Goal: Task Accomplishment & Management: Complete application form

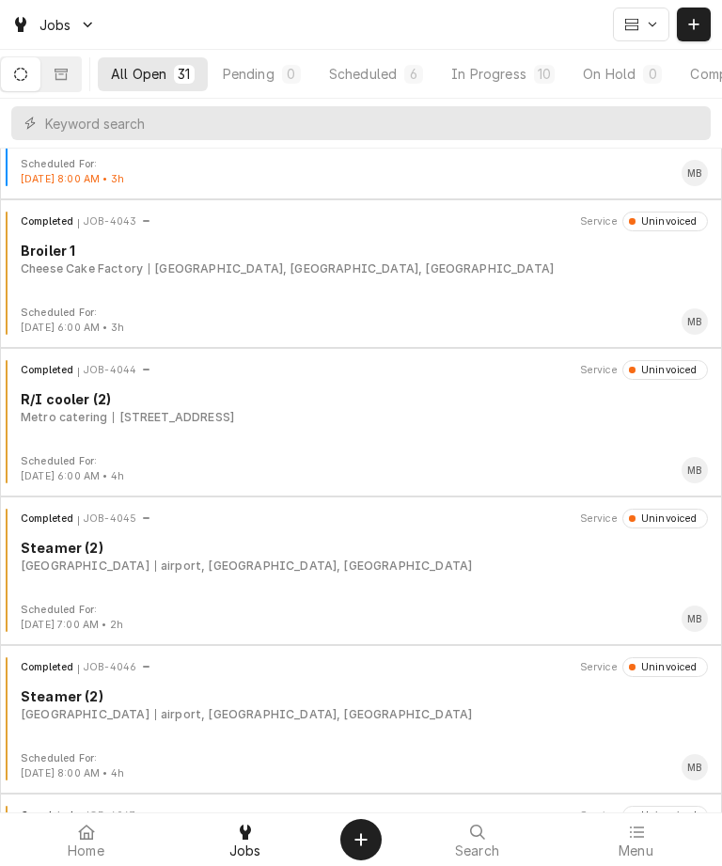
scroll to position [3815, 0]
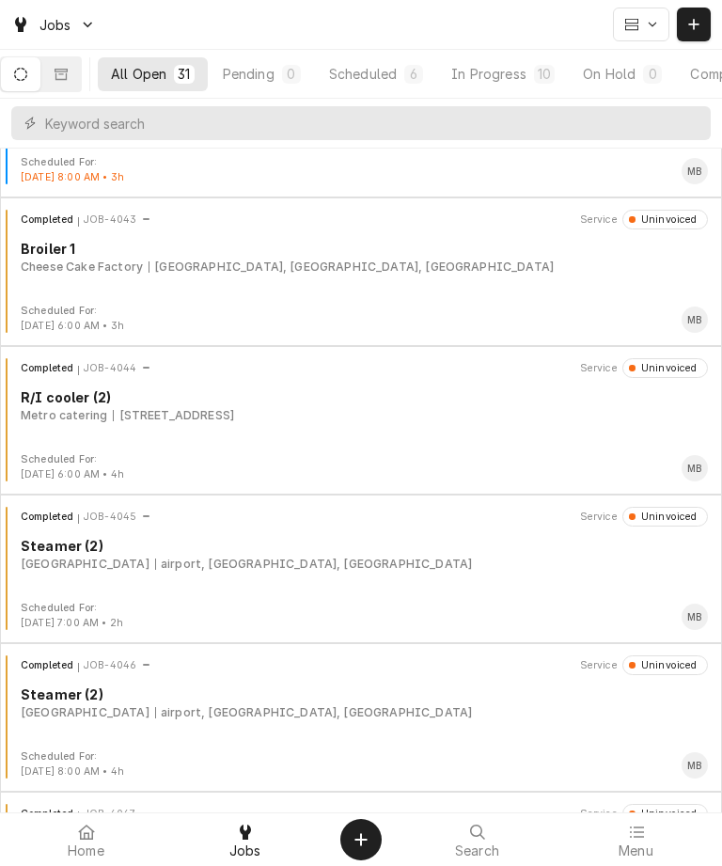
click at [366, 834] on icon "Create Object" at bounding box center [361, 839] width 13 height 15
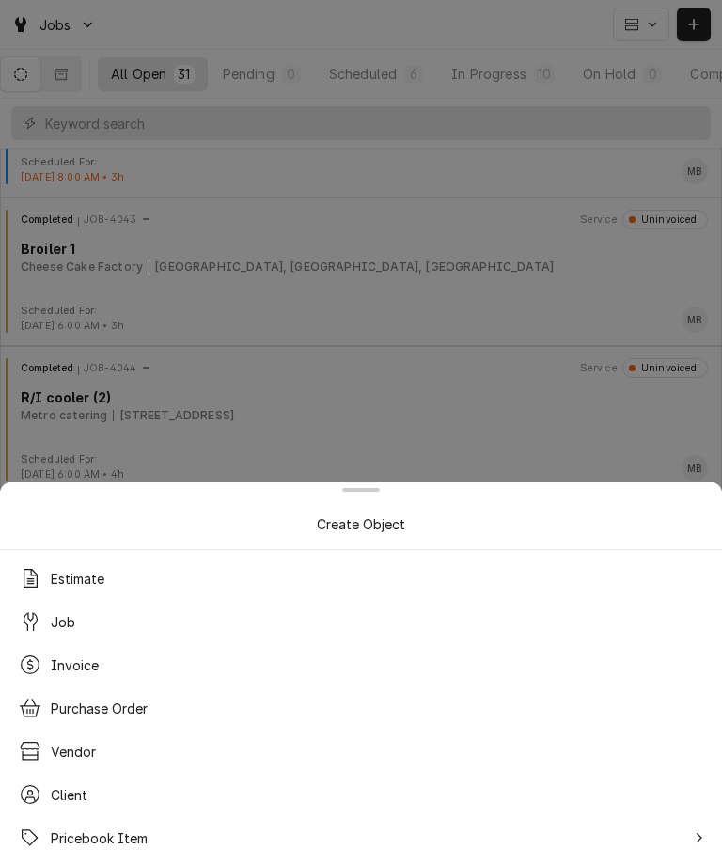
click at [88, 621] on div "Job" at bounding box center [361, 622] width 700 height 34
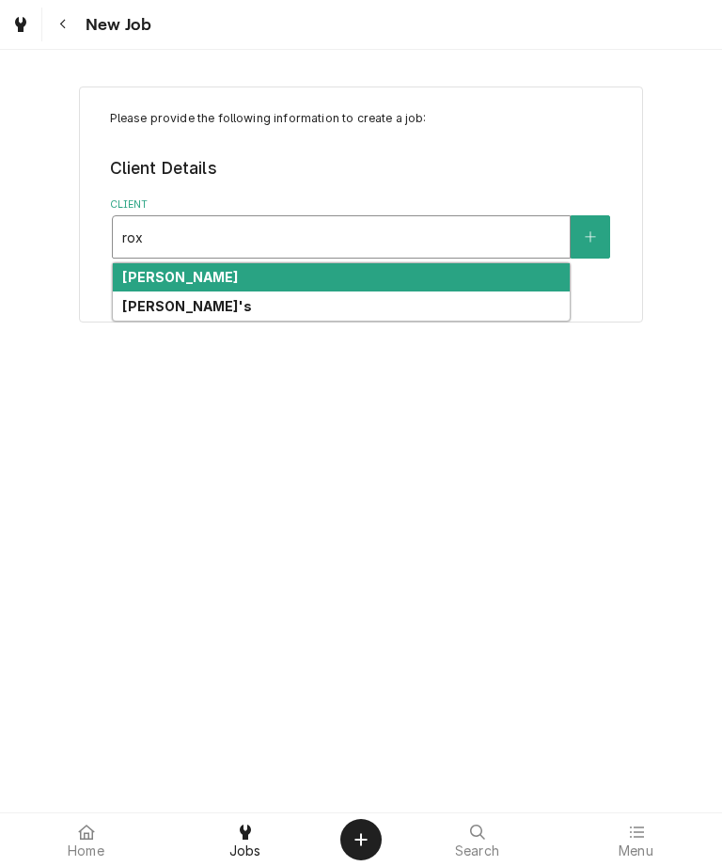
click at [214, 301] on div "Roxy's" at bounding box center [341, 306] width 457 height 29
type input "rox"
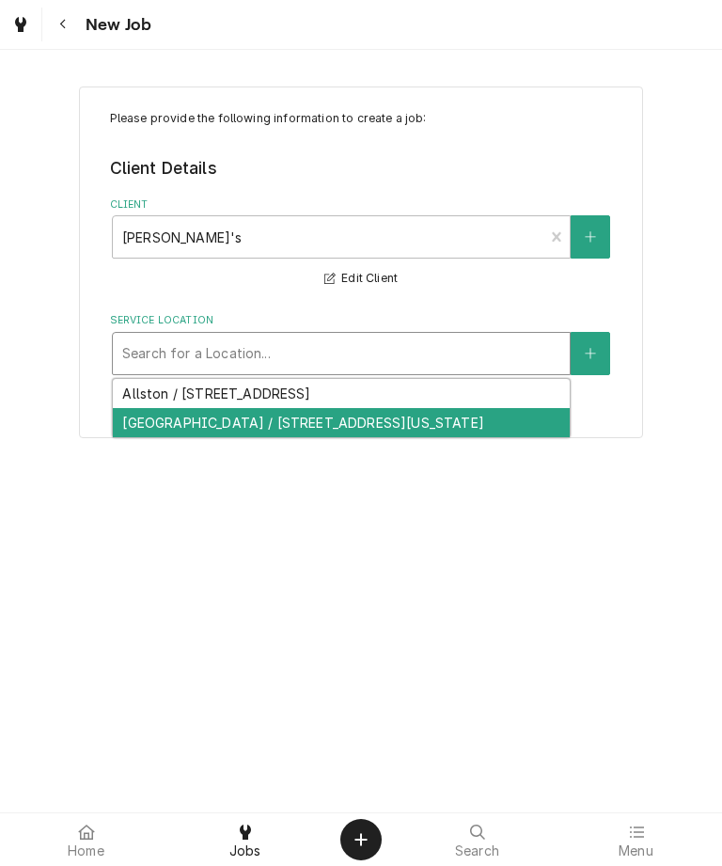
click at [388, 426] on div "Central Square / 292 Massachusetts Avenue, Cambridge, MA 02139" at bounding box center [341, 422] width 457 height 29
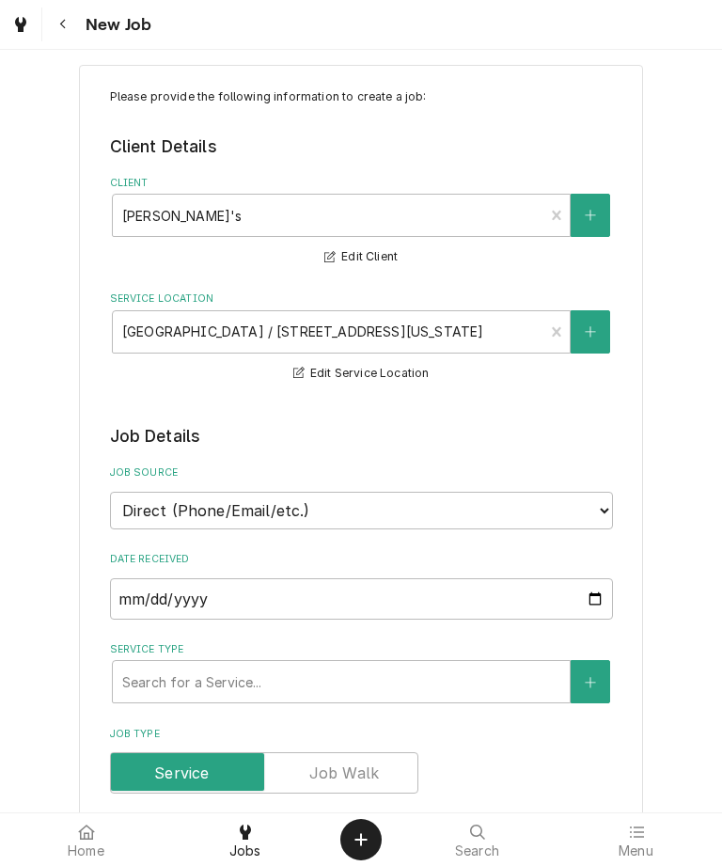
scroll to position [18, 0]
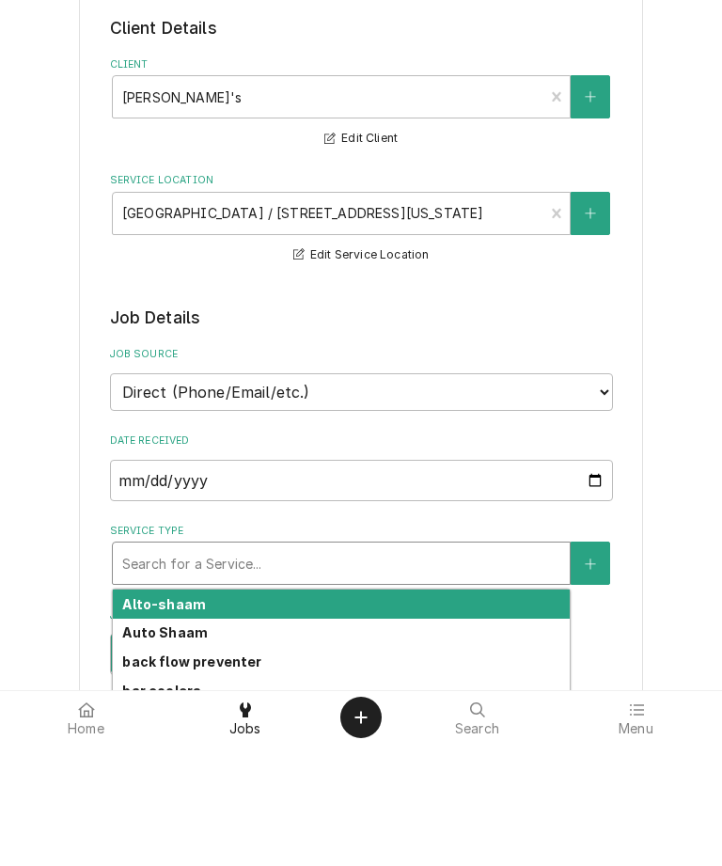
type input "f"
type textarea "x"
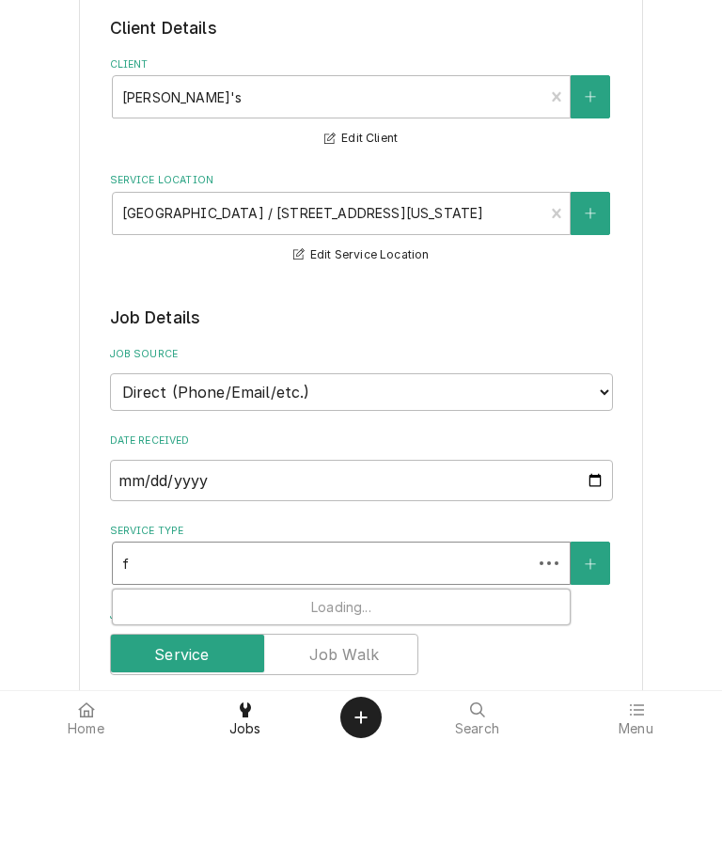
type input "fr"
type textarea "x"
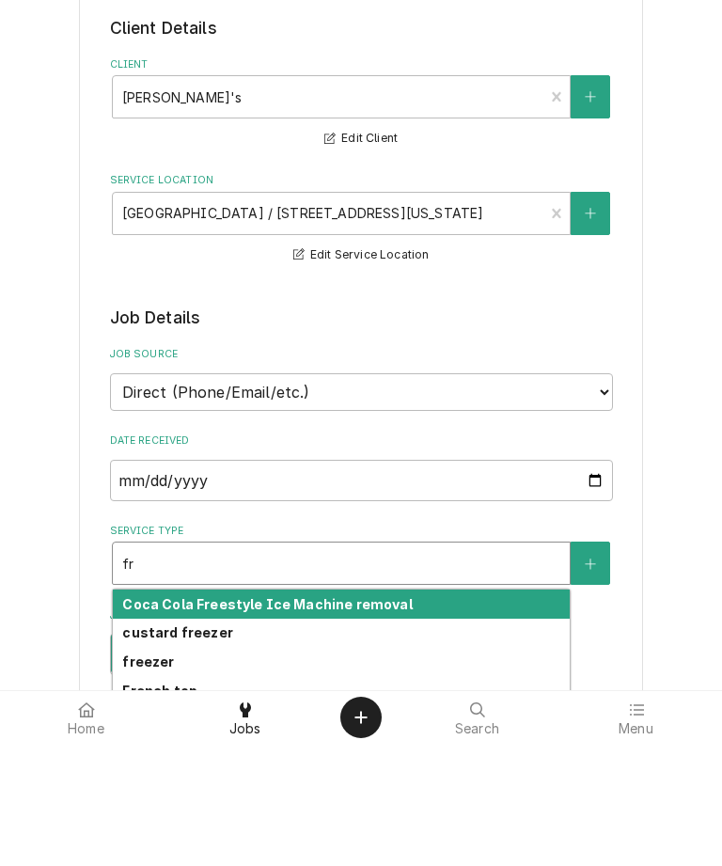
type input "fry"
type textarea "x"
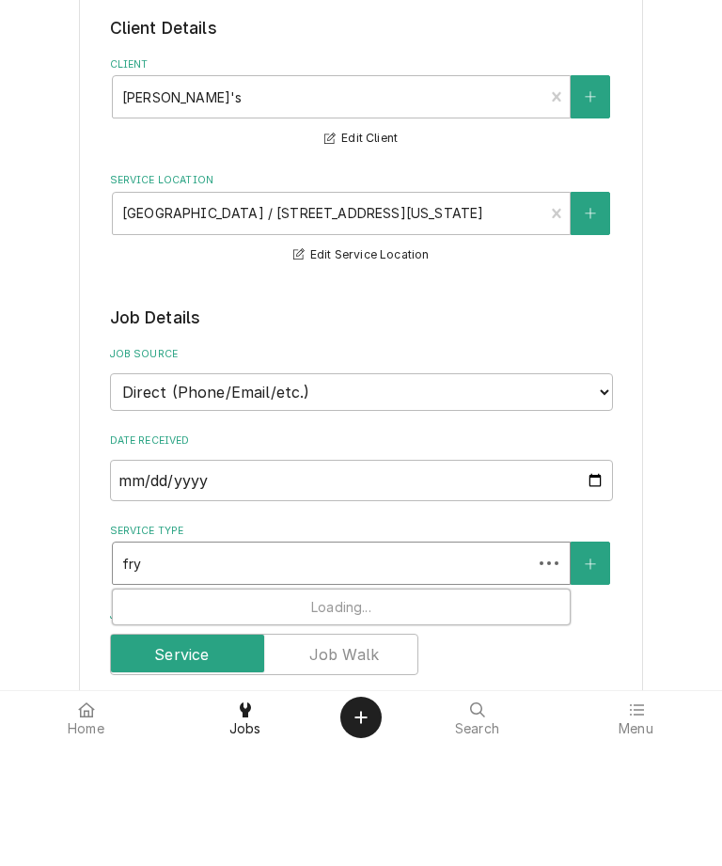
type input "frye"
type textarea "x"
type input "fryer"
type textarea "x"
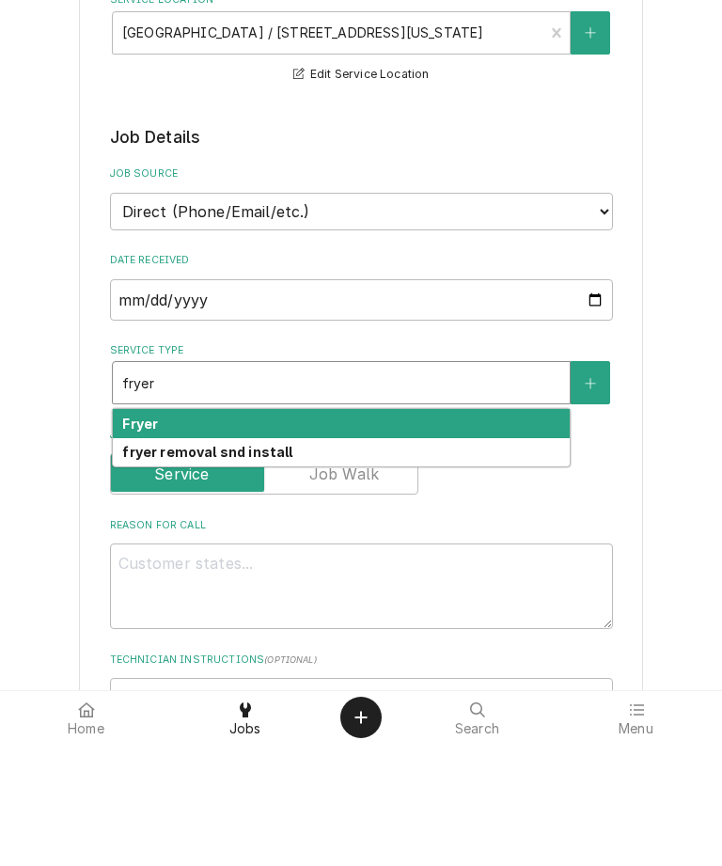
scroll to position [198, 0]
click at [218, 531] on div "Fryer" at bounding box center [341, 545] width 457 height 29
type input "fryer"
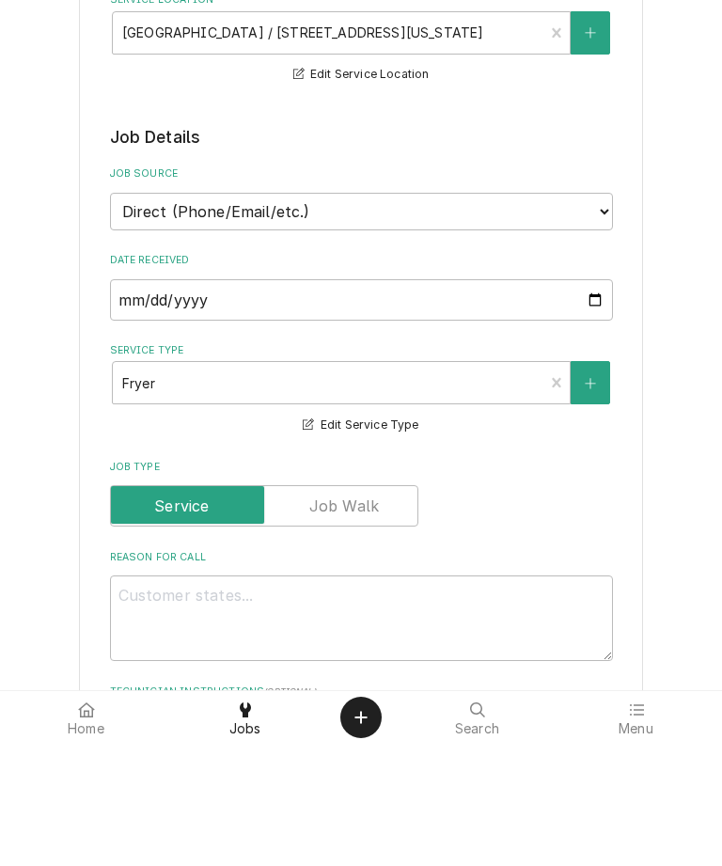
type textarea "x"
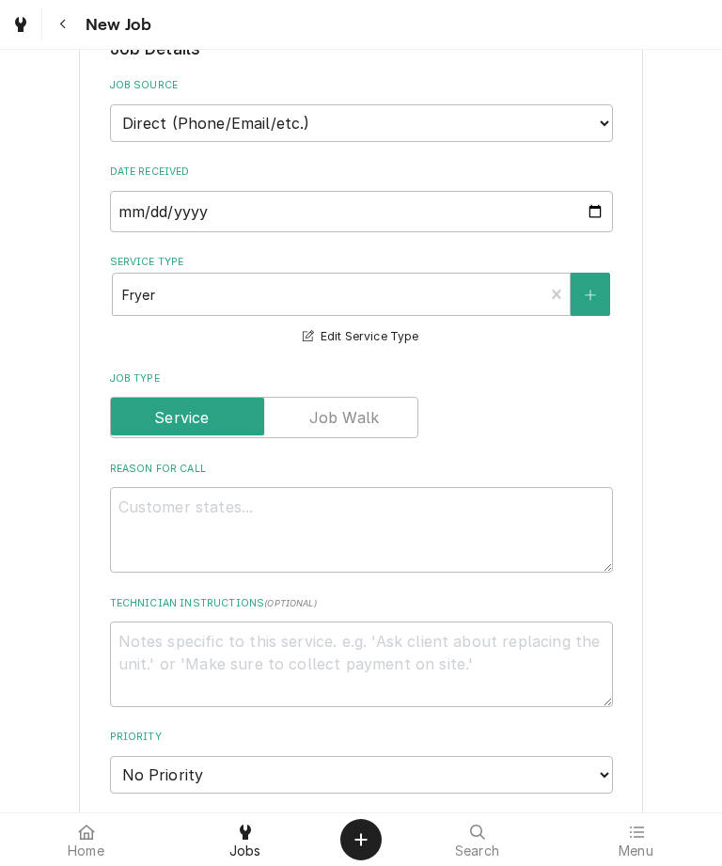
scroll to position [444, 0]
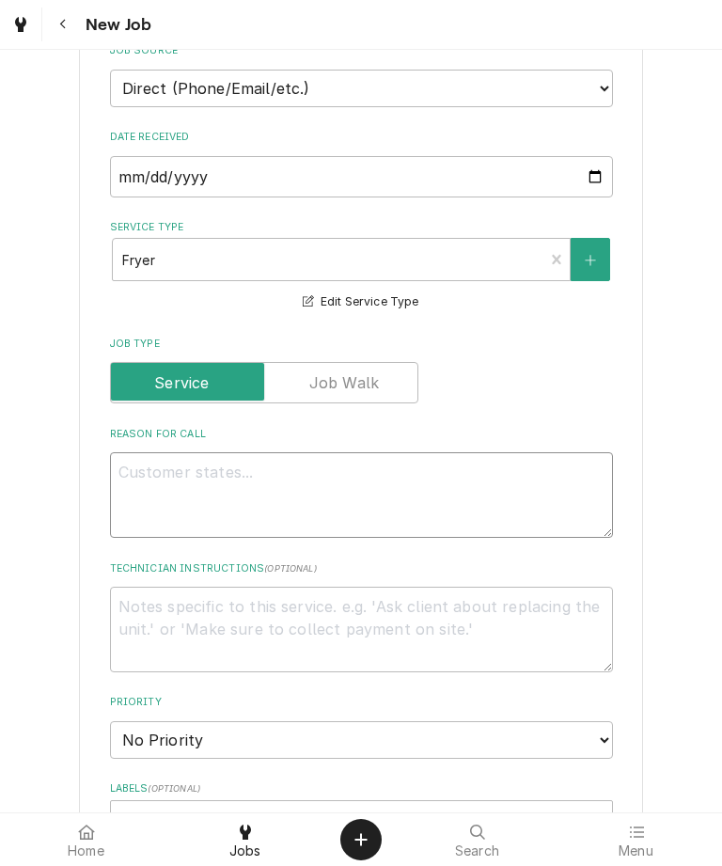
click at [410, 487] on textarea "Reason For Call" at bounding box center [361, 495] width 503 height 86
type textarea "N"
type textarea "x"
type textarea "No"
type textarea "x"
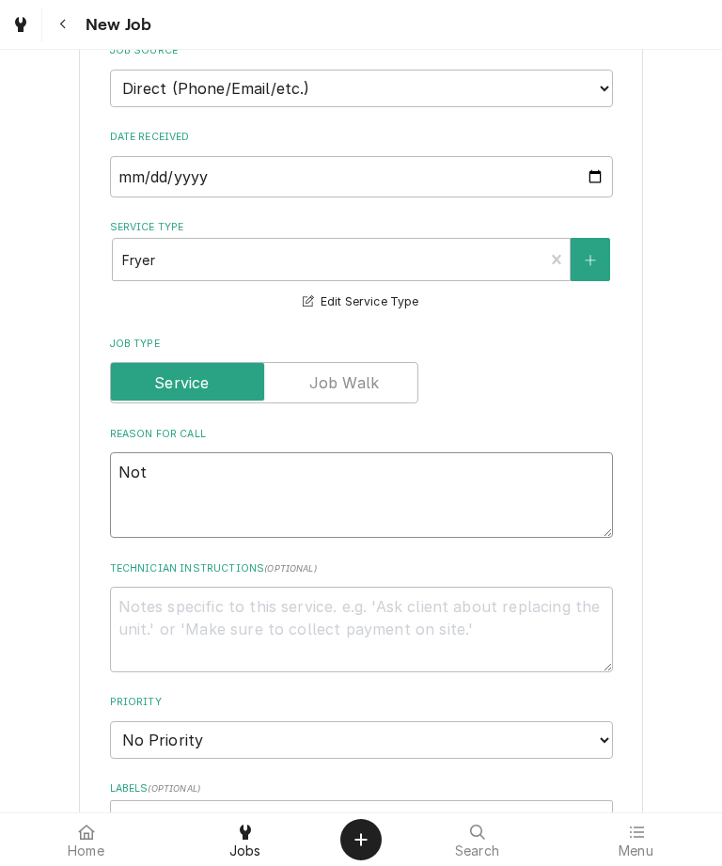
type textarea "Not"
type textarea "x"
type textarea "Not w"
type textarea "x"
type textarea "Not wor"
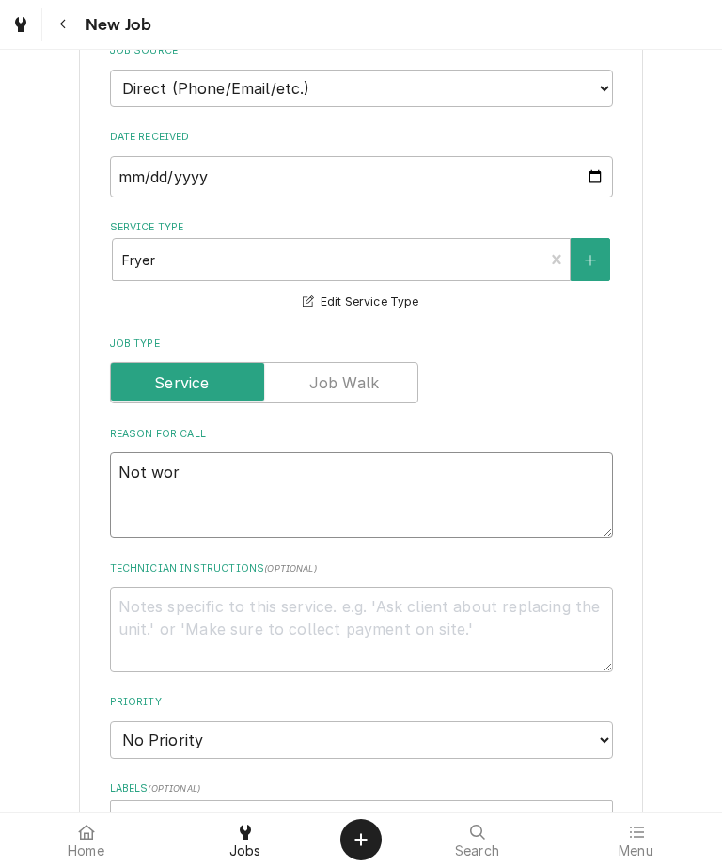
type textarea "x"
type textarea "Not working"
type textarea "x"
type textarea "Not working"
type textarea "x"
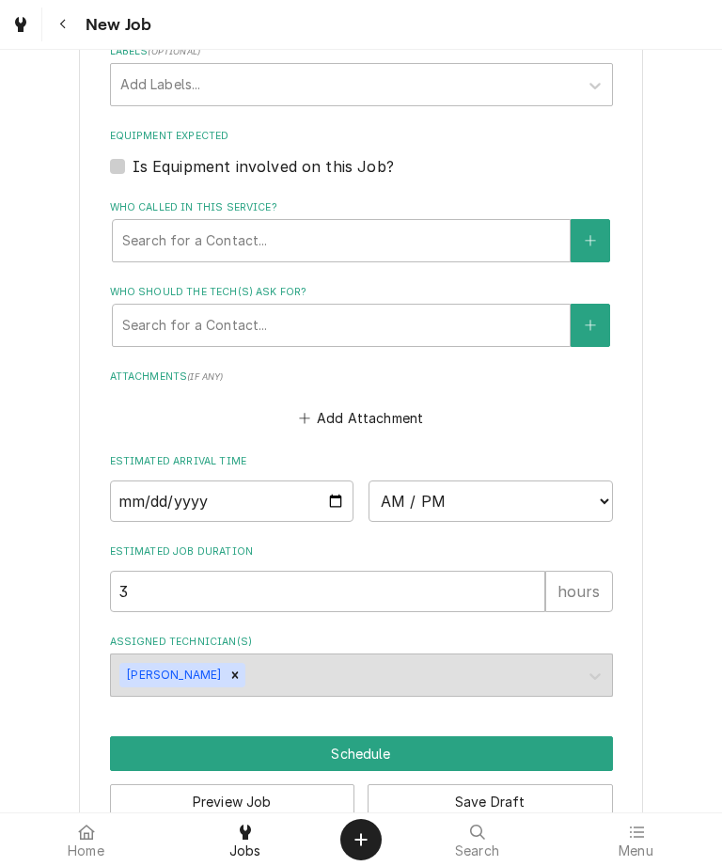
scroll to position [1190, 0]
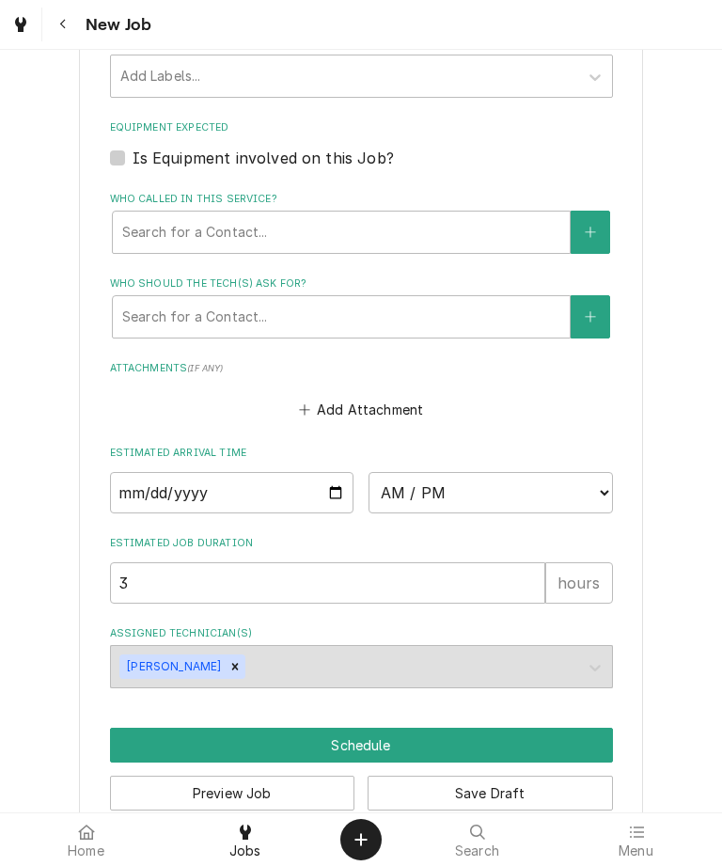
type textarea "Not working"
click at [177, 472] on input "Date" at bounding box center [232, 492] width 245 height 41
type input "2025-09-16"
type textarea "x"
type input "2025-09-20"
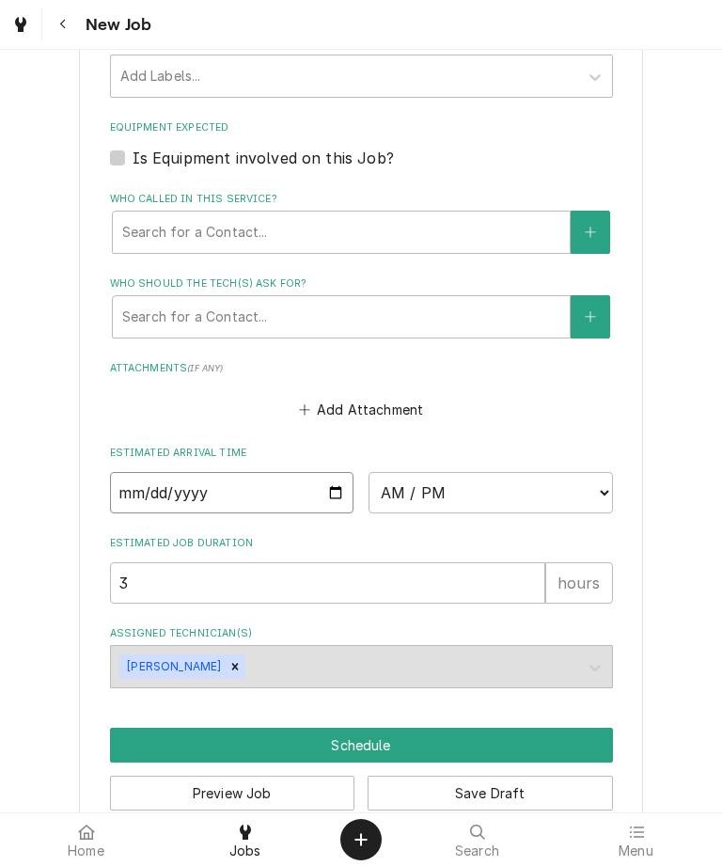
type textarea "x"
type input "2025-09-12"
type textarea "x"
click at [597, 472] on select "AM / PM 6:00 AM 6:15 AM 6:30 AM 6:45 AM 7:00 AM 7:15 AM 7:30 AM 7:45 AM 8:00 AM…" at bounding box center [491, 492] width 245 height 41
select select "07:30:00"
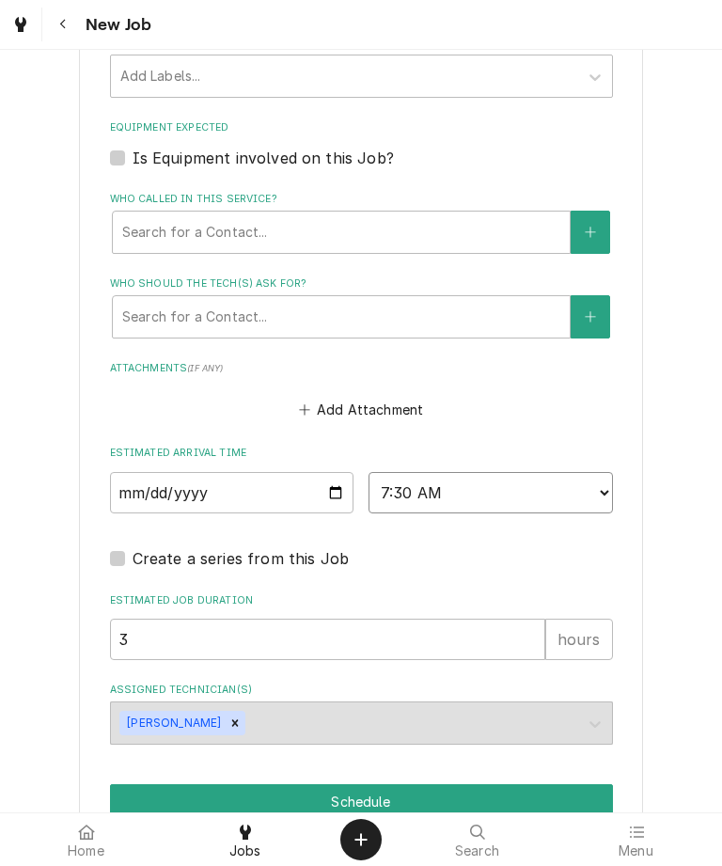
type textarea "x"
click at [262, 619] on input "3" at bounding box center [328, 639] width 436 height 41
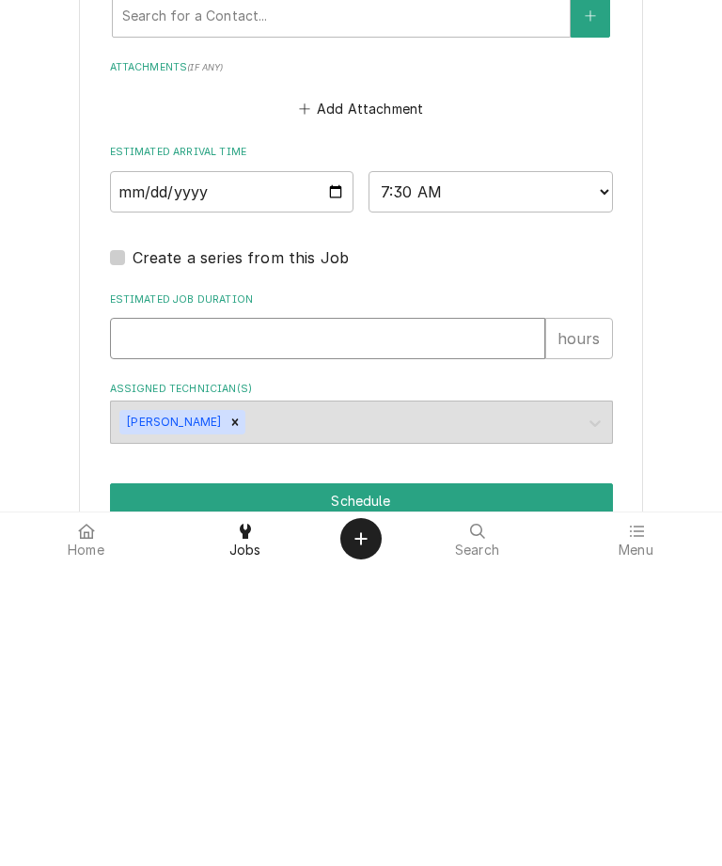
type textarea "x"
type input "2"
type textarea "x"
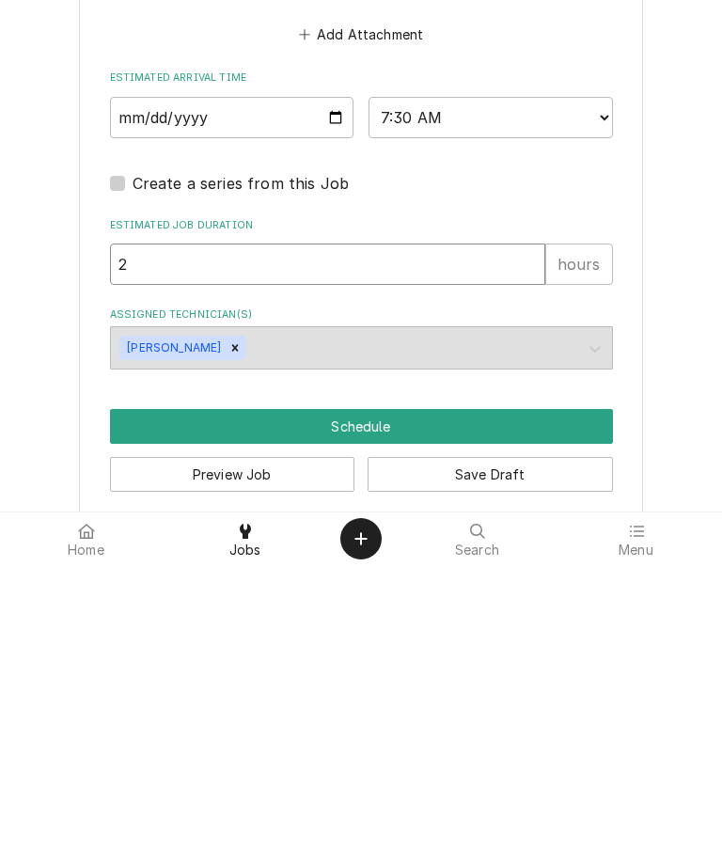
type input "2"
click at [416, 710] on button "Schedule" at bounding box center [361, 727] width 503 height 35
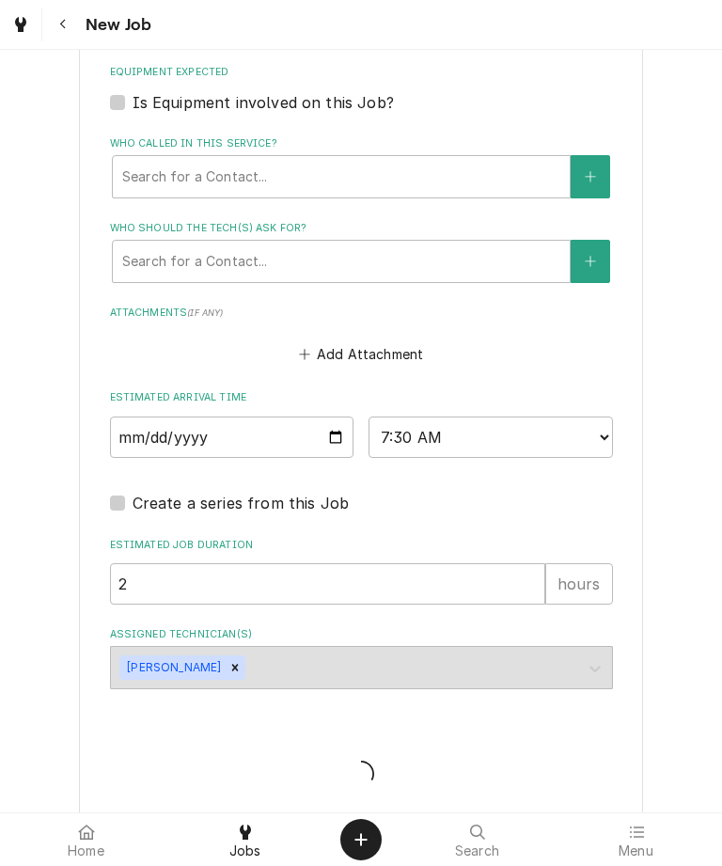
type textarea "x"
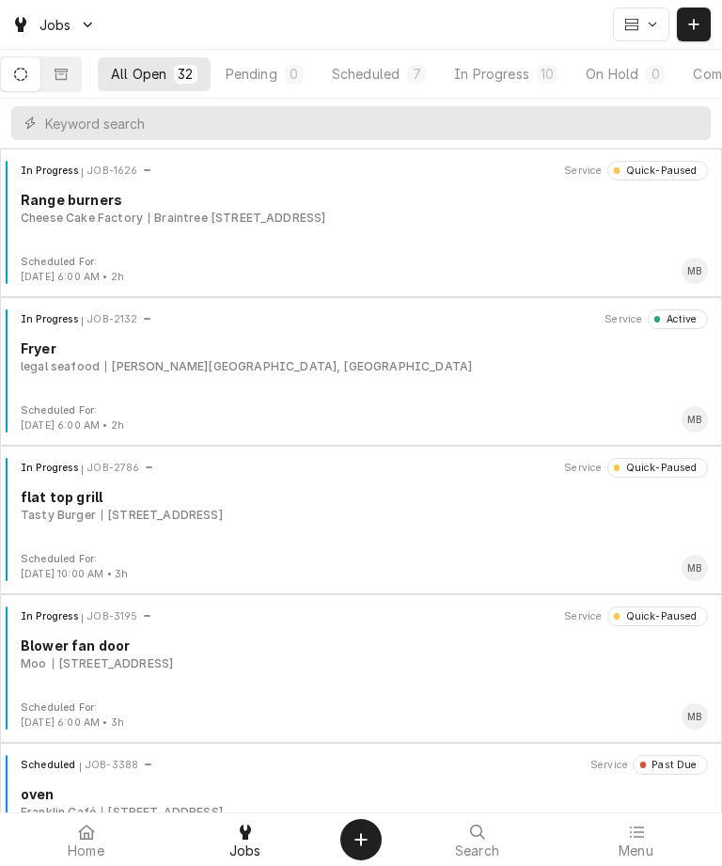
click at [364, 836] on icon "Create Object" at bounding box center [361, 839] width 13 height 15
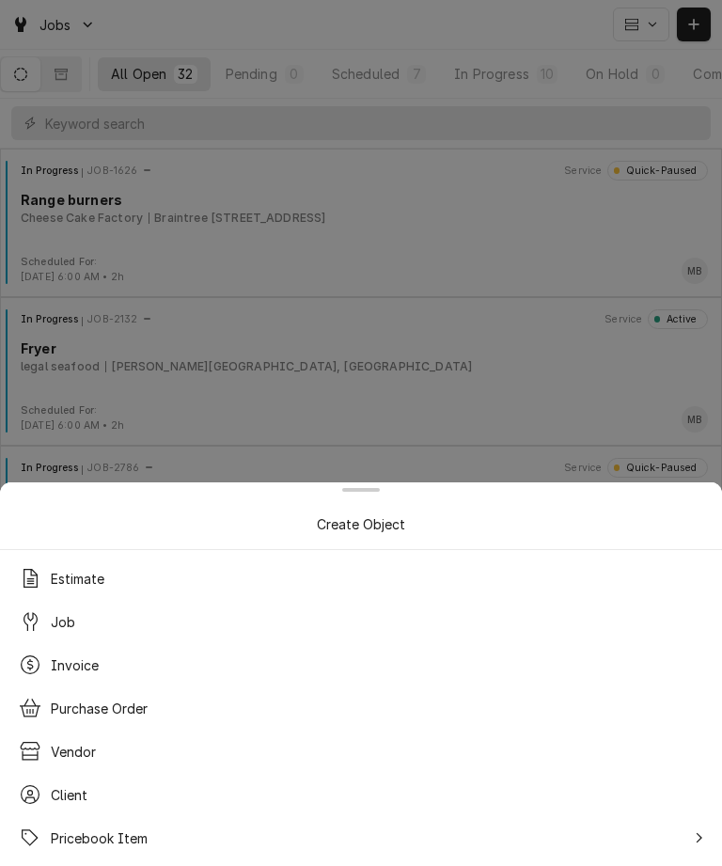
click at [84, 621] on div "Job" at bounding box center [361, 622] width 700 height 34
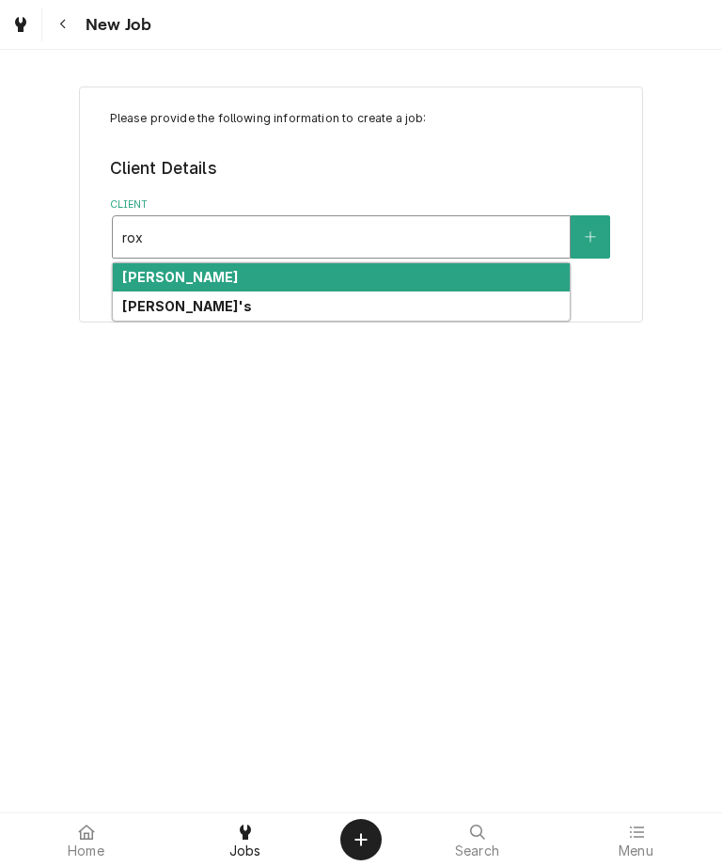
click at [208, 311] on div "[PERSON_NAME]'s" at bounding box center [341, 306] width 457 height 29
type input "rox"
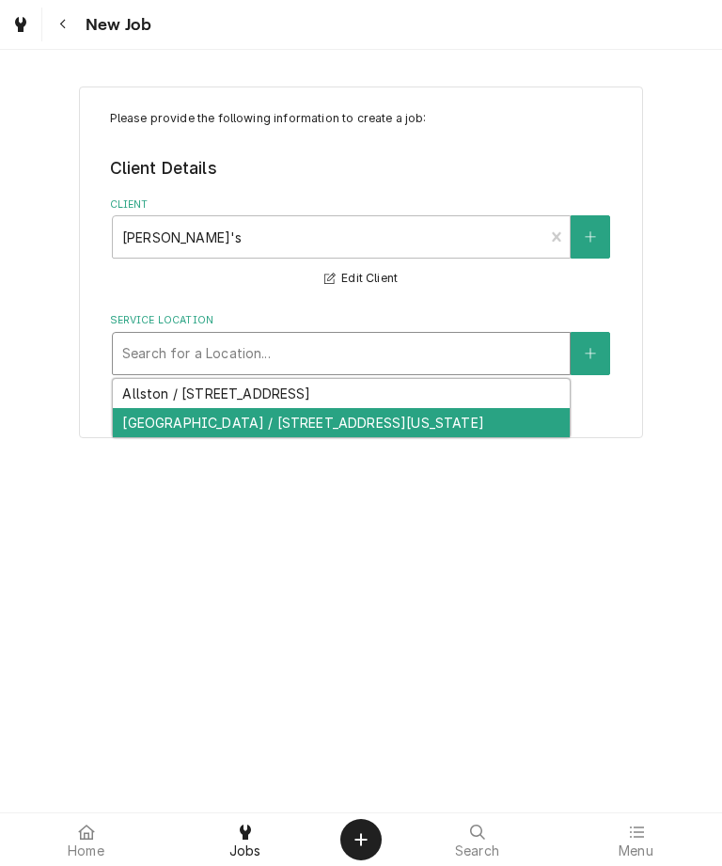
click at [485, 428] on div "[GEOGRAPHIC_DATA] / [STREET_ADDRESS][US_STATE]" at bounding box center [341, 422] width 457 height 29
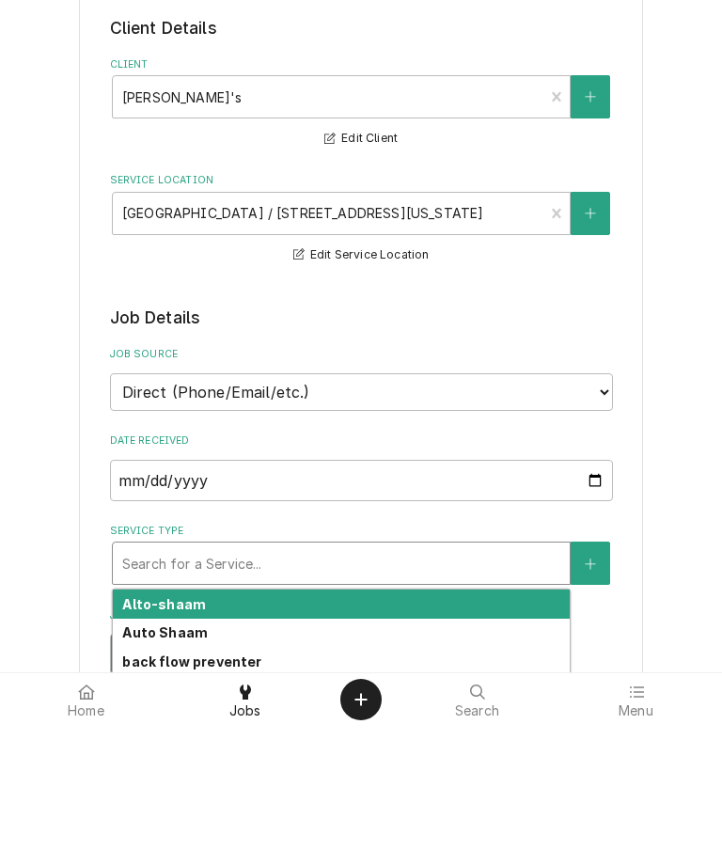
type textarea "x"
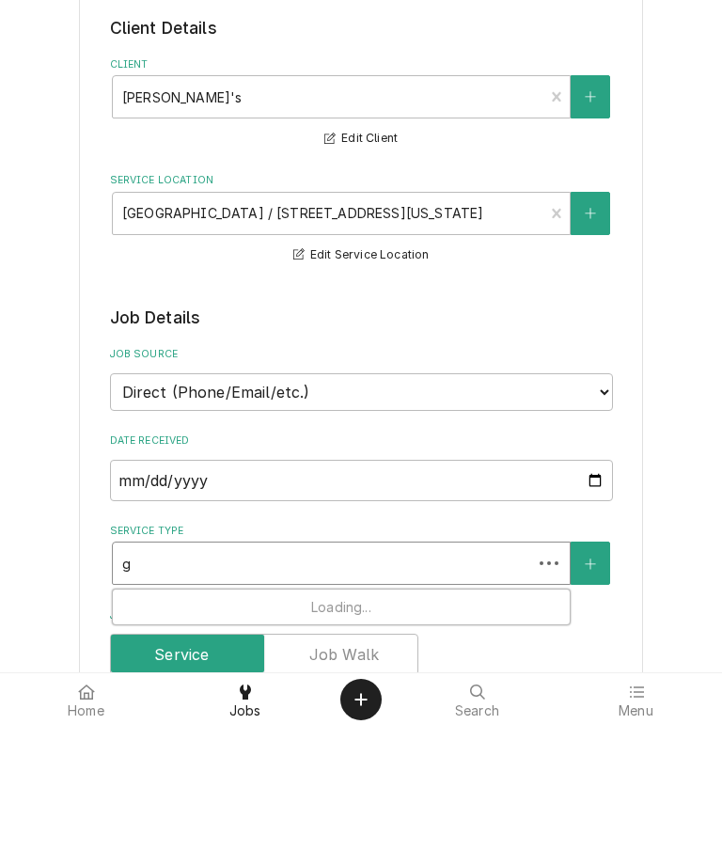
type input "gr"
type textarea "x"
type input "gri"
type textarea "x"
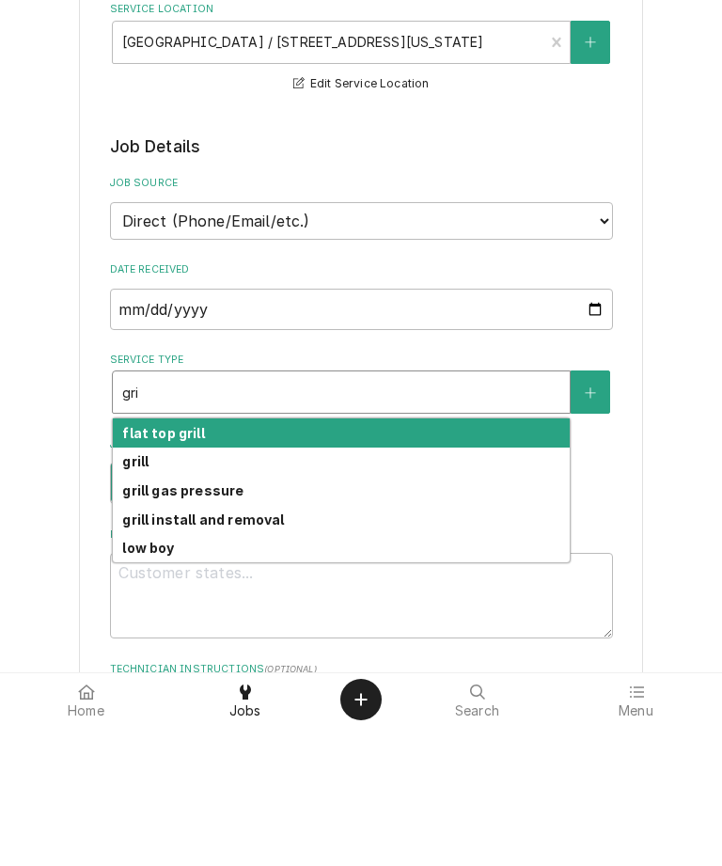
scroll to position [172, 0]
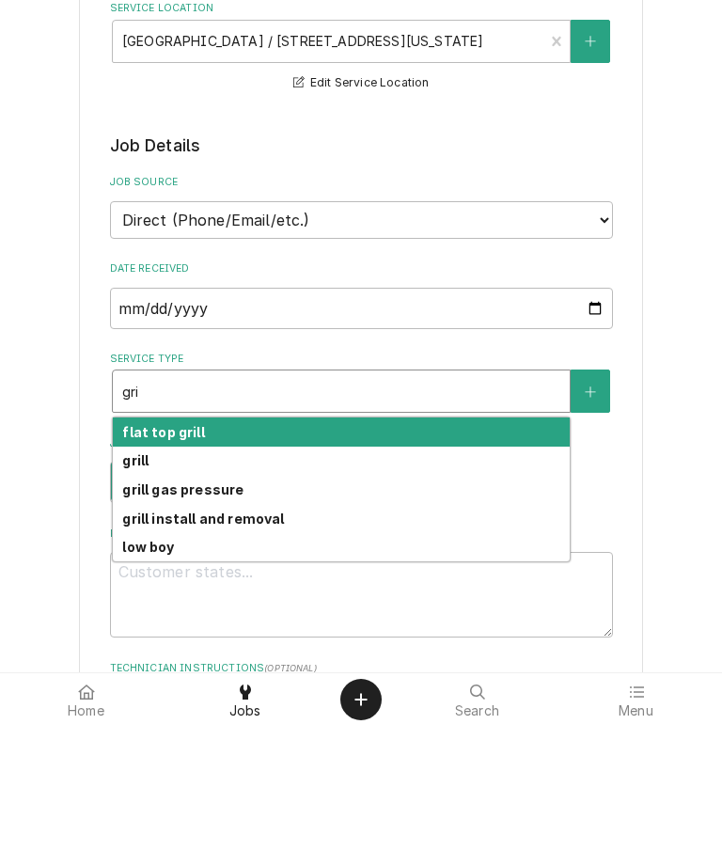
click at [257, 558] on div "flat top grill" at bounding box center [341, 572] width 457 height 29
type input "gri"
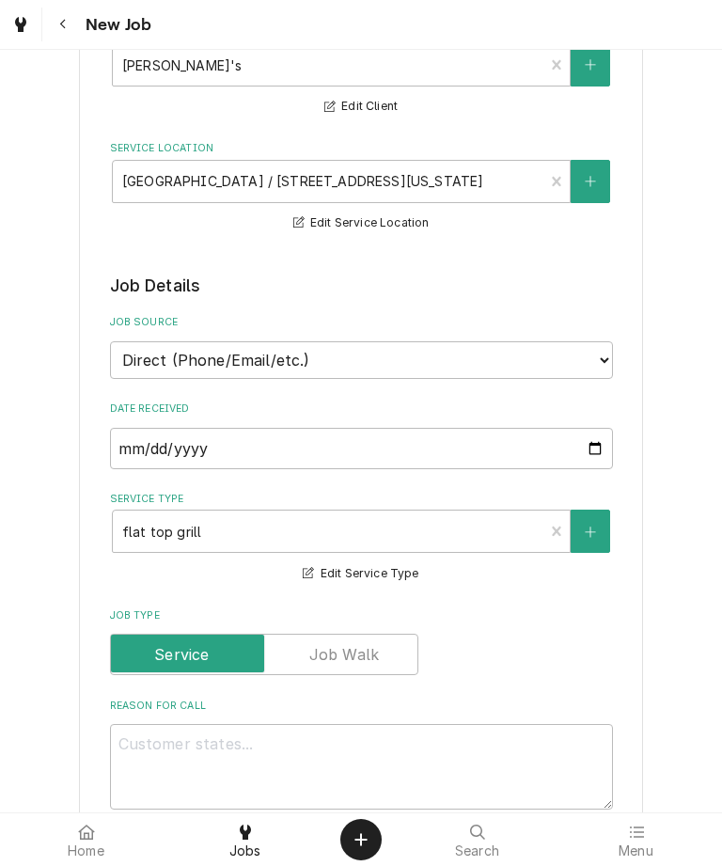
scroll to position [389, 0]
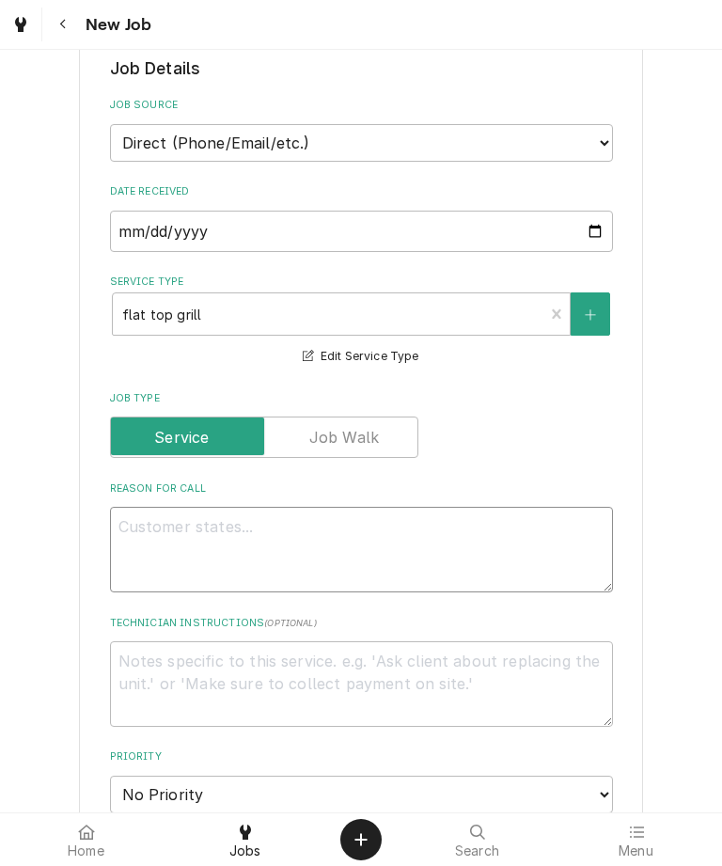
click at [338, 547] on textarea "Reason For Call" at bounding box center [361, 550] width 503 height 86
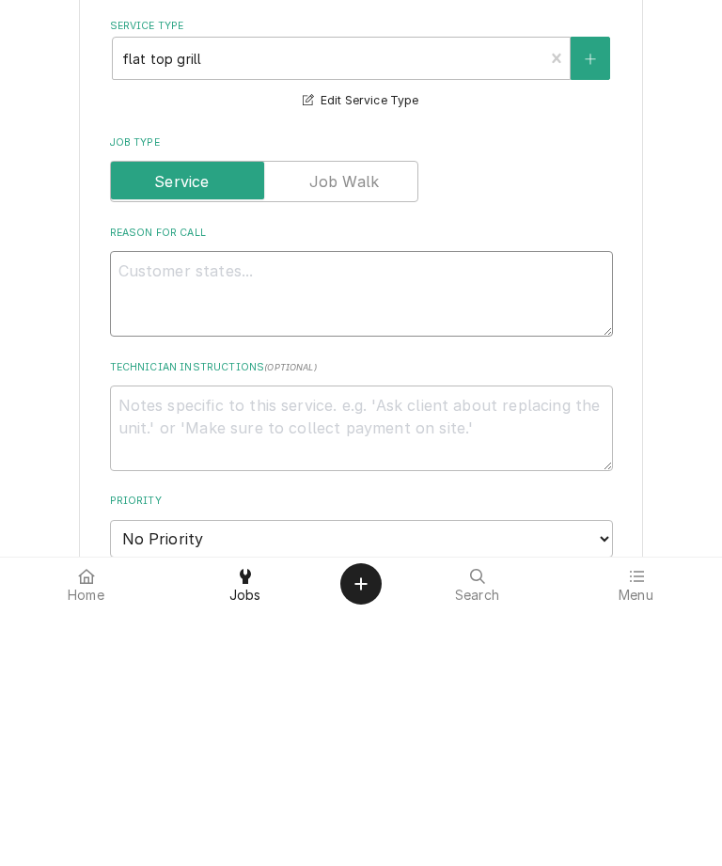
type textarea "x"
type textarea "Gr"
type textarea "x"
type textarea "Gri"
type textarea "x"
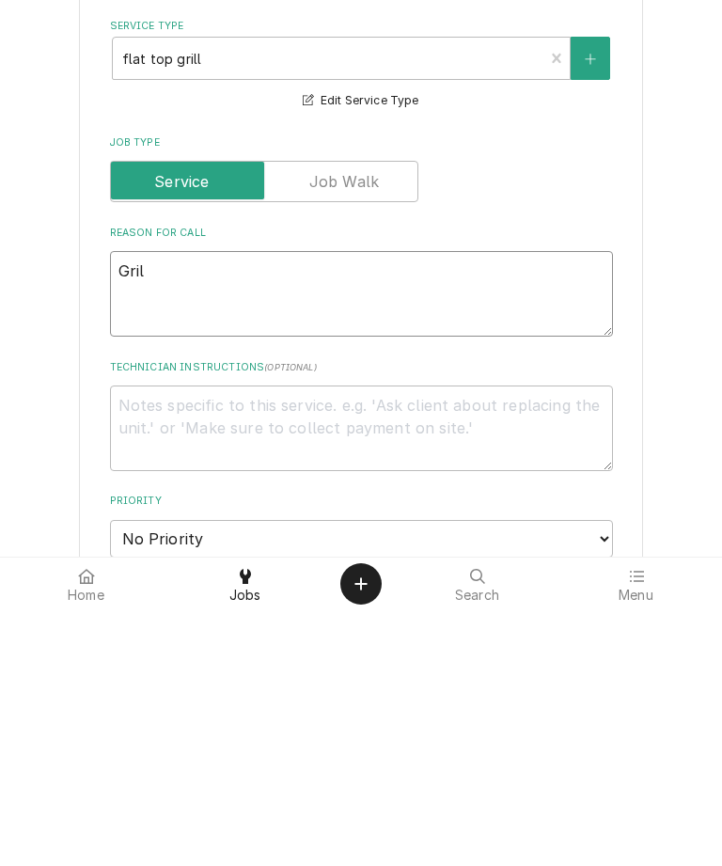
type textarea "Grill"
type textarea "x"
type textarea "Grills"
type textarea "x"
type textarea "Grills"
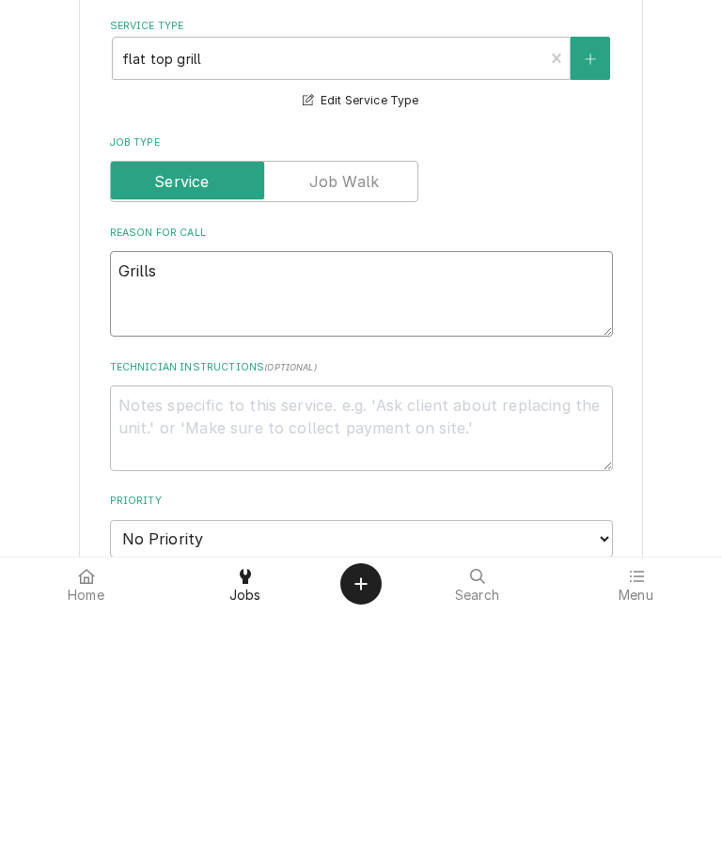
type textarea "x"
type textarea "Grills n"
type textarea "x"
type textarea "Grills no"
type textarea "x"
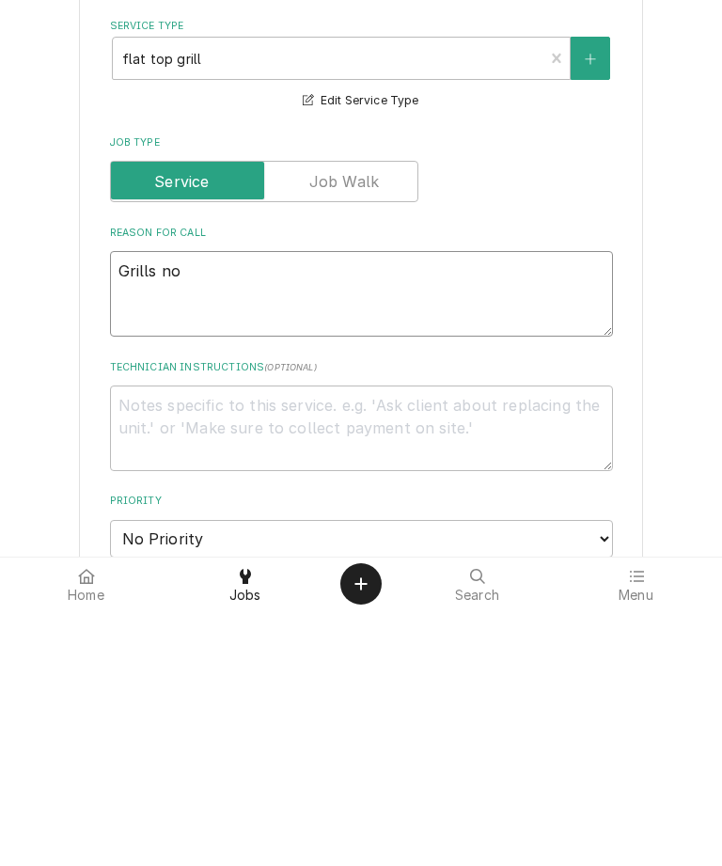
type textarea "Grills not"
type textarea "x"
type textarea "Grills not"
type textarea "x"
type textarea "Grills not w"
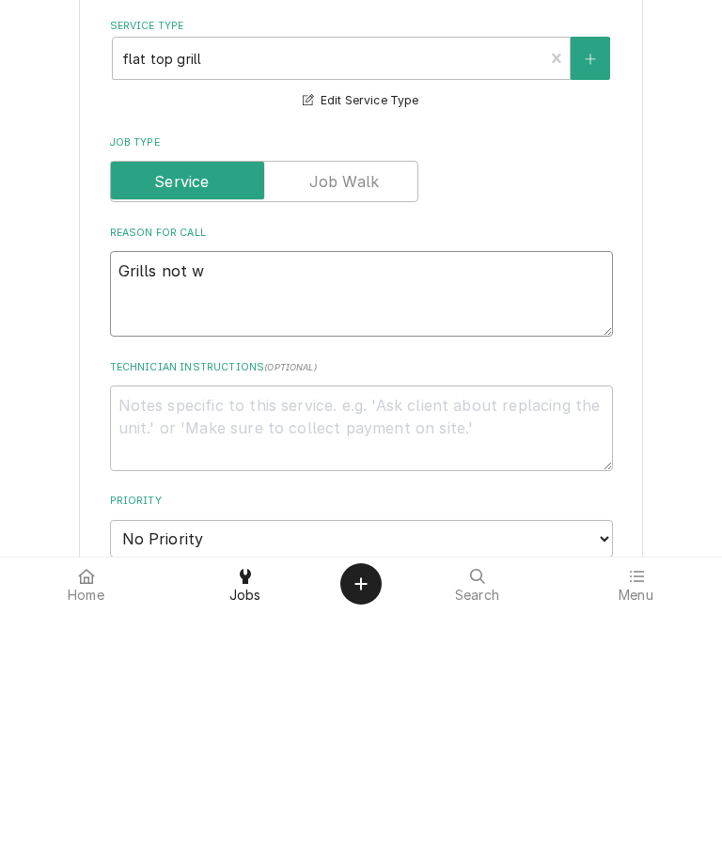
type textarea "x"
type textarea "Grills not wo"
type textarea "x"
type textarea "Grills not working"
type textarea "x"
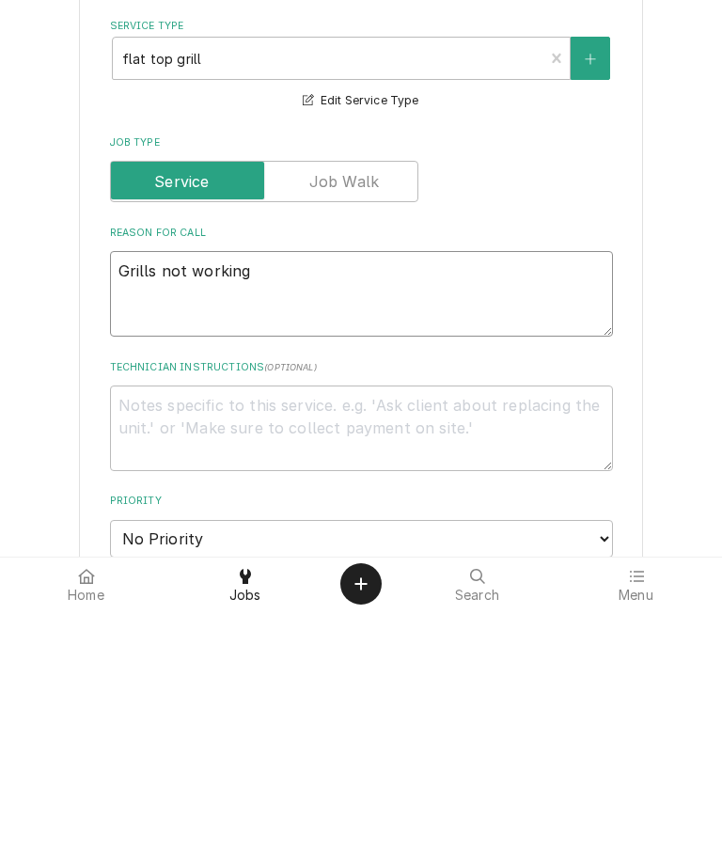
type textarea "Grills not working a"
type textarea "x"
type textarea "Grills not working af"
type textarea "x"
type textarea "Grills not working aft"
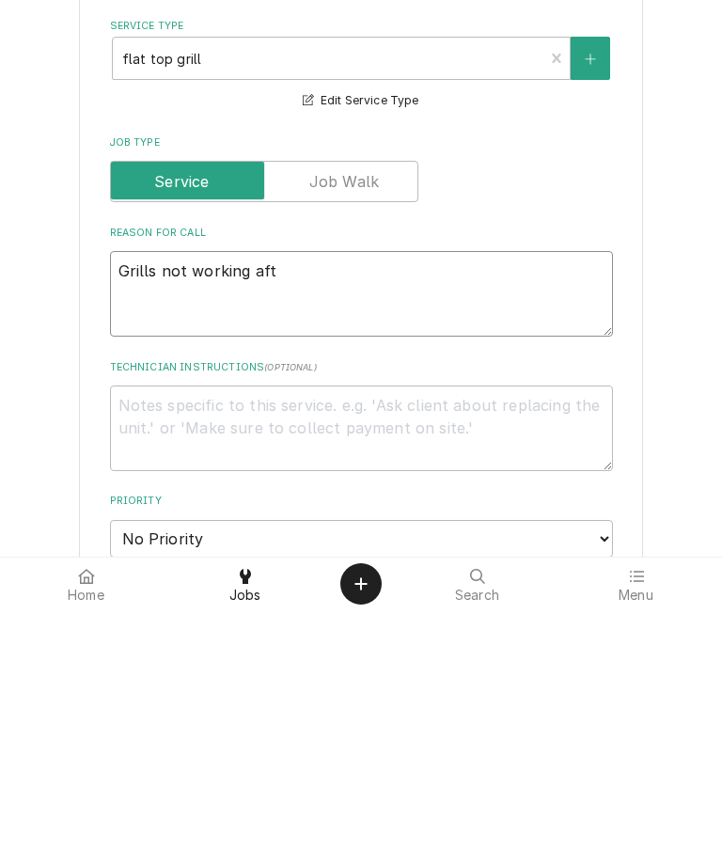
type textarea "x"
type textarea "Grills not working afte"
type textarea "x"
type textarea "Grills not working after"
type textarea "x"
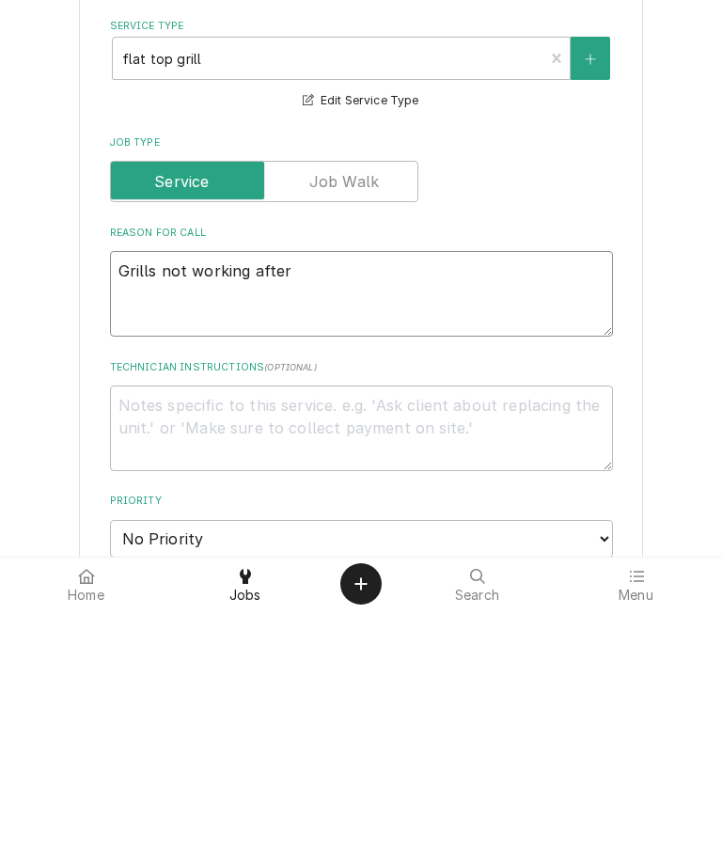
type textarea "Grills not working after"
type textarea "x"
type textarea "Grills not working after p"
type textarea "x"
type textarea "Grills not working after po"
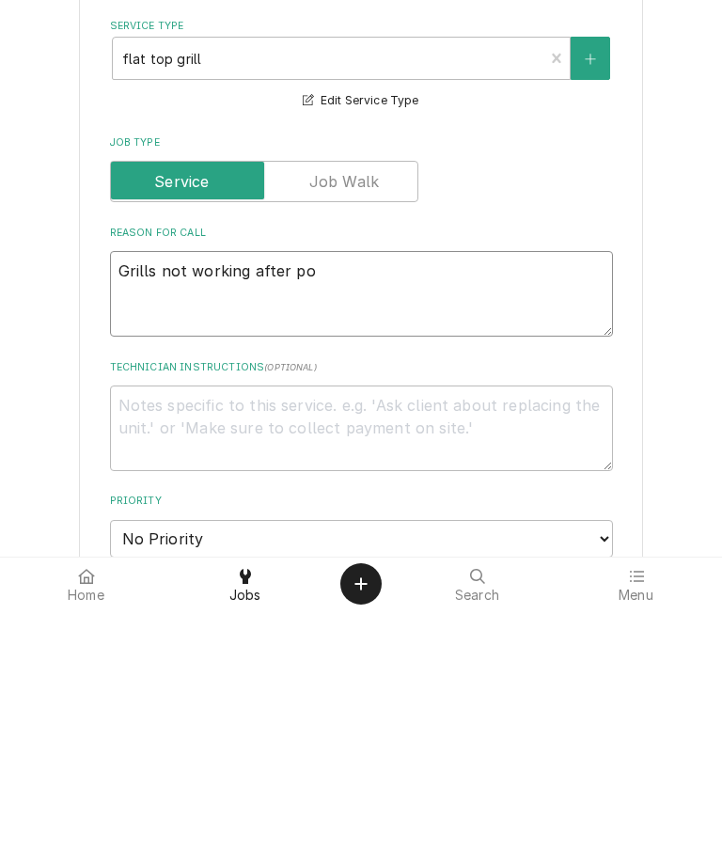
type textarea "x"
type textarea "Grills not working after pow"
type textarea "x"
type textarea "Grills not working after powe"
type textarea "x"
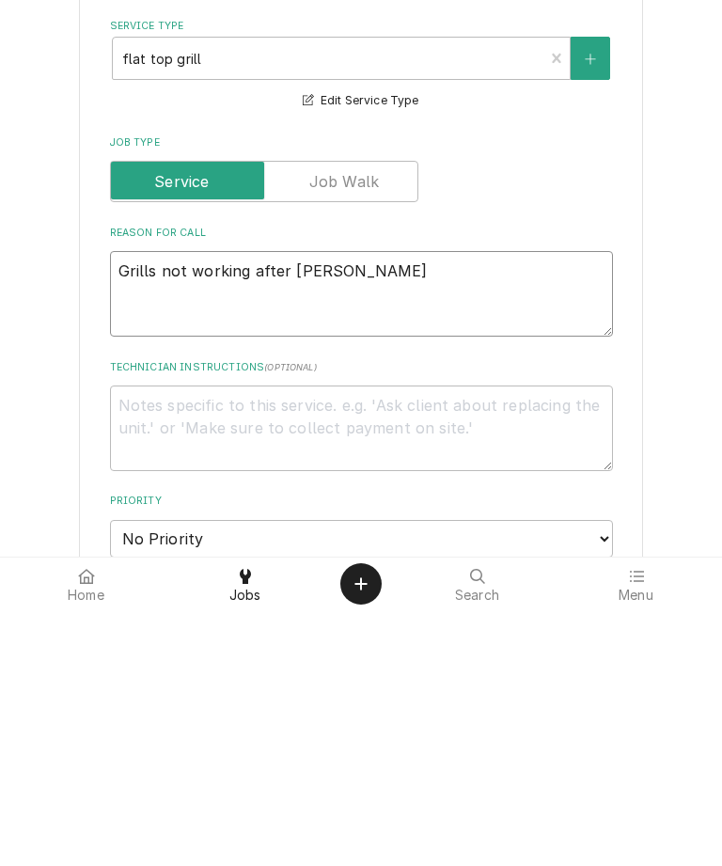
type textarea "Grills not working after power"
type textarea "x"
type textarea "Grills not working after power"
type textarea "x"
type textarea "Grills not working after power o"
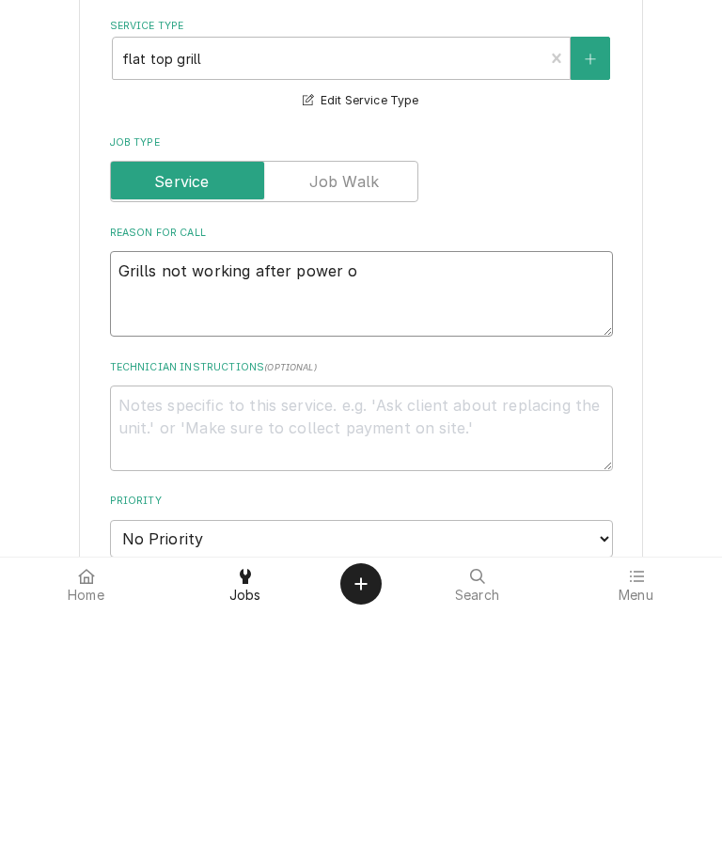
type textarea "x"
type textarea "Grills not working after power ou"
type textarea "x"
type textarea "Grills not working after power out"
type textarea "x"
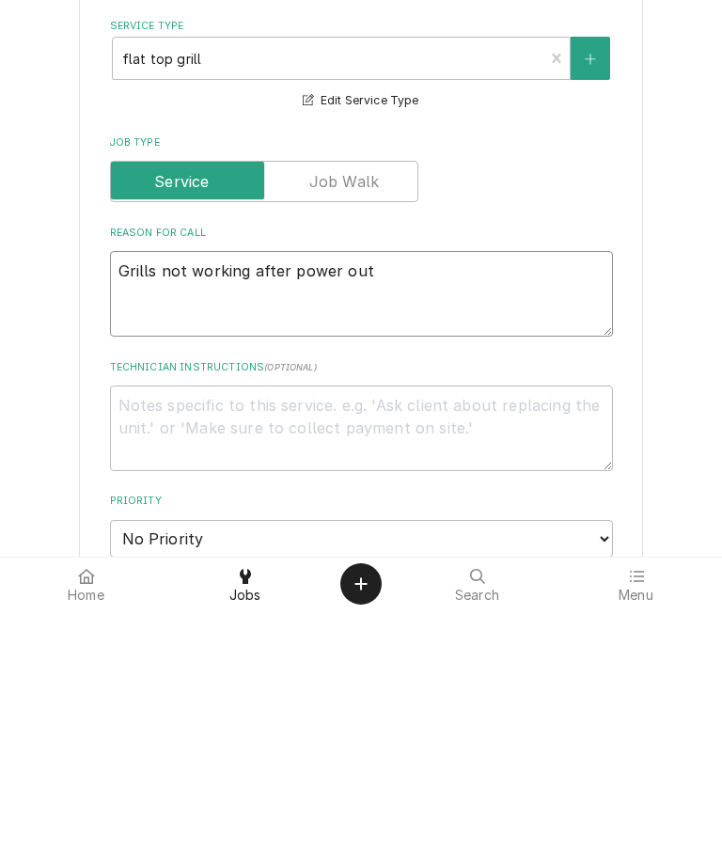
type textarea "Grills not working after power outa"
type textarea "x"
type textarea "Grills not working after power outag"
type textarea "x"
type textarea "Grills not working after power outage"
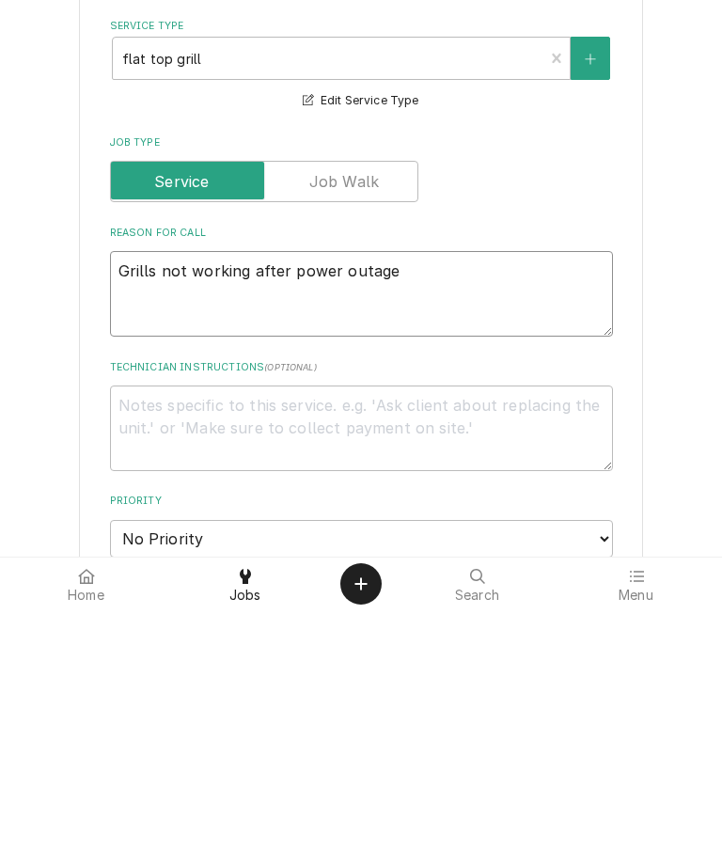
type textarea "x"
type textarea "Grills not working after power outag"
type textarea "x"
type textarea "Grills not working after power outa"
type textarea "x"
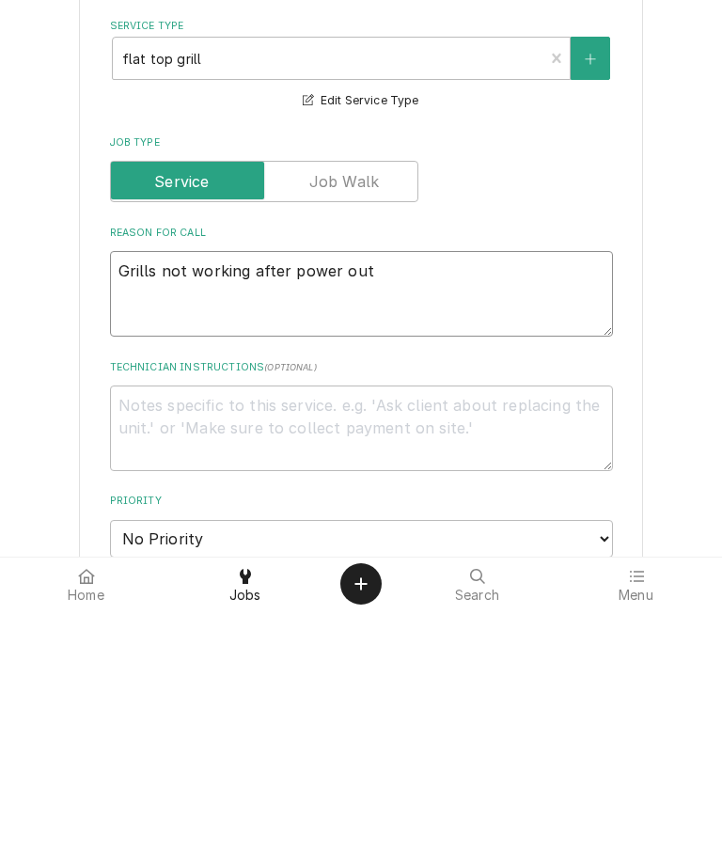
type textarea "Grills not working after power ou"
type textarea "x"
type textarea "Grills not working after power o"
type textarea "x"
type textarea "Grills not working after power"
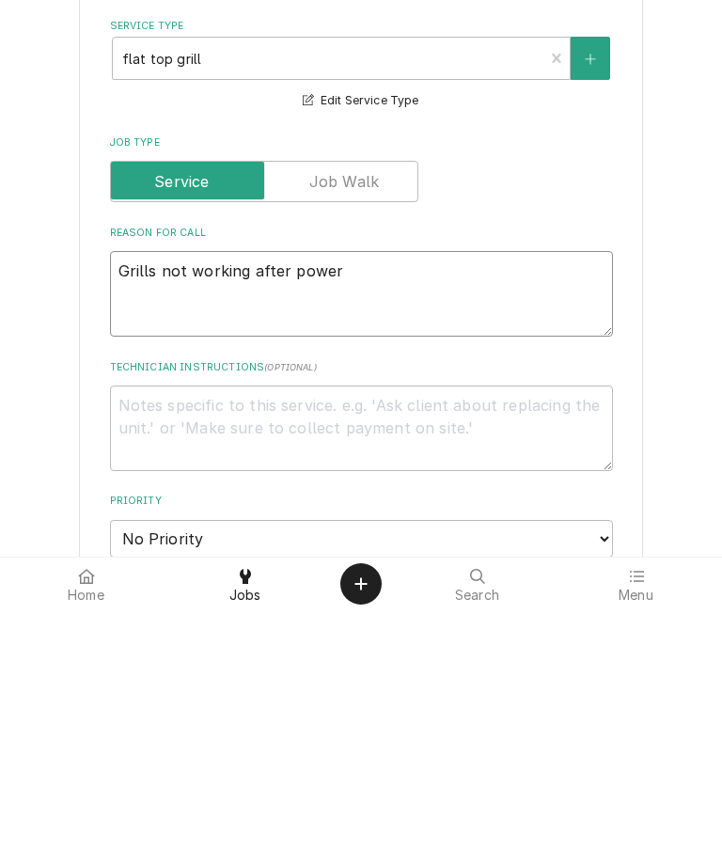
type textarea "x"
type textarea "Grills not working after power"
type textarea "x"
type textarea "Grills not working after powe"
type textarea "x"
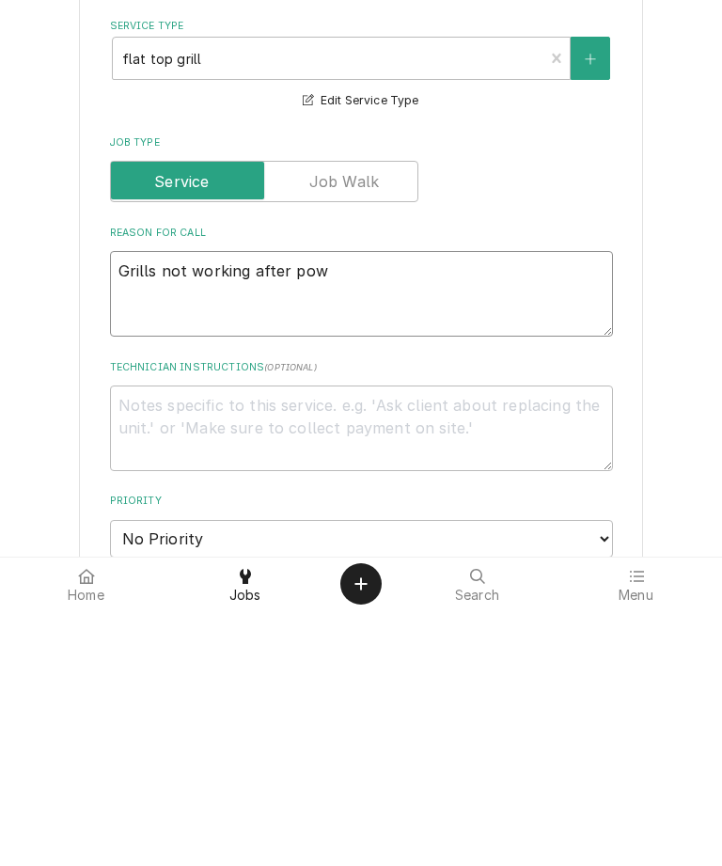
type textarea "Grills not working after po"
type textarea "x"
type textarea "Grills not working after p"
type textarea "x"
type textarea "Grills not working after"
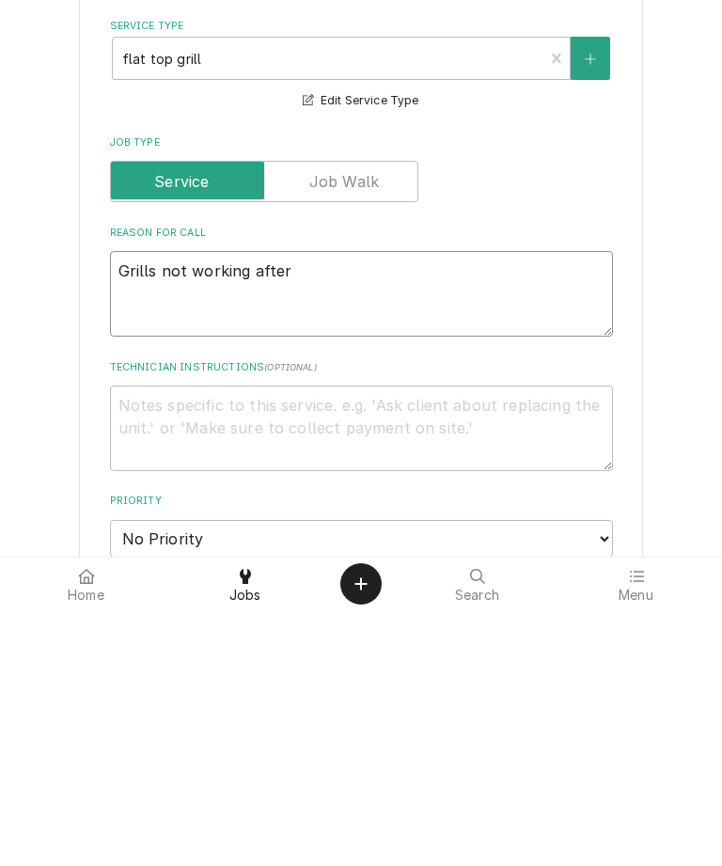
type textarea "x"
type textarea "Grills not working after lo"
type textarea "x"
type textarea "Grills not working after loss"
type textarea "x"
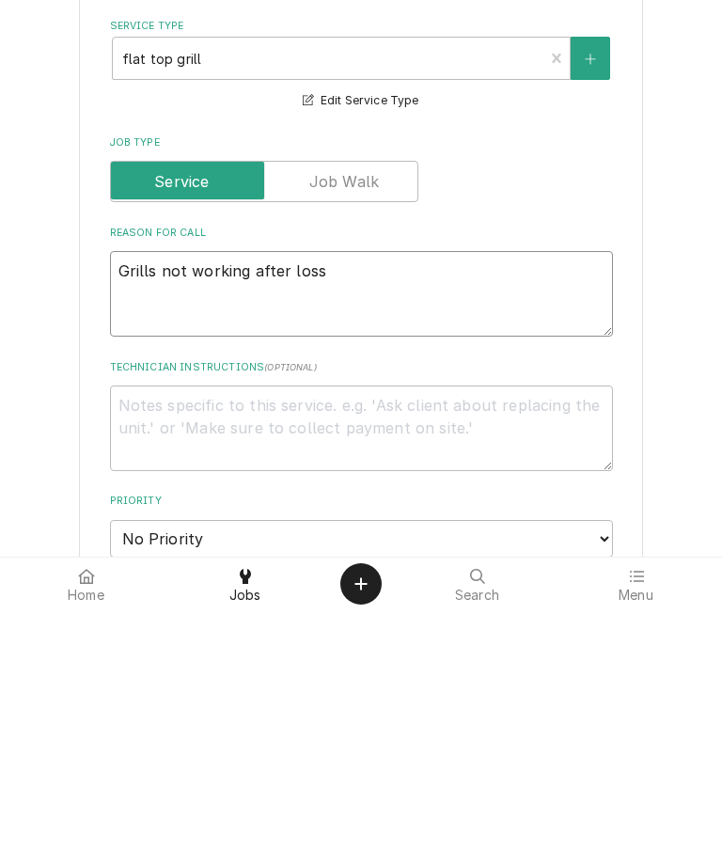
type textarea "Grills not working after loss"
type textarea "x"
type textarea "Grills not working after loss o"
type textarea "x"
type textarea "Grills not working after loss of"
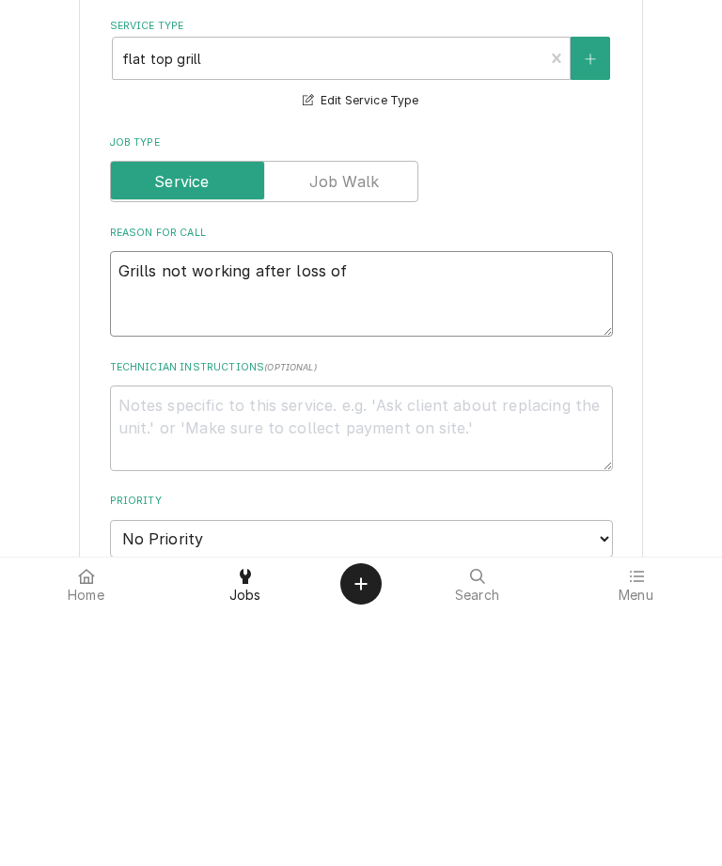
type textarea "x"
type textarea "Grills not working after loss of"
type textarea "x"
type textarea "Grills not working after loss of p"
type textarea "x"
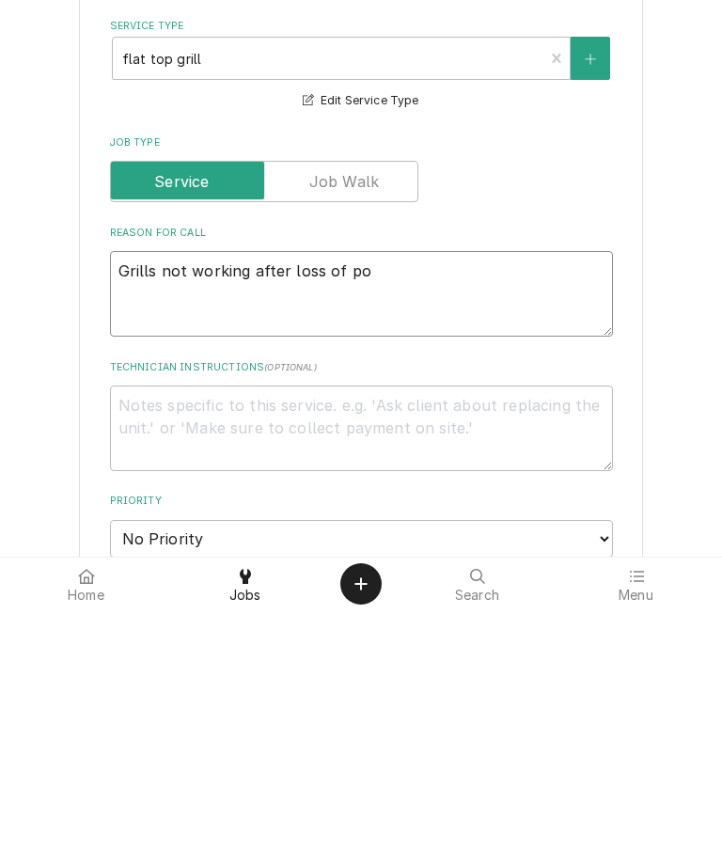
type textarea "Grills not working after loss of pow"
type textarea "x"
type textarea "Grills not working after loss of powe"
type textarea "x"
type textarea "Grills not working after loss of power"
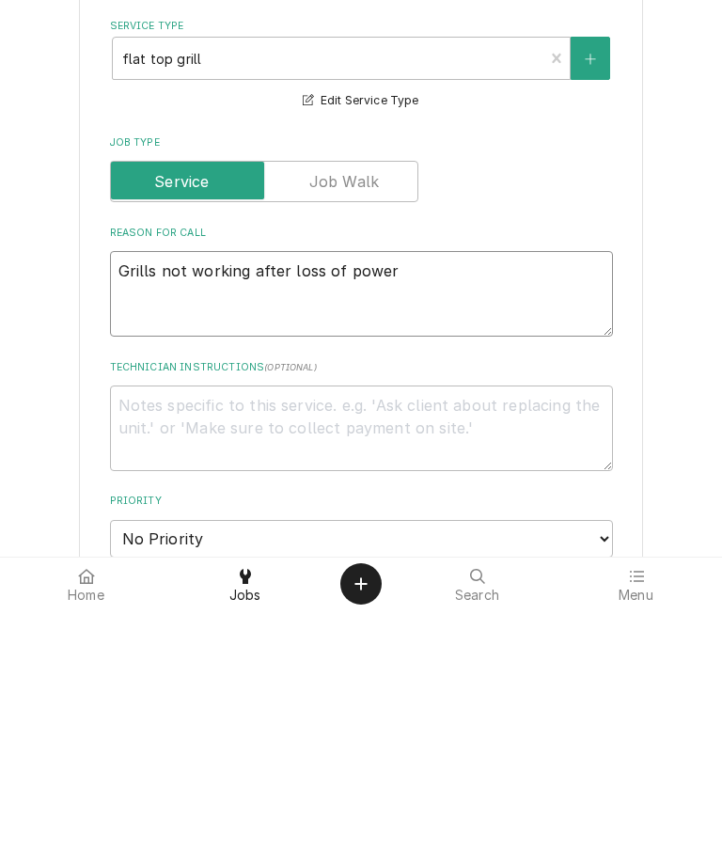
type textarea "x"
type textarea "Grills not working after loss of power"
type textarea "x"
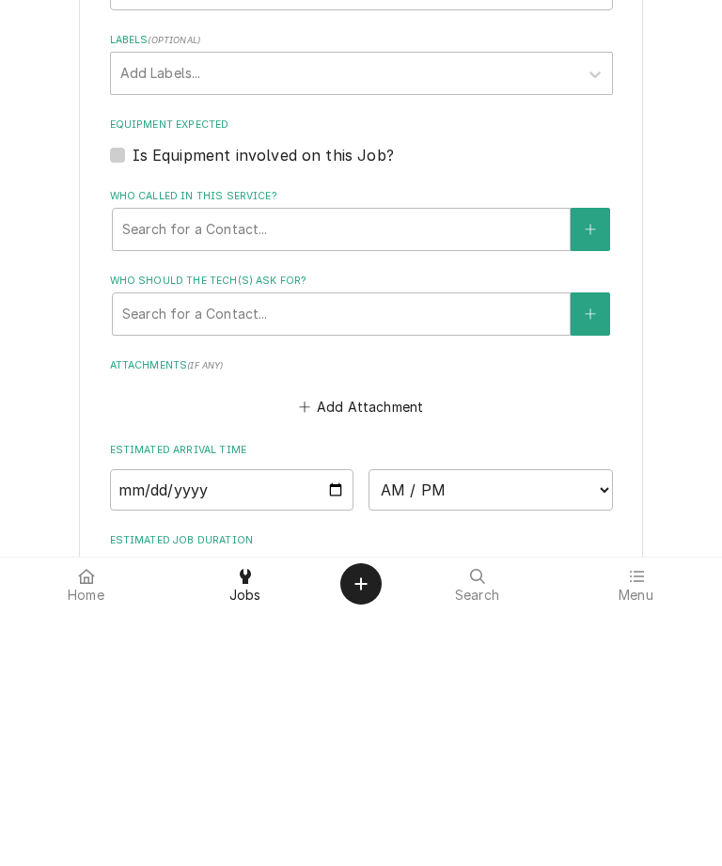
scroll to position [941, 0]
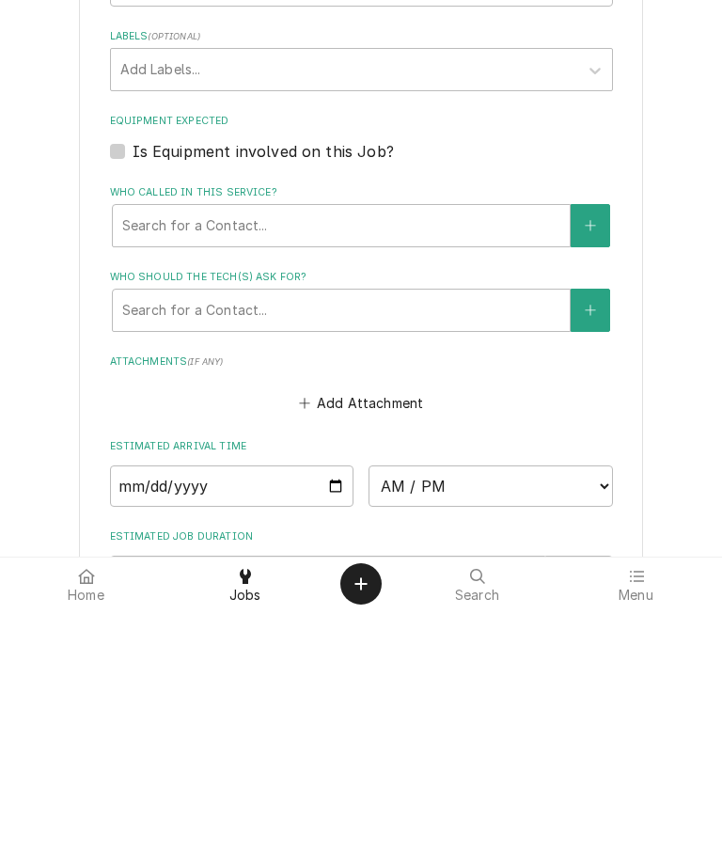
type textarea "Grills not working after loss of power"
click at [164, 721] on input "Date" at bounding box center [232, 741] width 245 height 41
type input "2025-09-16"
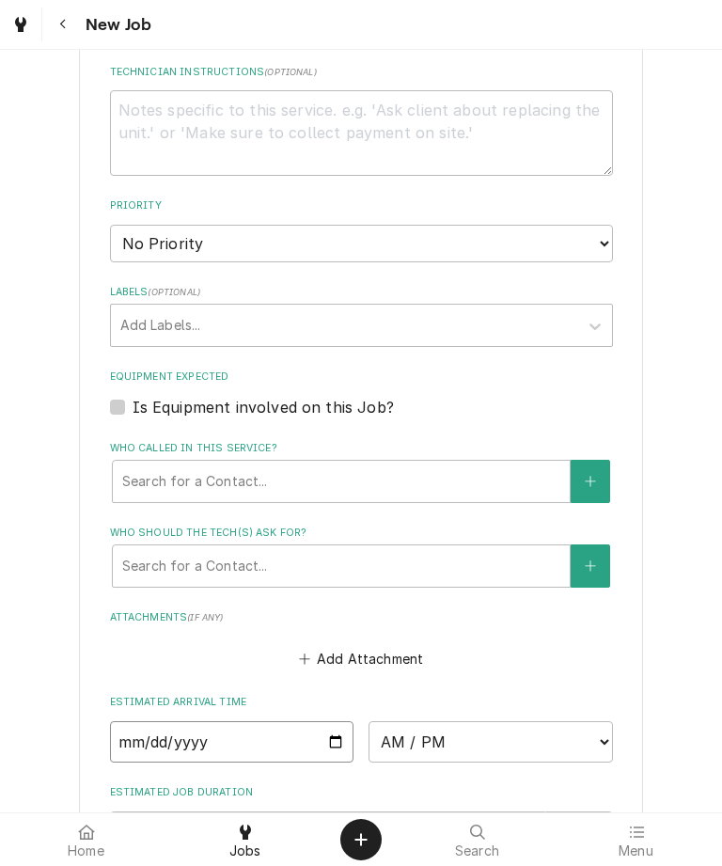
type textarea "x"
type input "2025-09-11"
type textarea "x"
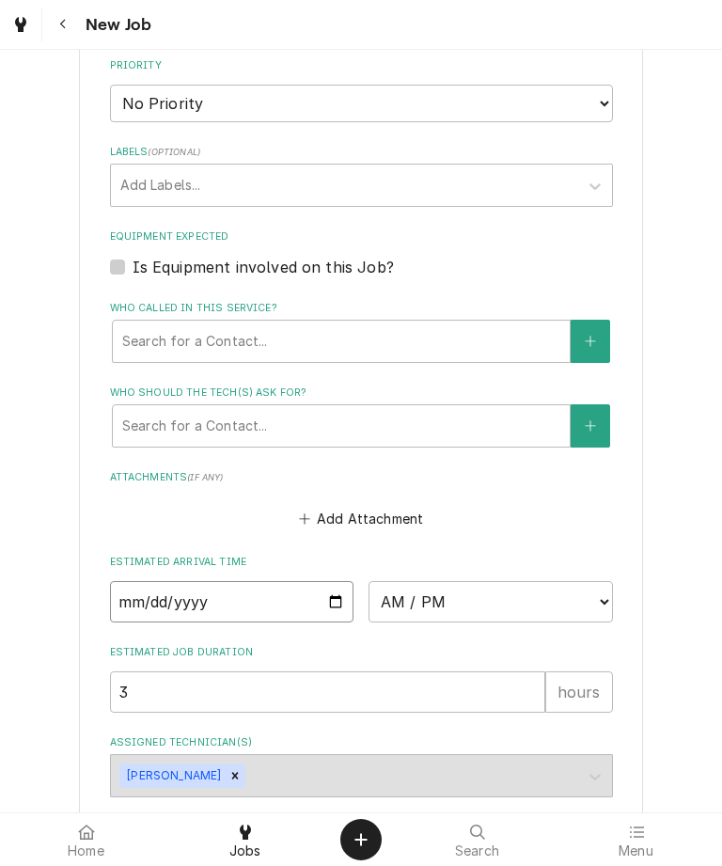
scroll to position [1079, 0]
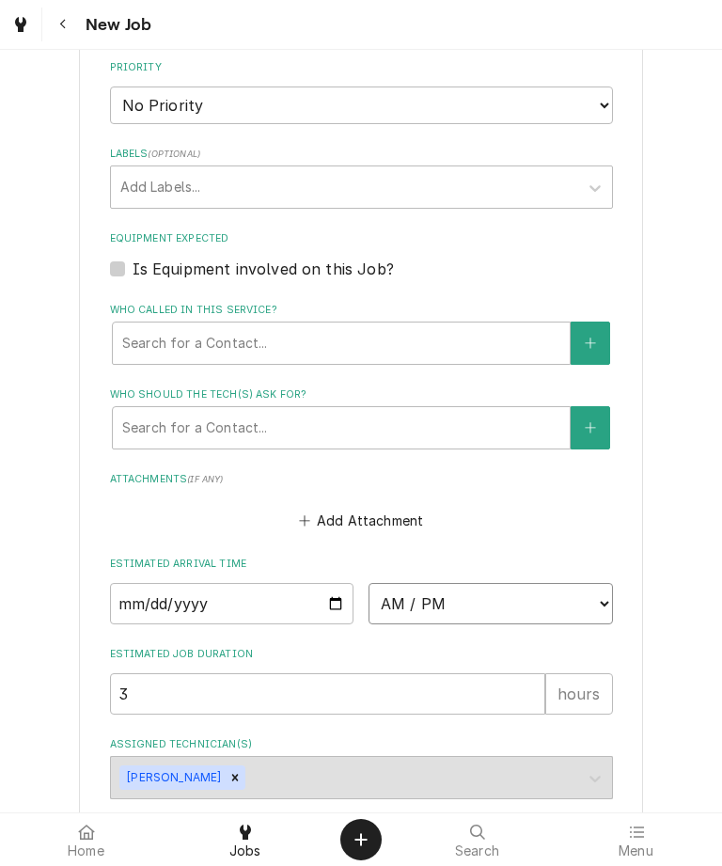
click at [423, 584] on select "AM / PM 6:00 AM 6:15 AM 6:30 AM 6:45 AM 7:00 AM 7:15 AM 7:30 AM 7:45 AM 8:00 AM…" at bounding box center [491, 603] width 245 height 41
select select "10:00:00"
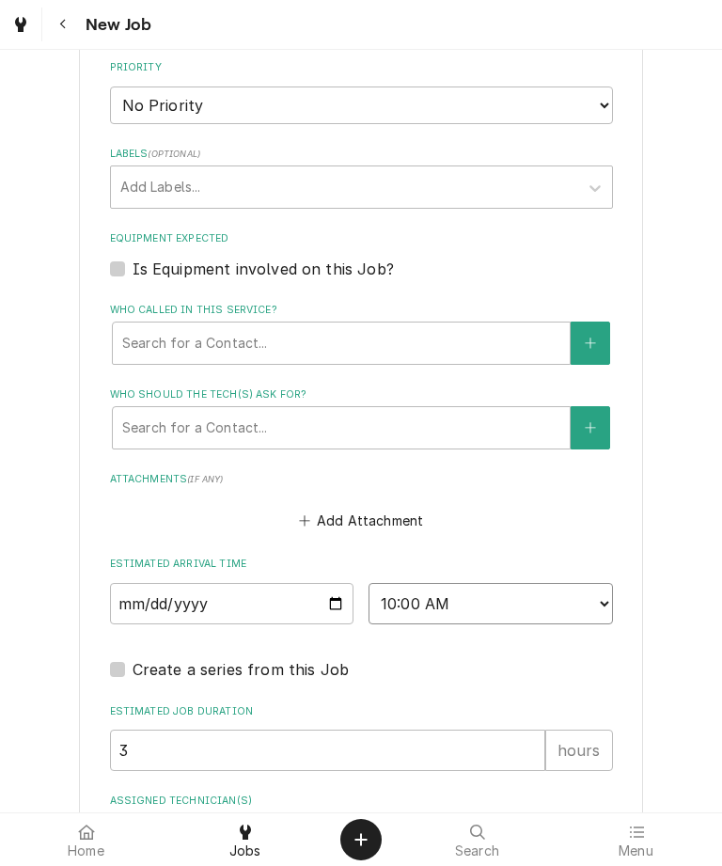
type textarea "x"
click at [289, 730] on input "3" at bounding box center [328, 750] width 436 height 41
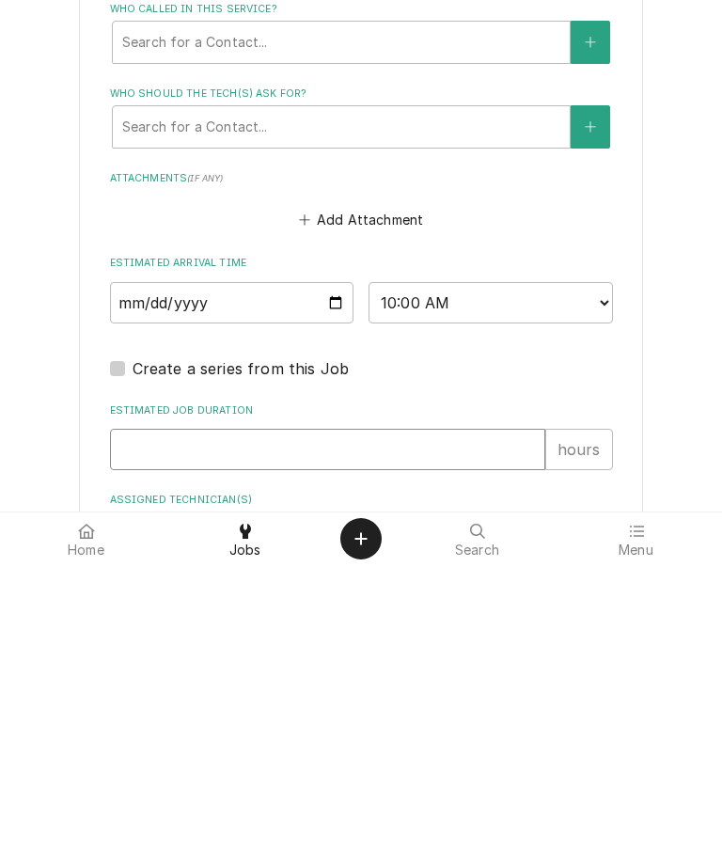
type textarea "x"
type input "4"
type textarea "x"
type input "4"
click at [667, 361] on div "Please provide the following information to create a job: Client Details Client…" at bounding box center [361, 5] width 722 height 2028
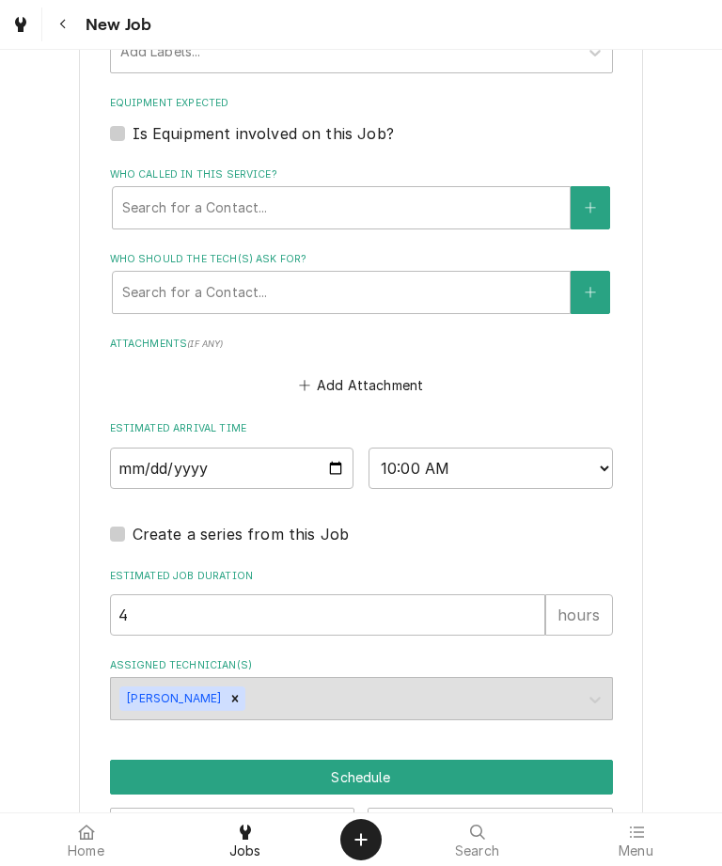
scroll to position [1214, 0]
click at [365, 760] on button "Schedule" at bounding box center [361, 777] width 503 height 35
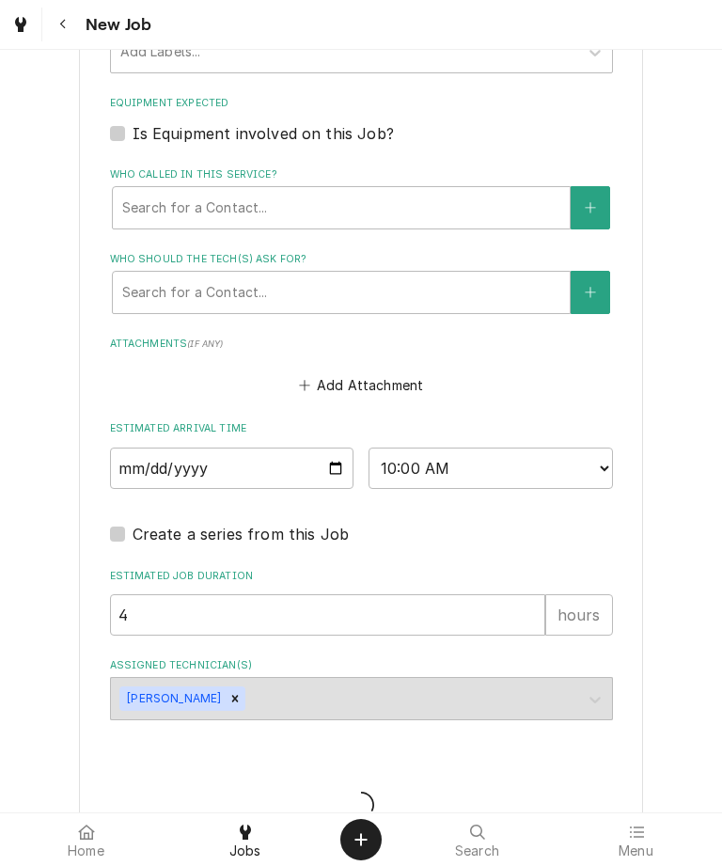
type textarea "x"
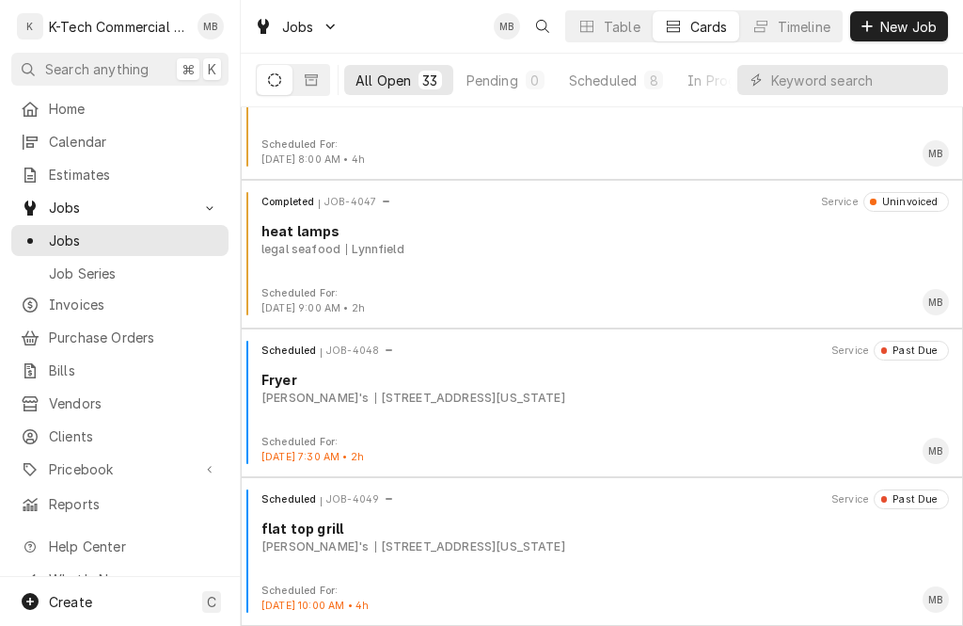
scroll to position [4386, 0]
click at [556, 544] on div "[STREET_ADDRESS][US_STATE]" at bounding box center [470, 546] width 190 height 17
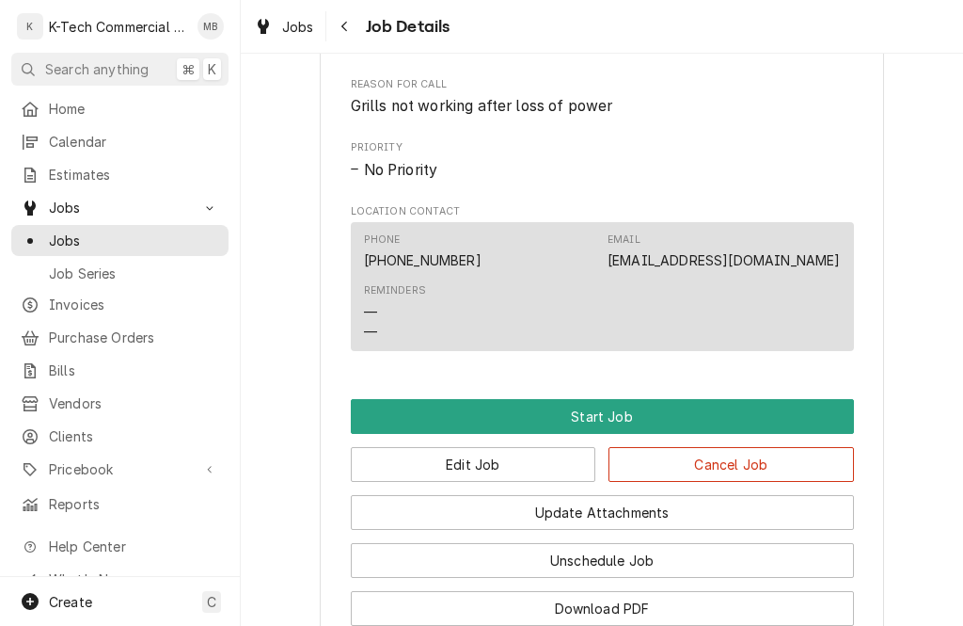
scroll to position [805, 0]
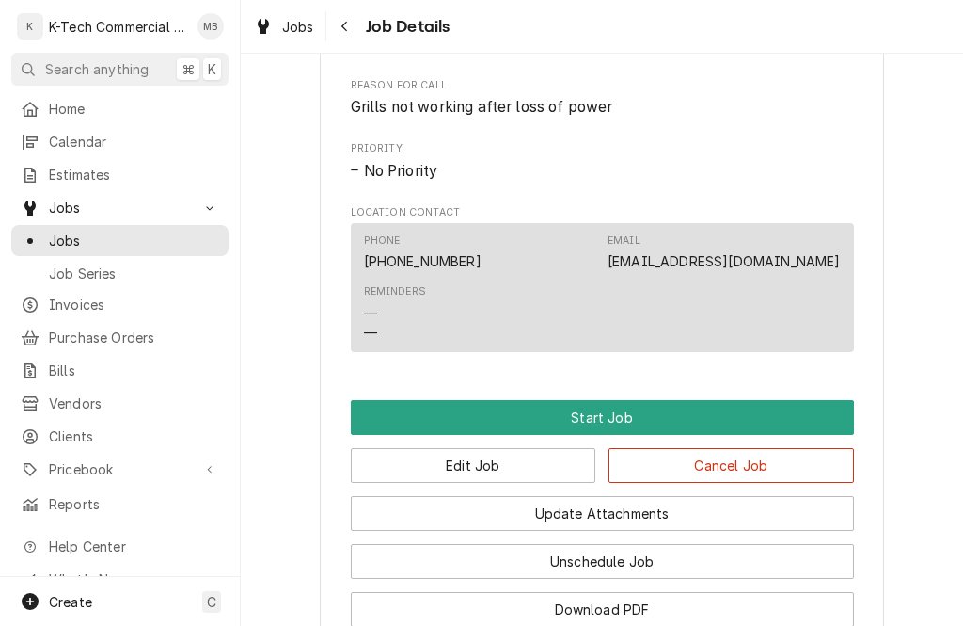
click at [656, 409] on button "Start Job" at bounding box center [602, 417] width 503 height 35
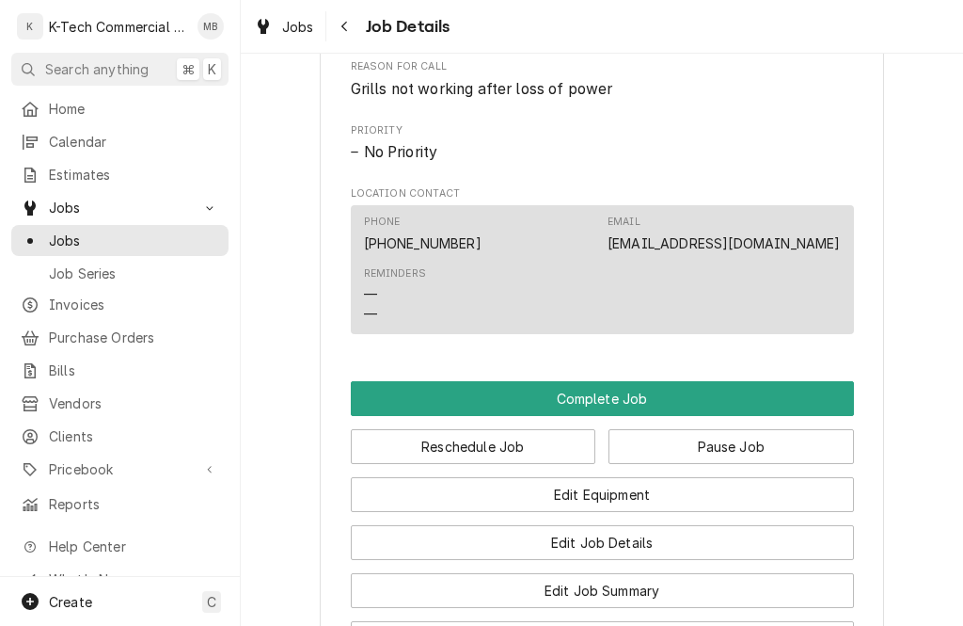
scroll to position [891, 0]
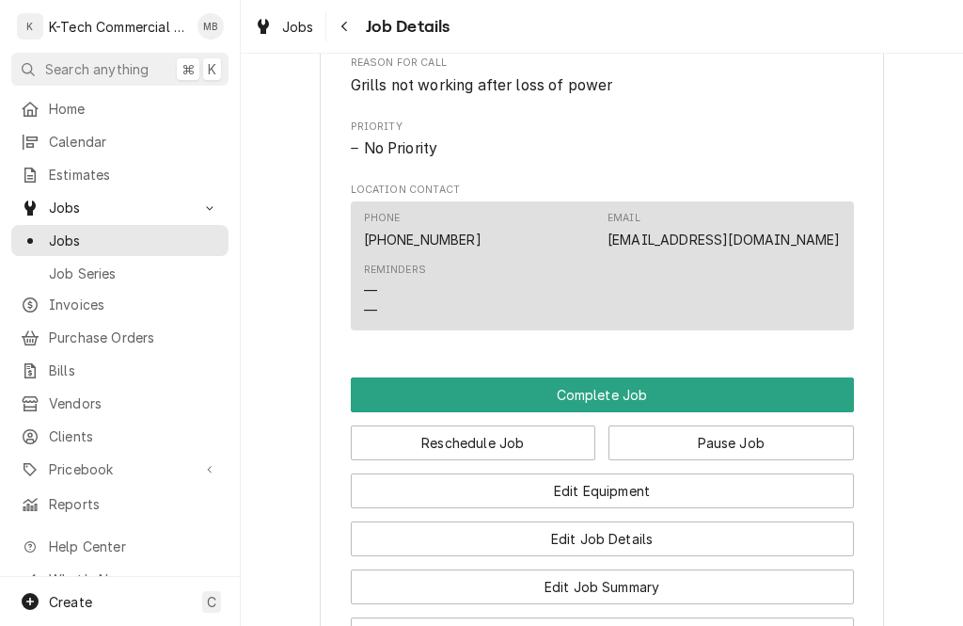
click at [667, 386] on button "Complete Job" at bounding box center [602, 394] width 503 height 35
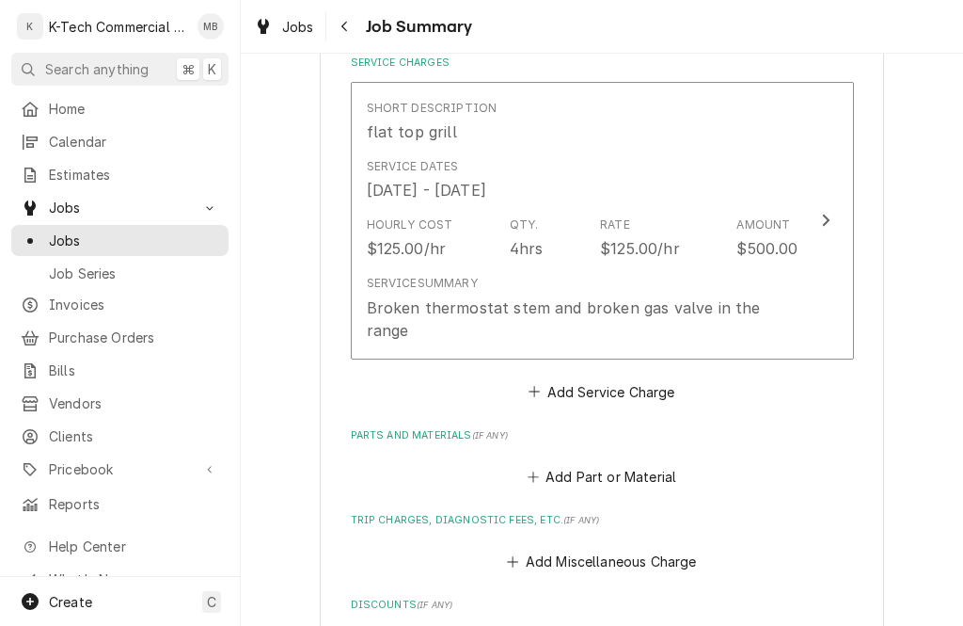
click at [703, 308] on div "Broken thermostat stem and broken gas valve in the range" at bounding box center [583, 318] width 432 height 45
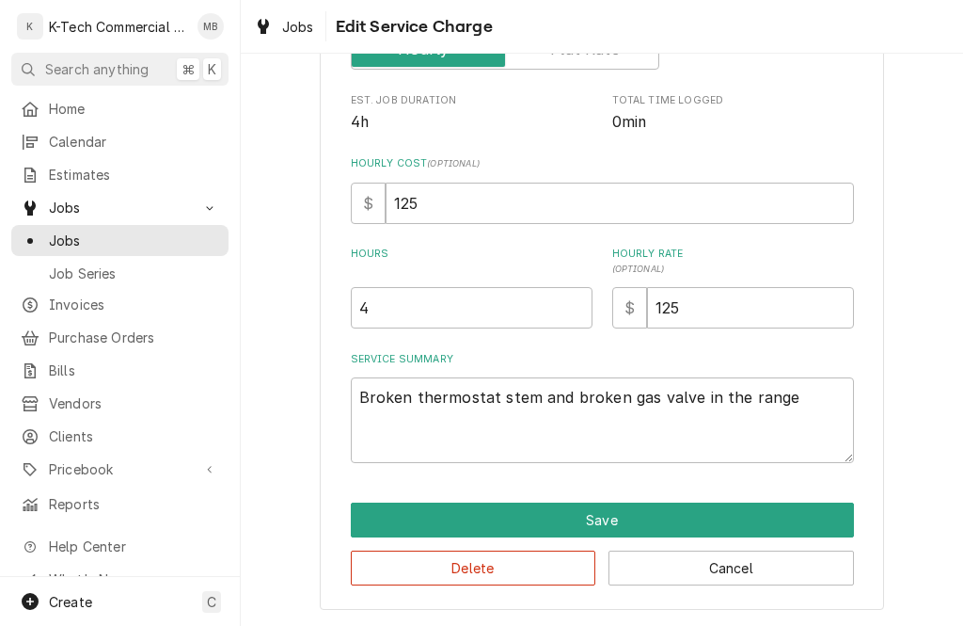
scroll to position [304, 0]
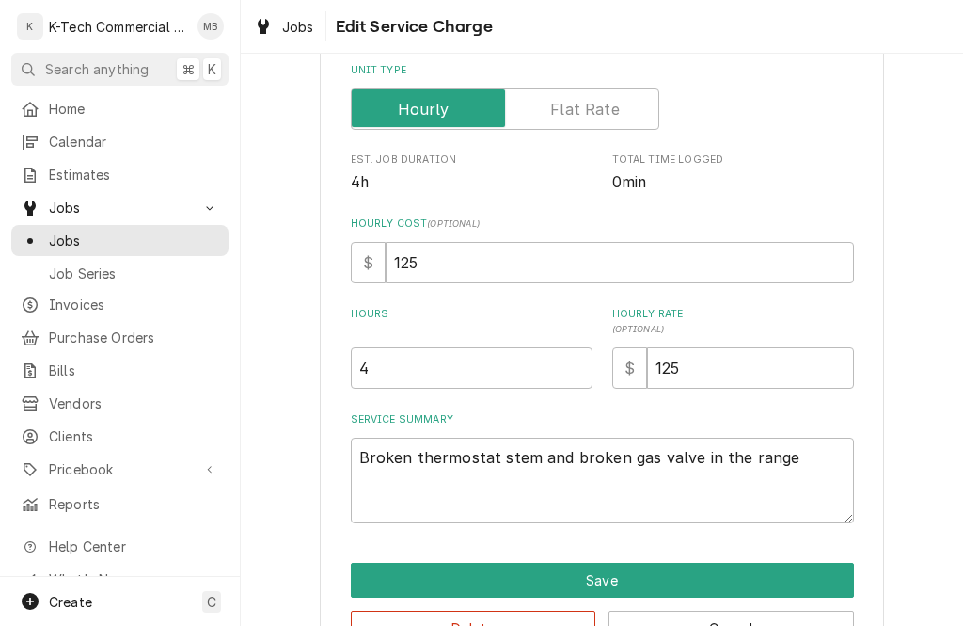
type textarea "x"
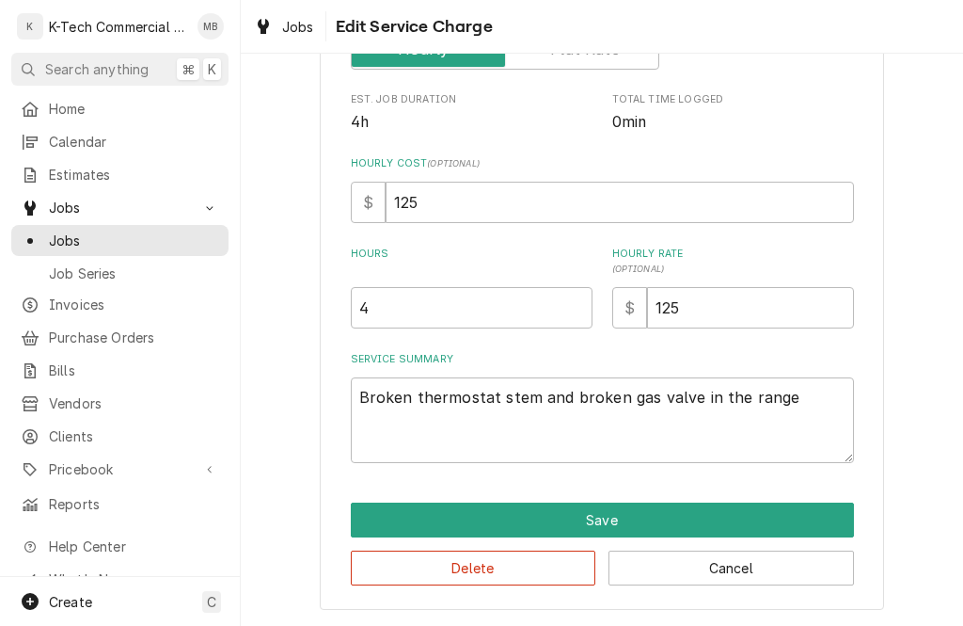
scroll to position [363, 0]
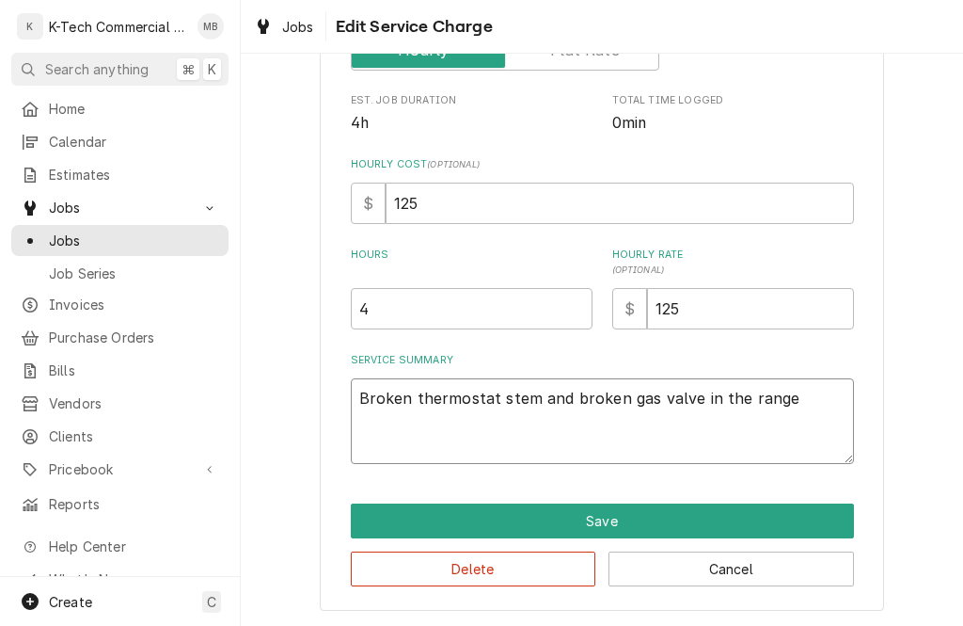
click at [784, 402] on textarea "Broken thermostat stem and broken gas valve in the range" at bounding box center [602, 421] width 503 height 86
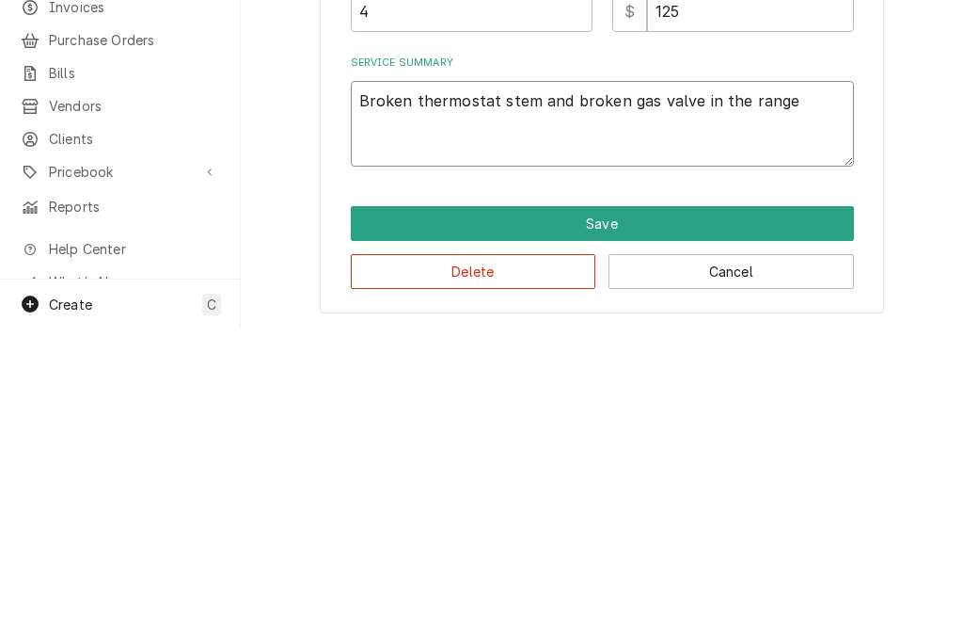
type textarea "Broken thermostat stem and broken gas valve in the rang"
type textarea "x"
type textarea "Broken thermostat stem and broken gas valve in the ran"
type textarea "x"
type textarea "Broken thermostat stem and broken gas valve in the r"
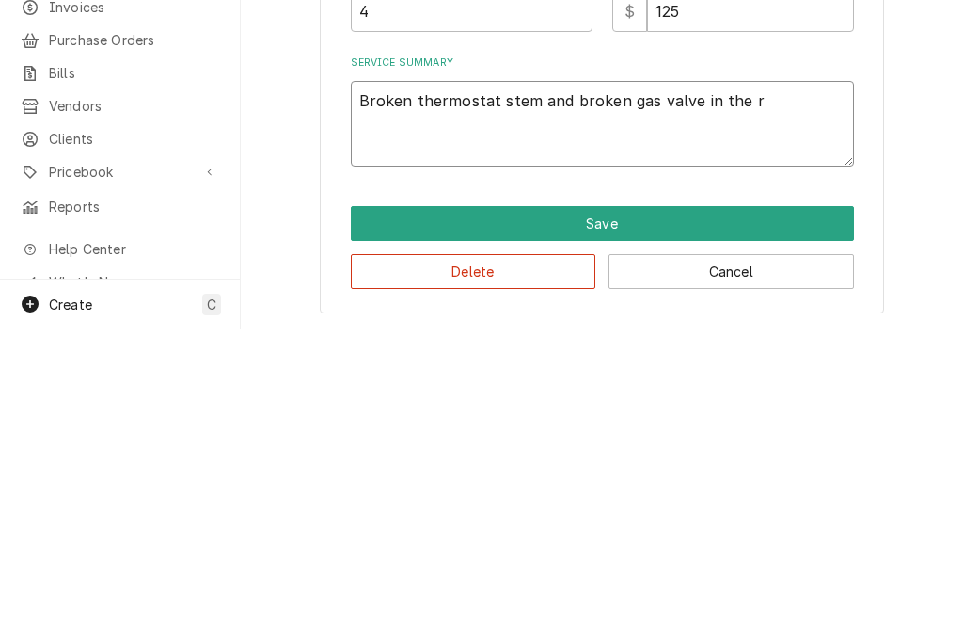
type textarea "x"
type textarea "Broken thermostat stem and broken gas valve in the"
type textarea "x"
type textarea "Broken thermostat stem and broken gas valve in the"
type textarea "x"
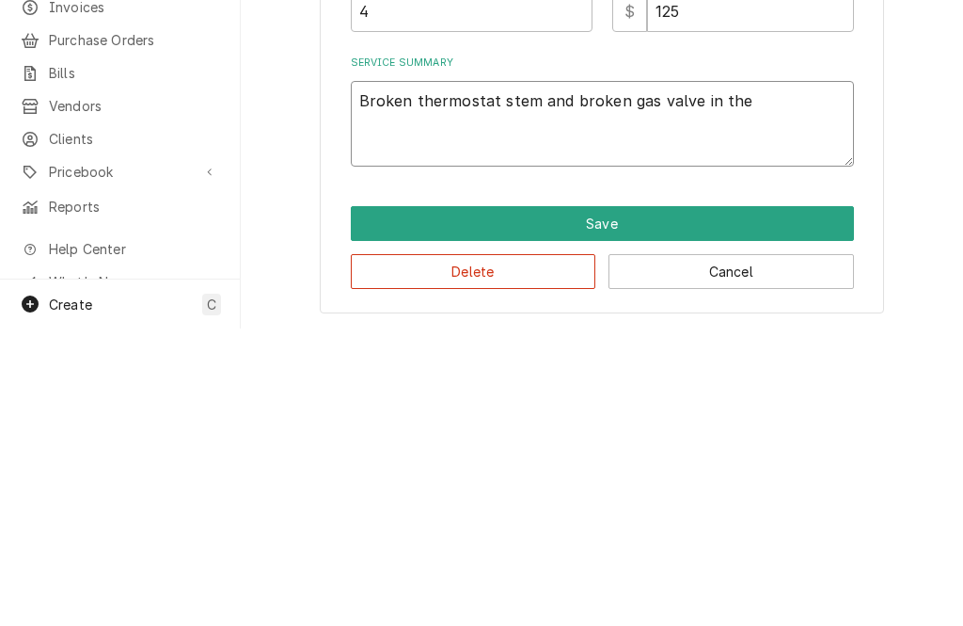
type textarea "Broken thermostat stem and broken gas valve in th"
type textarea "x"
type textarea "Broken thermostat stem and broken gas valve in"
type textarea "x"
type textarea "Broken thermostat stem and broken gas valve in"
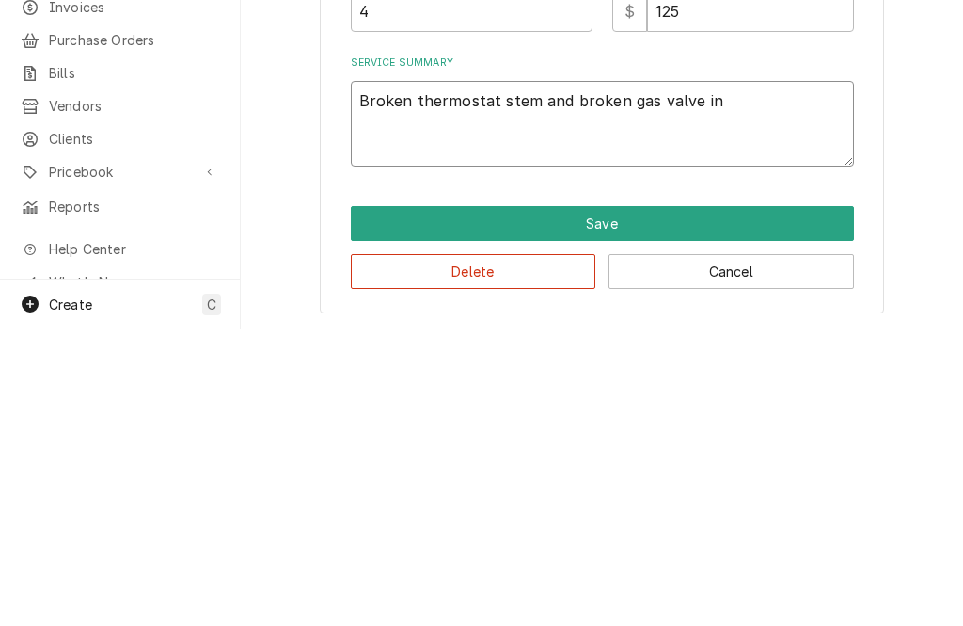
type textarea "x"
type textarea "Broken thermostat stem and broken gas valve"
type textarea "x"
type textarea "Broken thermostat stem and broken gas valve"
type textarea "x"
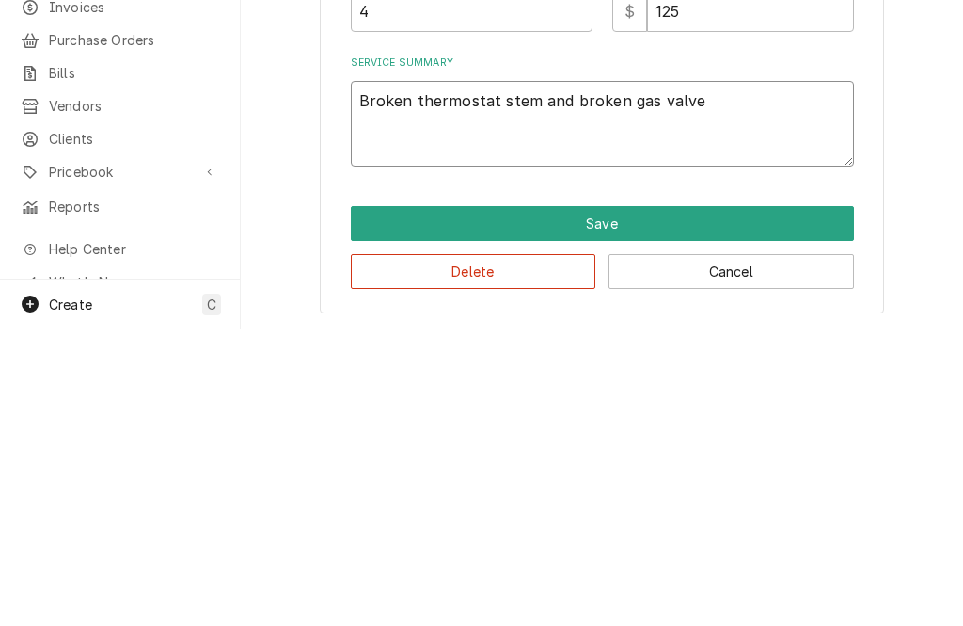
type textarea "Broken thermostat stem and broken gas valv"
type textarea "x"
type textarea "Broken thermostat stem and broken gas val"
type textarea "x"
type textarea "Broken thermostat stem and broken gas v"
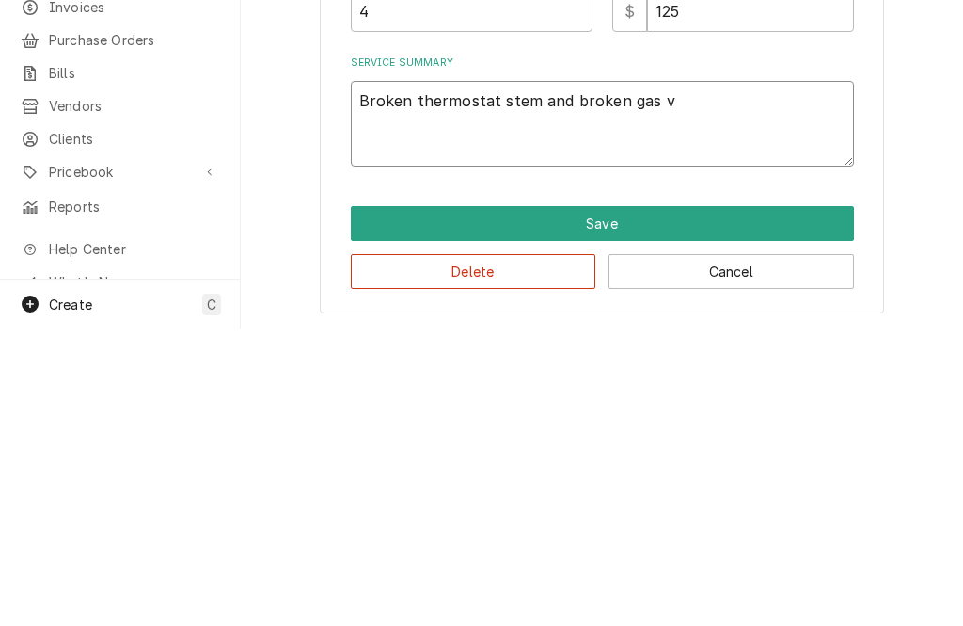
type textarea "x"
type textarea "Broken thermostat stem and broken gas"
type textarea "x"
type textarea "Broken thermostat stem and broken gas"
type textarea "x"
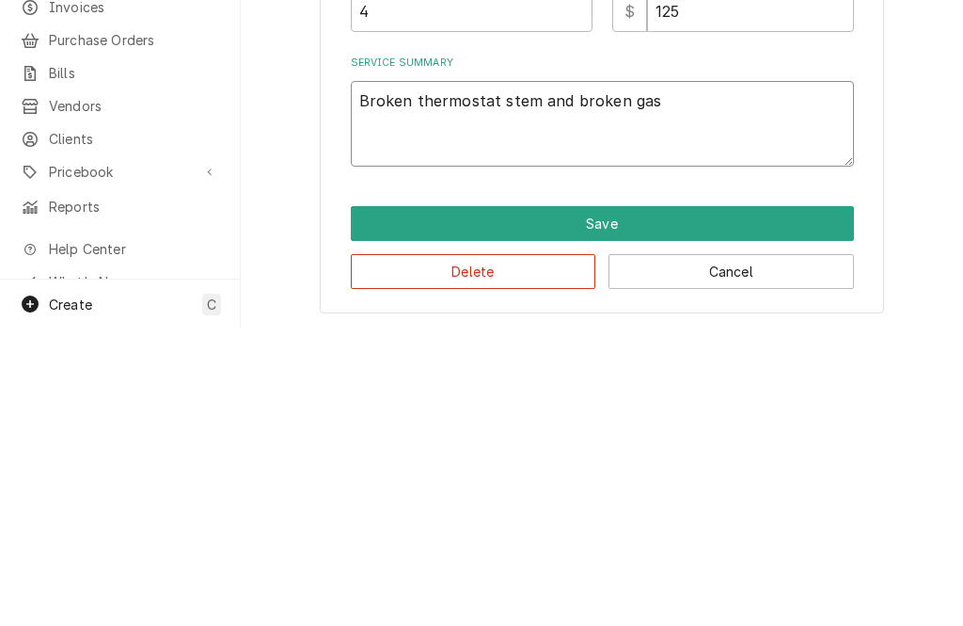
type textarea "Broken thermostat stem and broken ga"
type textarea "x"
type textarea "Broken thermostat stem and broken"
type textarea "x"
type textarea "Broken thermostat stem"
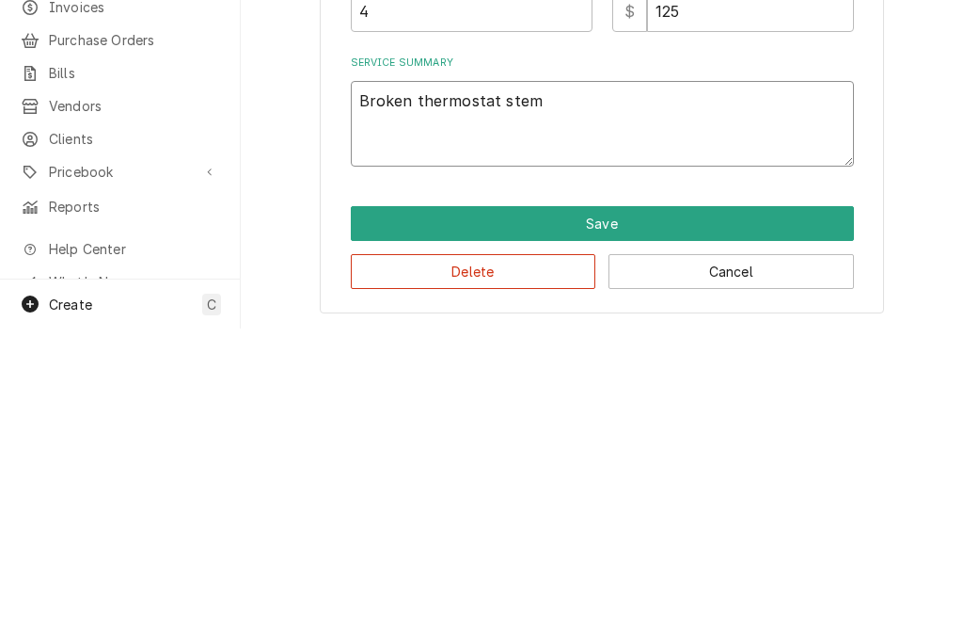
type textarea "x"
type textarea "Broken"
type textarea "x"
type textarea "Te"
type textarea "x"
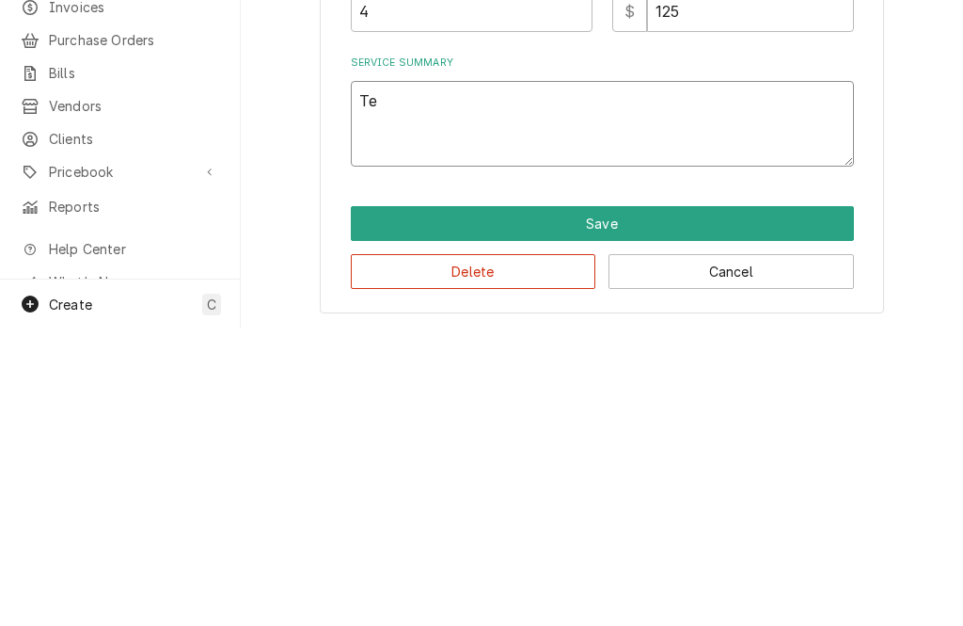
type textarea "Tes"
type textarea "x"
type textarea "Teste"
type textarea "x"
type textarea "Tested"
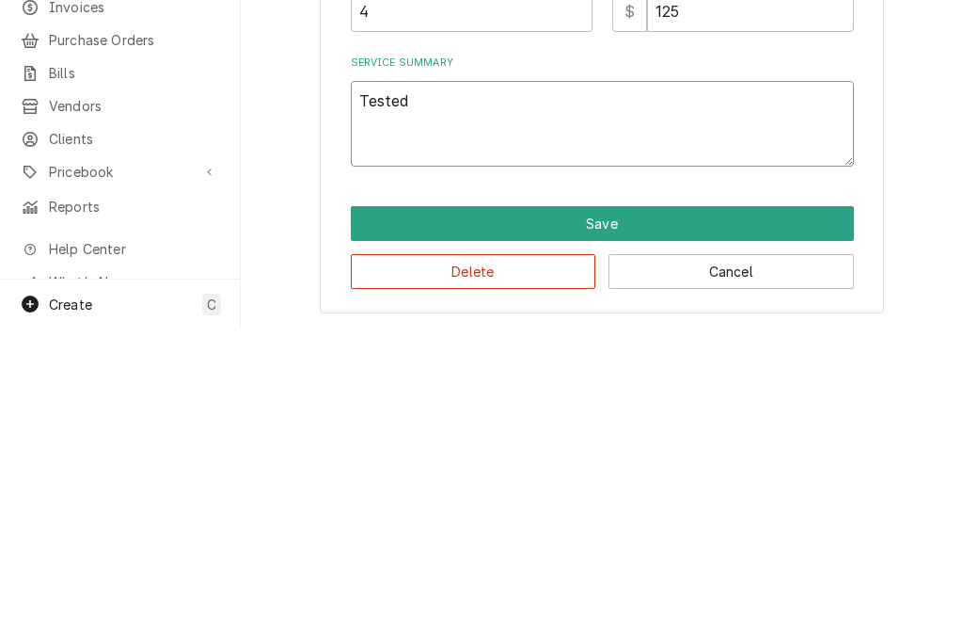
type textarea "x"
type textarea "Tested"
type textarea "x"
type textarea "Tested u"
type textarea "x"
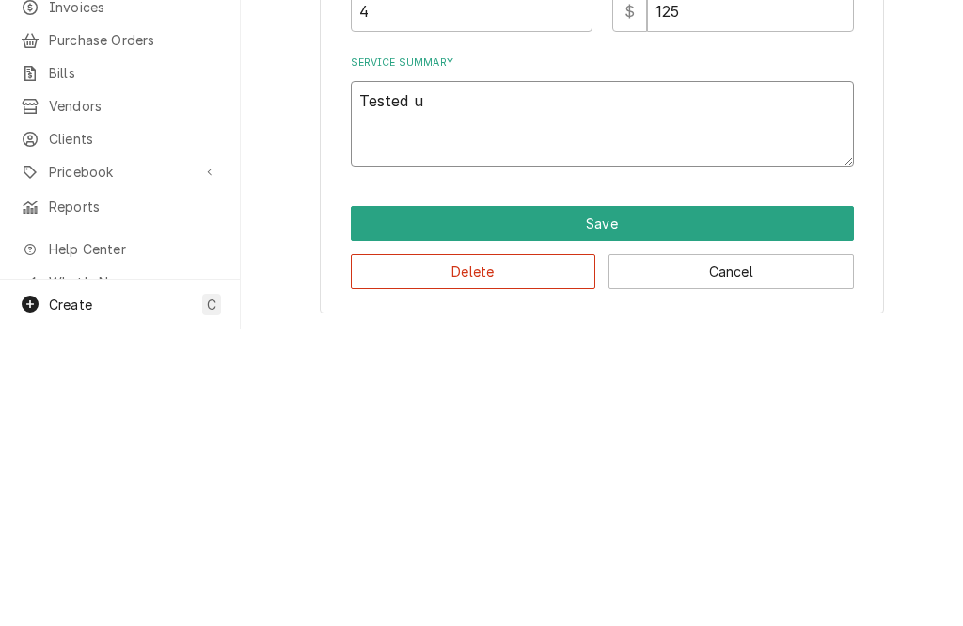
type textarea "Tested un"
type textarea "x"
type textarea "Tested unit"
type textarea "x"
type textarea "Tested unit o"
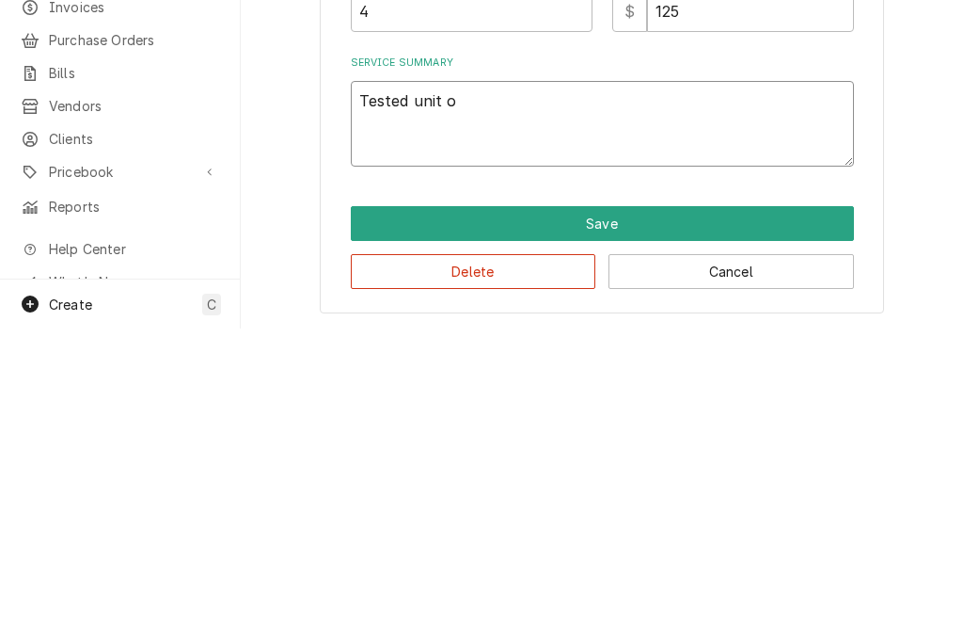
type textarea "x"
type textarea "Tested unit op"
type textarea "x"
type textarea "Tested unit operation"
type textarea "x"
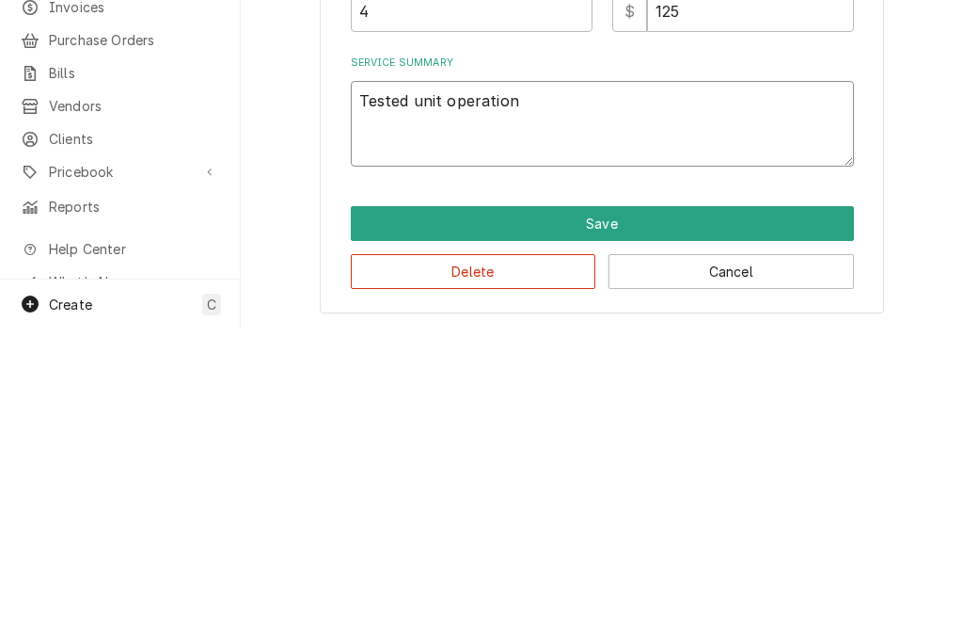
type textarea "Tested unit operation a"
type textarea "x"
type textarea "Tested unit operation ams"
type textarea "x"
type textarea "Tested unit operation ams"
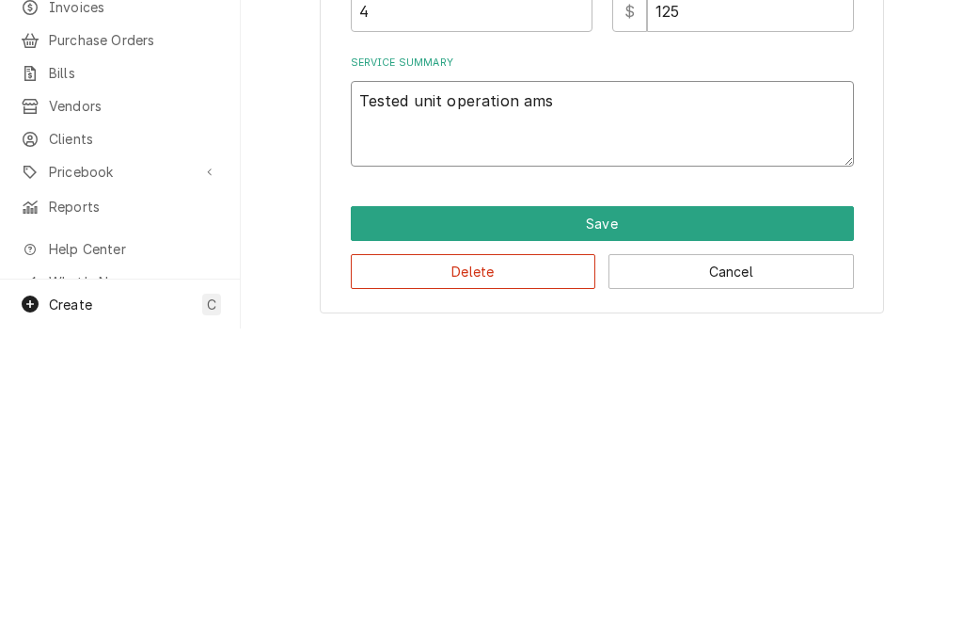
type textarea "x"
type textarea "Tested unit operation ams f"
type textarea "x"
type textarea "Tested unit operation ams fou"
type textarea "x"
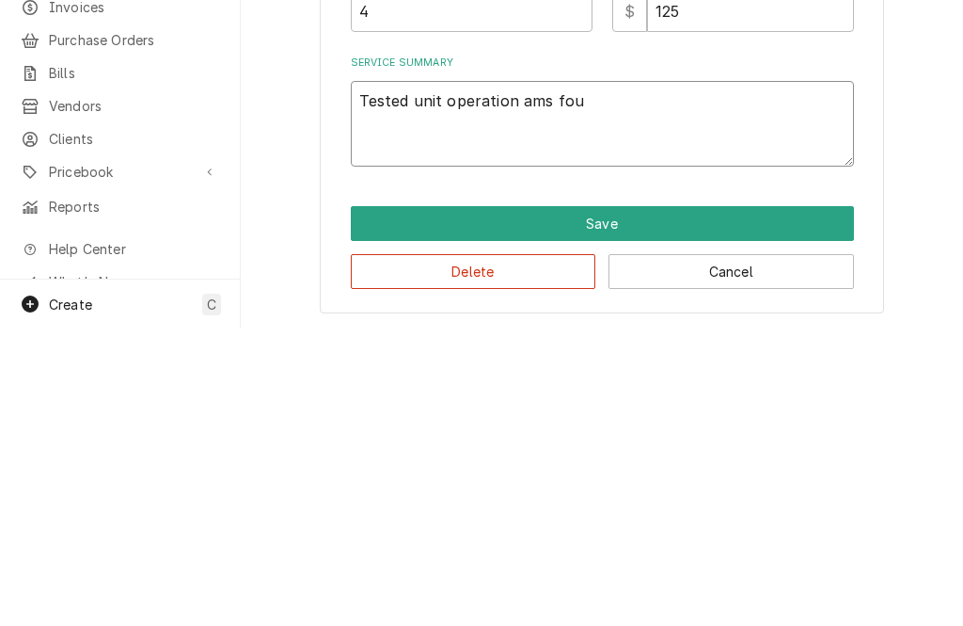
type textarea "Tested unit operation ams fo"
type textarea "x"
type textarea "Tested unit operation ams"
type textarea "x"
type textarea "Tested unit operation am"
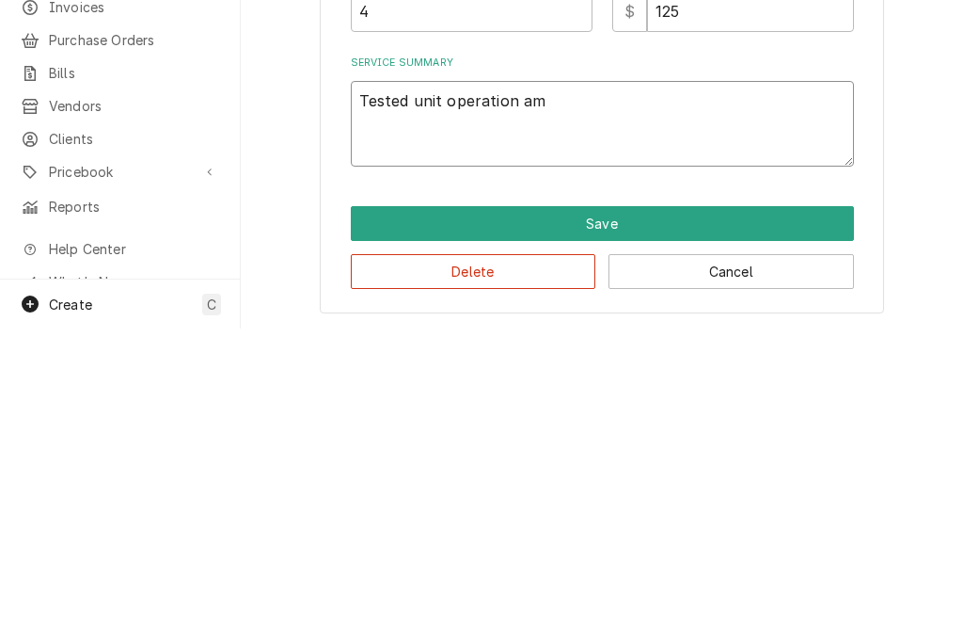
type textarea "x"
type textarea "Tested unit operation a"
type textarea "x"
type textarea "Tested unit operation"
type textarea "x"
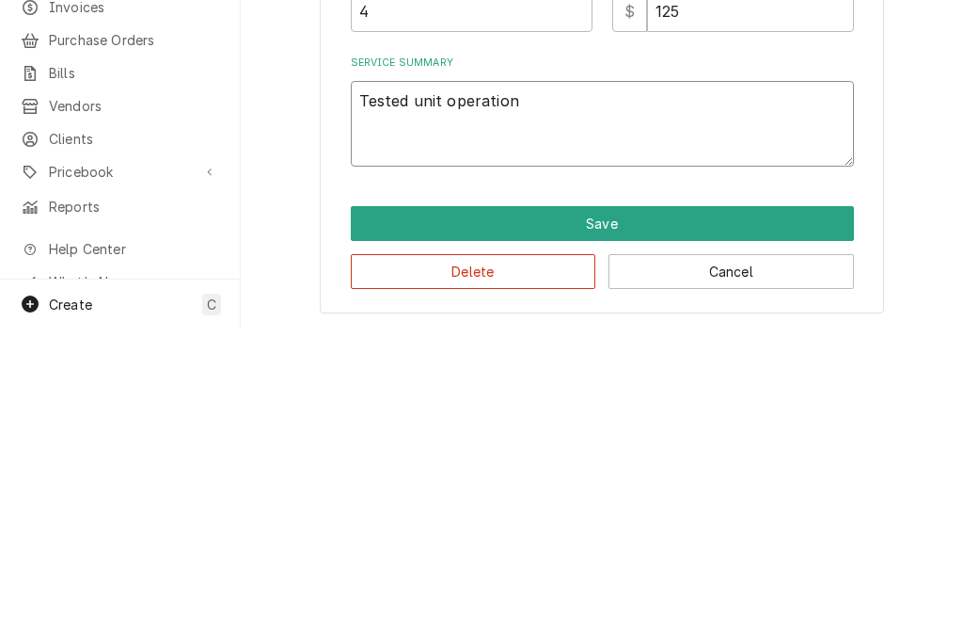
type textarea "Tested unit operatio"
type textarea "x"
type textarea "Tested unit operati"
type textarea "x"
type textarea "Tested unit opera"
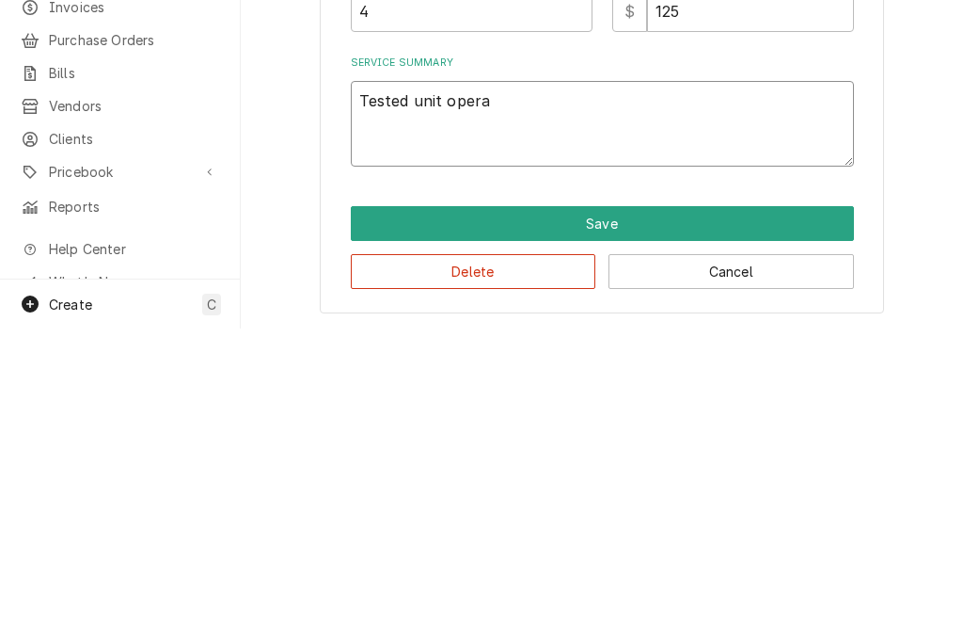
type textarea "x"
type textarea "Tested unit oper"
type textarea "x"
type textarea "Tested unit ope"
type textarea "x"
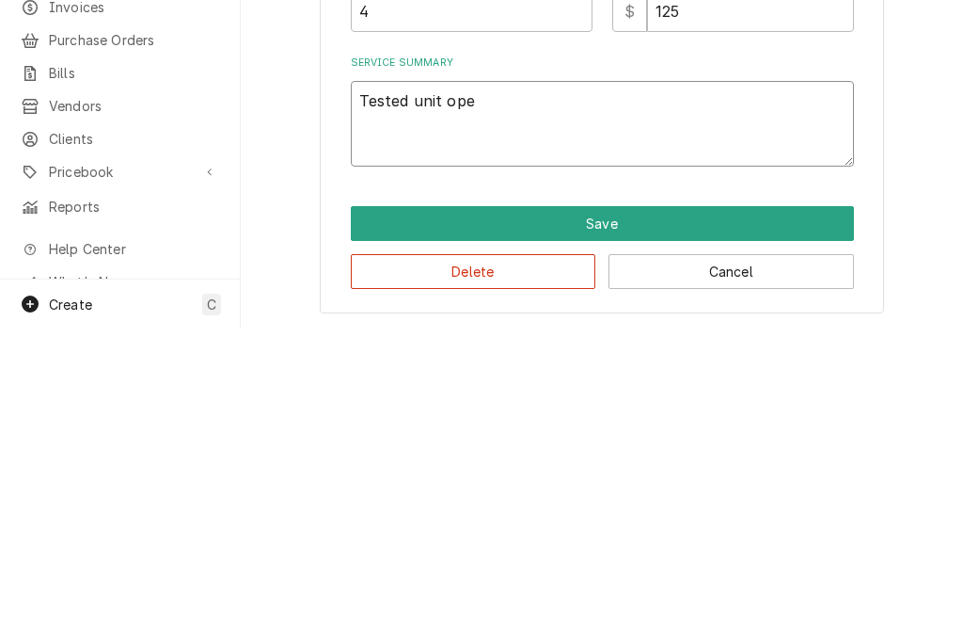
type textarea "Tested unit op"
type textarea "x"
type textarea "Tested unit o"
type textarea "x"
type textarea "Tested unit"
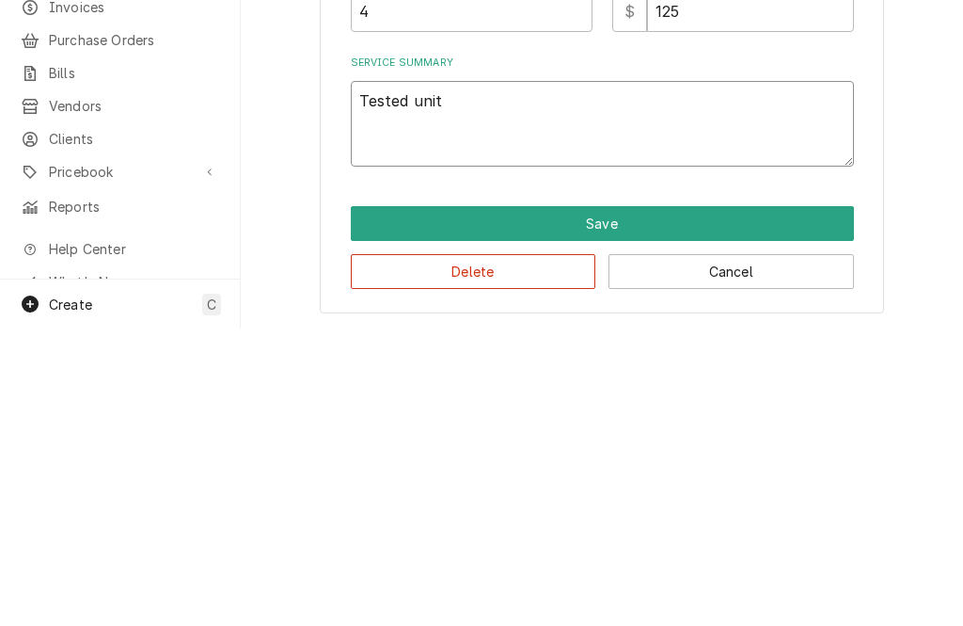
type textarea "x"
type textarea "Tested unit a"
type textarea "x"
type textarea "Tested unit am"
type textarea "x"
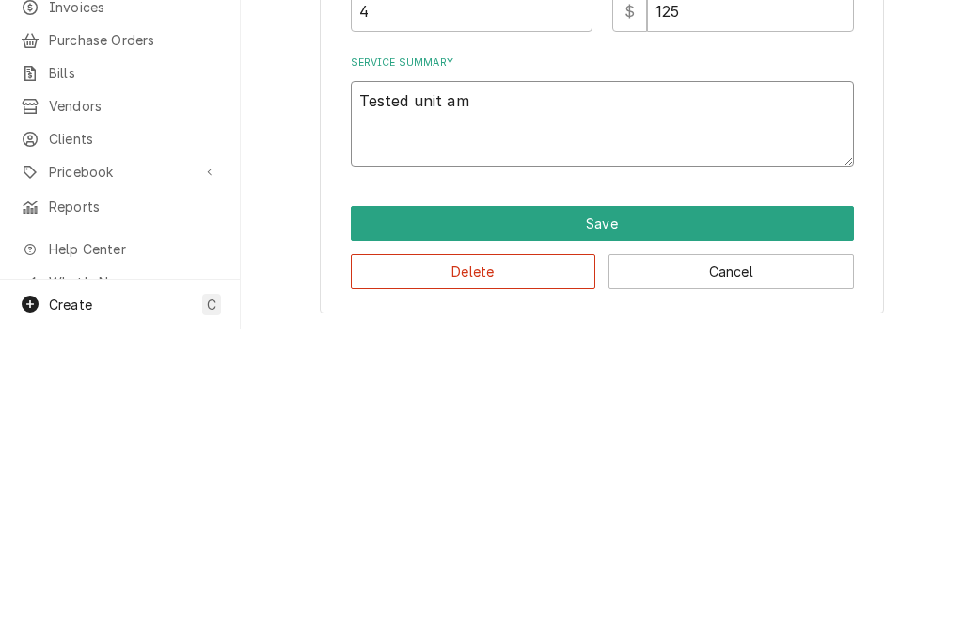
type textarea "Tested unit amd"
type textarea "x"
type textarea "Tested unit amd"
type textarea "x"
type textarea "Tested unit amd f"
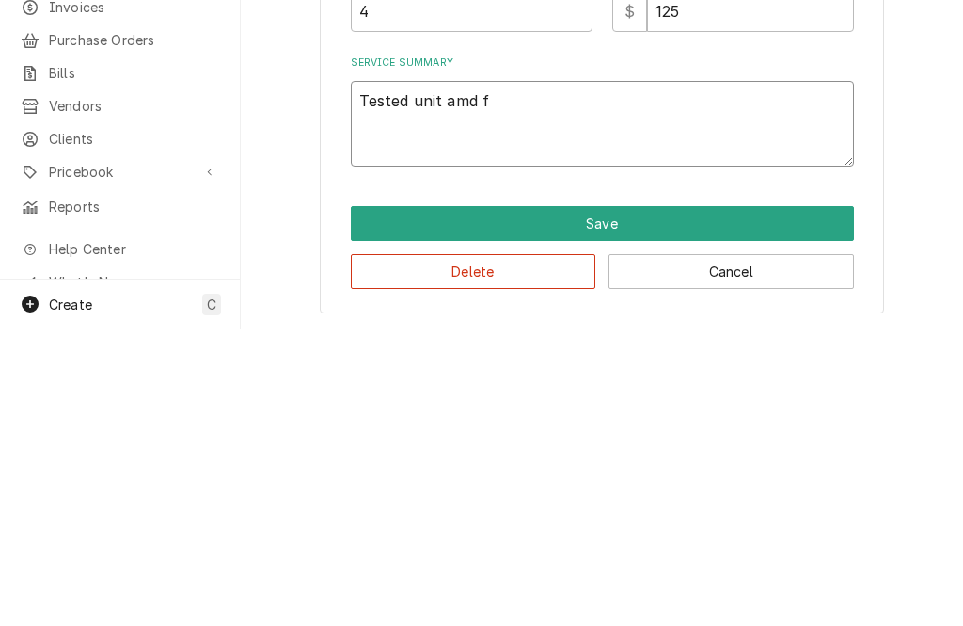
type textarea "x"
type textarea "Tested unit amd fo"
type textarea "x"
type textarea "Tested unit amd fou"
type textarea "x"
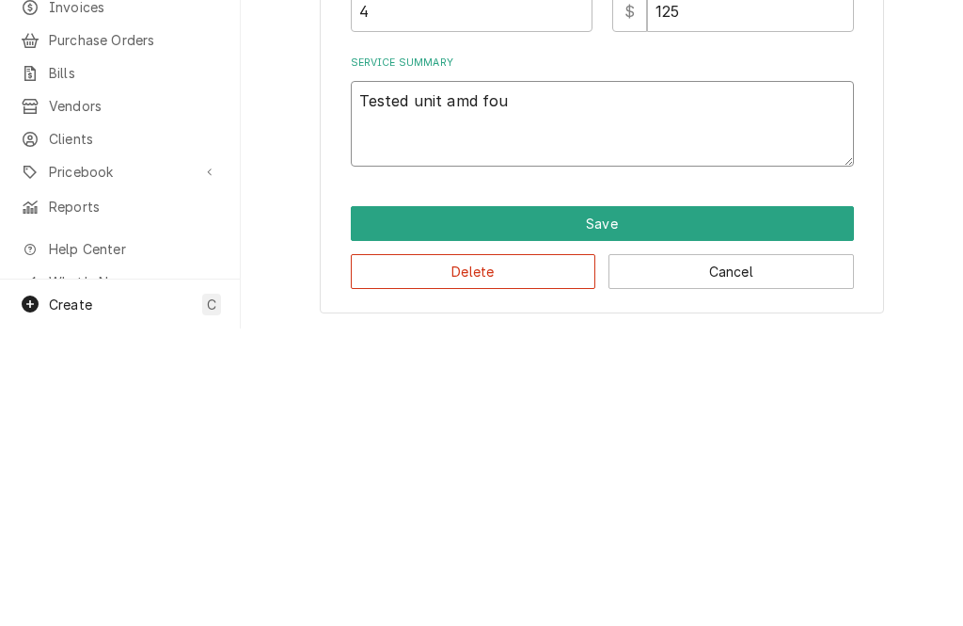
type textarea "Tested unit and found"
type textarea "x"
type textarea "Tested unit and found b"
type textarea "x"
type textarea "Tested unit and found bad"
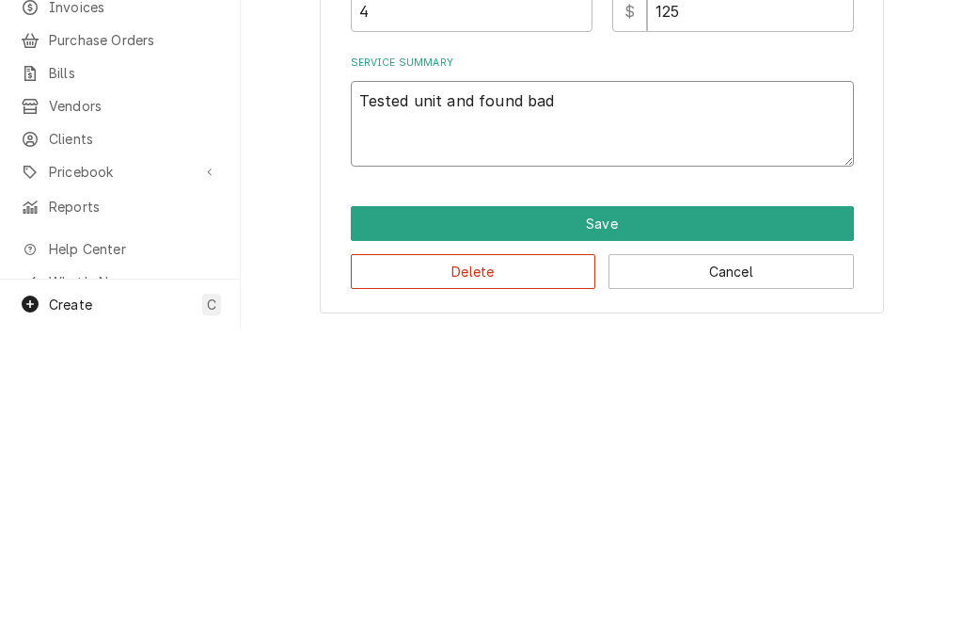
type textarea "x"
type textarea "Tested unit and found bad"
type textarea "x"
type textarea "Tested unit and found ba"
type textarea "x"
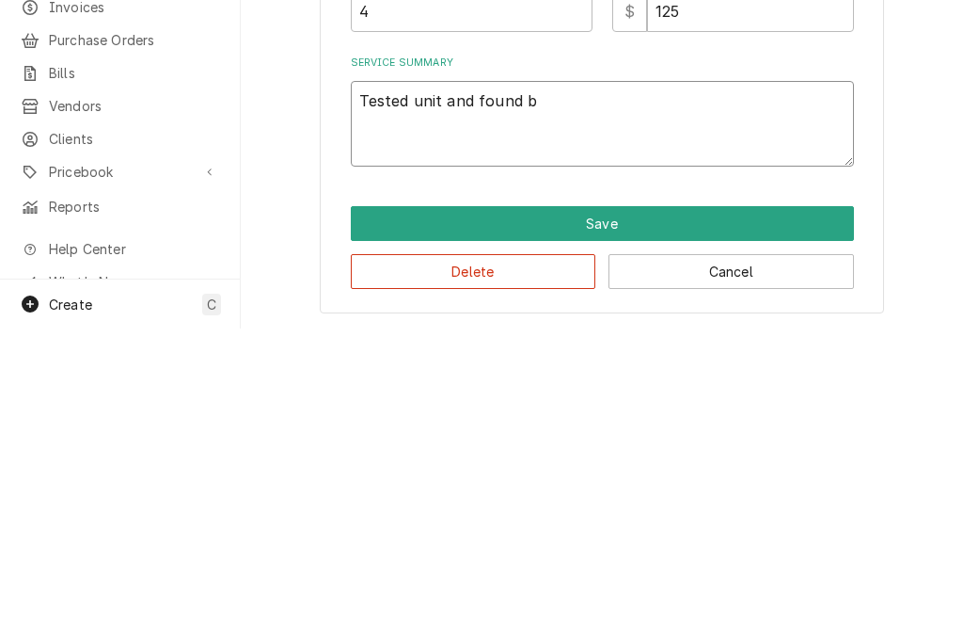
type textarea "Tested unit and found"
type textarea "x"
type textarea "Tested unit and found g"
type textarea "x"
type textarea "Tested unit and found gr"
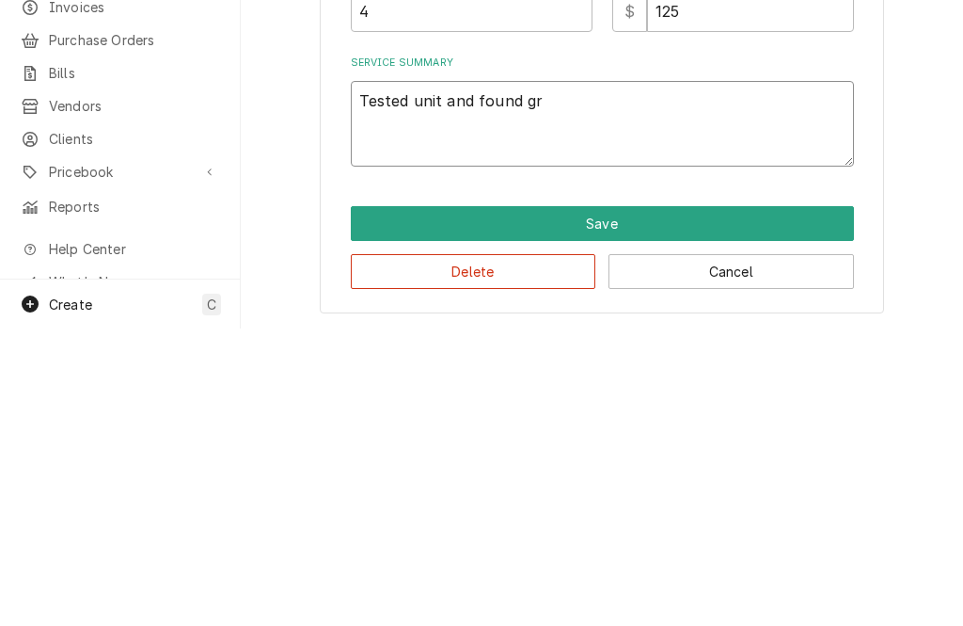
type textarea "x"
type textarea "Tested unit and found g"
type textarea "x"
type textarea "Tested unit and found"
type textarea "x"
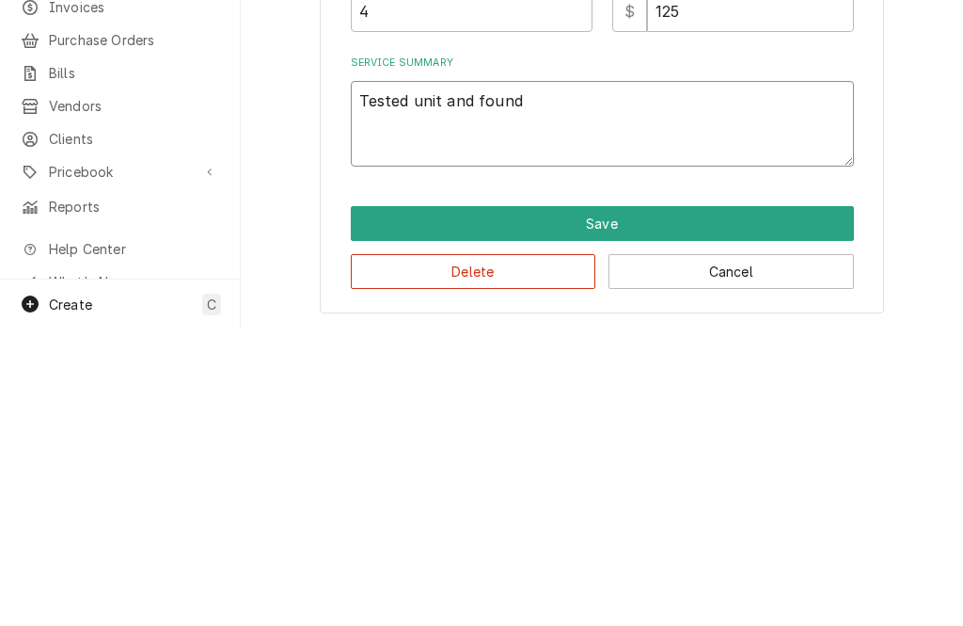
type textarea "Tested unit and found i"
type textarea "x"
type textarea "Tested unit and found ig"
type textarea "x"
type textarea "Tested unit and found ign"
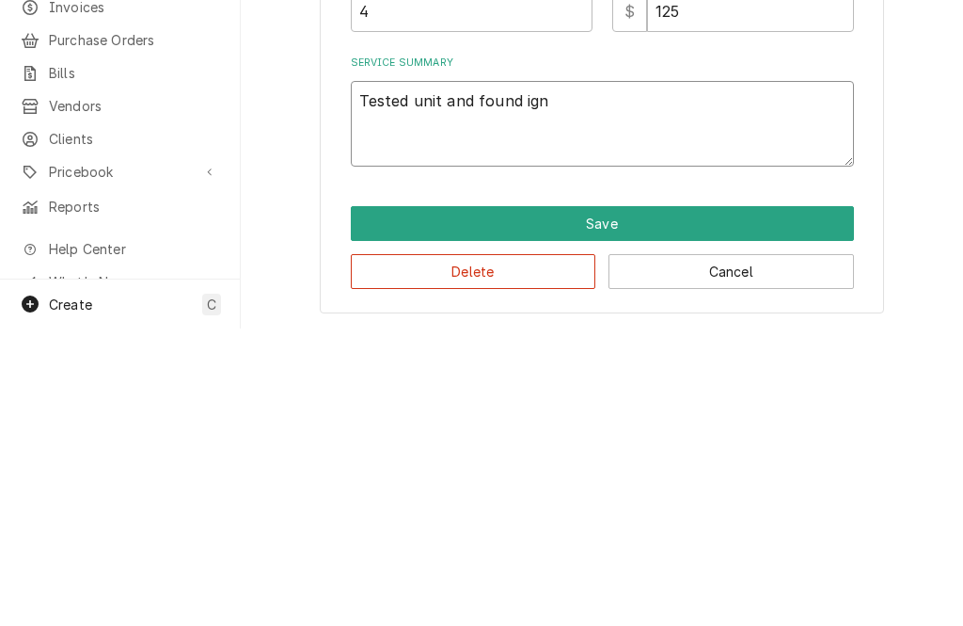
type textarea "x"
type textarea "Tested unit and found igni"
type textarea "x"
type textarea "Tested unit and found ignition"
type textarea "x"
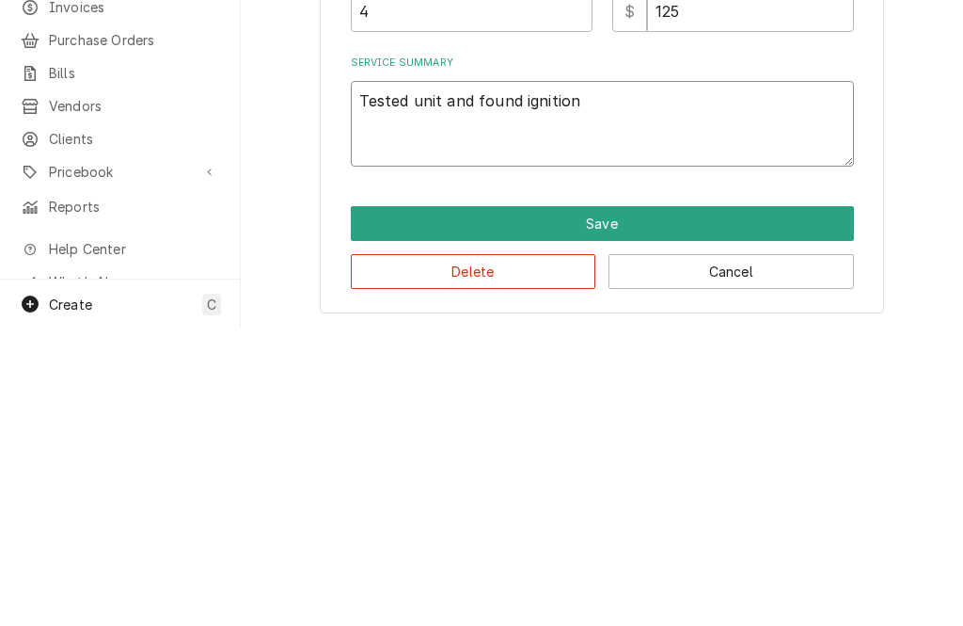
type textarea "Tested unit and found ignition m"
type textarea "x"
type textarea "Tested unit and found ignition mo"
type textarea "x"
type textarea "Tested unit and found ignition mon"
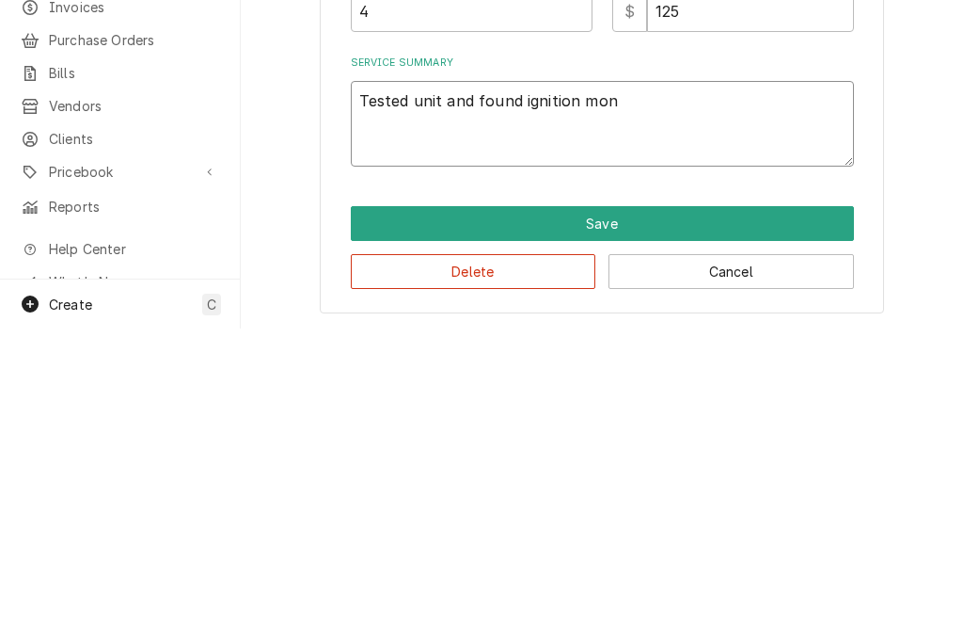
type textarea "x"
type textarea "Tested unit and found ignition monu"
type textarea "x"
type textarea "Tested unit and found ignition monue"
type textarea "x"
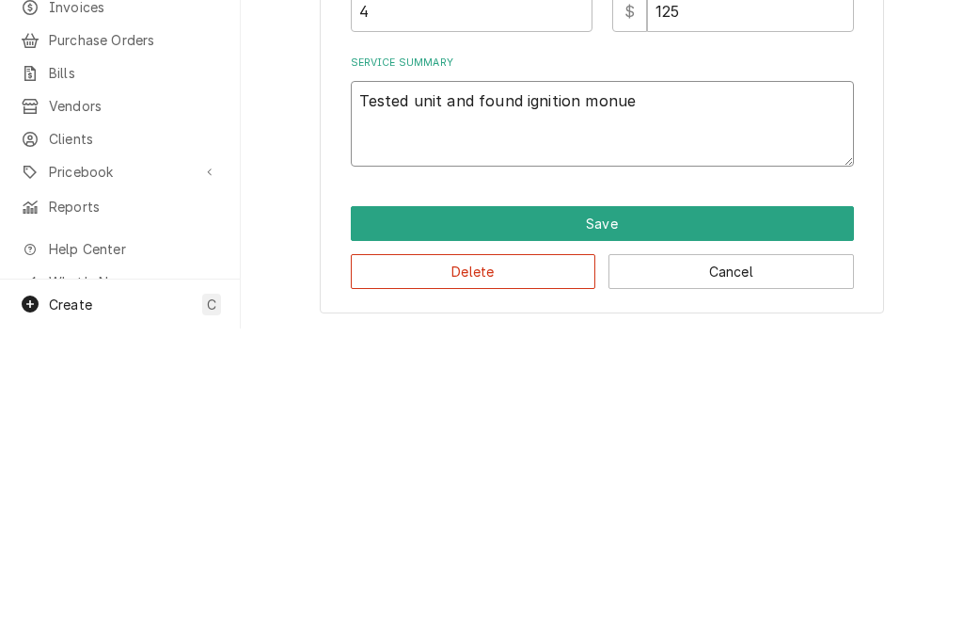
type textarea "Tested unit and found ignition monuel"
type textarea "x"
type textarea "Tested unit and found ignition monuels"
type textarea "x"
type textarea "Tested unit and found ignition Manuel’s"
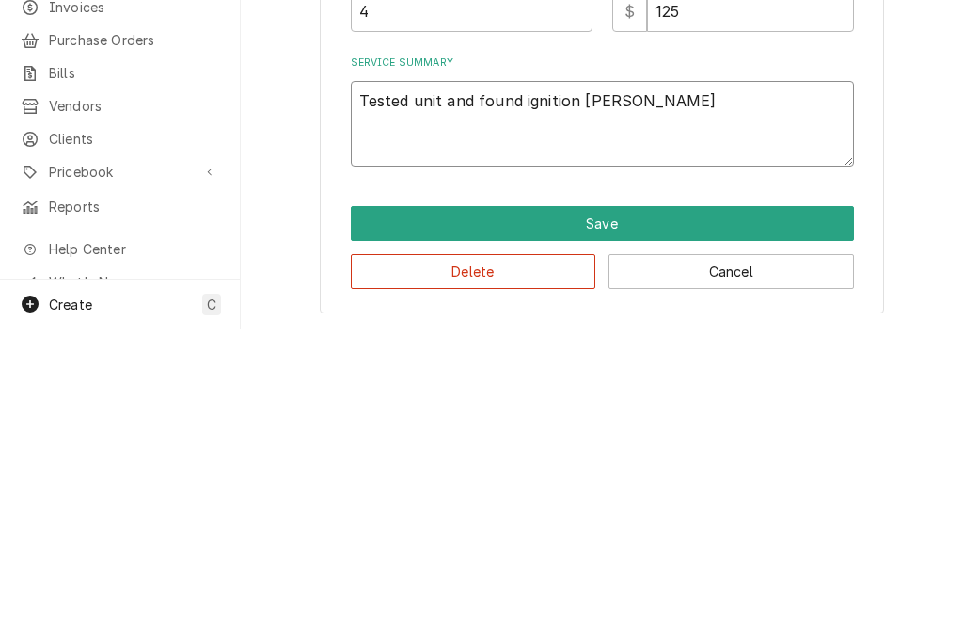
type textarea "x"
type textarea "Tested unit and found ignition Manuel’s s"
type textarea "x"
type textarea "Tested unit and found ignition Manuel’s sh"
type textarea "x"
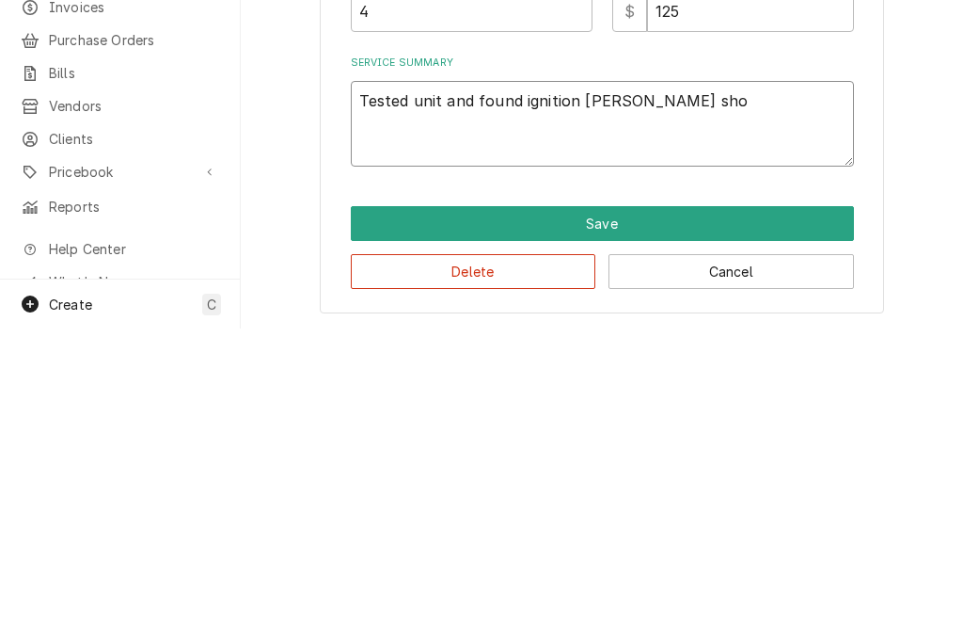
type textarea "Tested unit and found ignition Manuel’s shor"
type textarea "x"
type textarea "Tested unit and found ignition Manuel’s short"
type textarea "x"
type textarea "Tested unit and found ignition Manuel’s shorted"
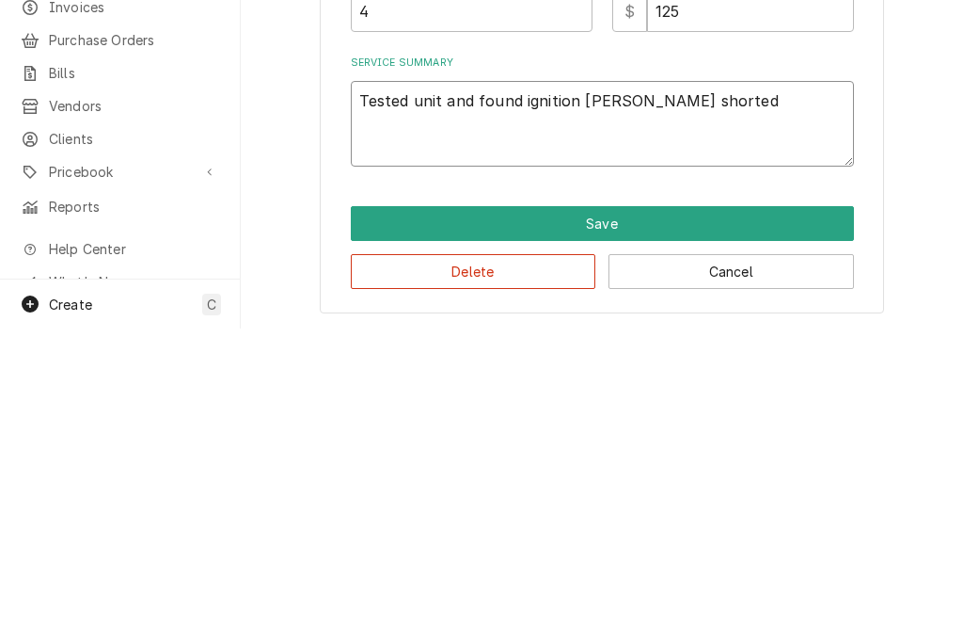
type textarea "x"
type textarea "Tested unit and found ignition Manuel’s shorted"
type textarea "x"
type textarea "Tested unit and found ignition Manuel’s shorte"
type textarea "x"
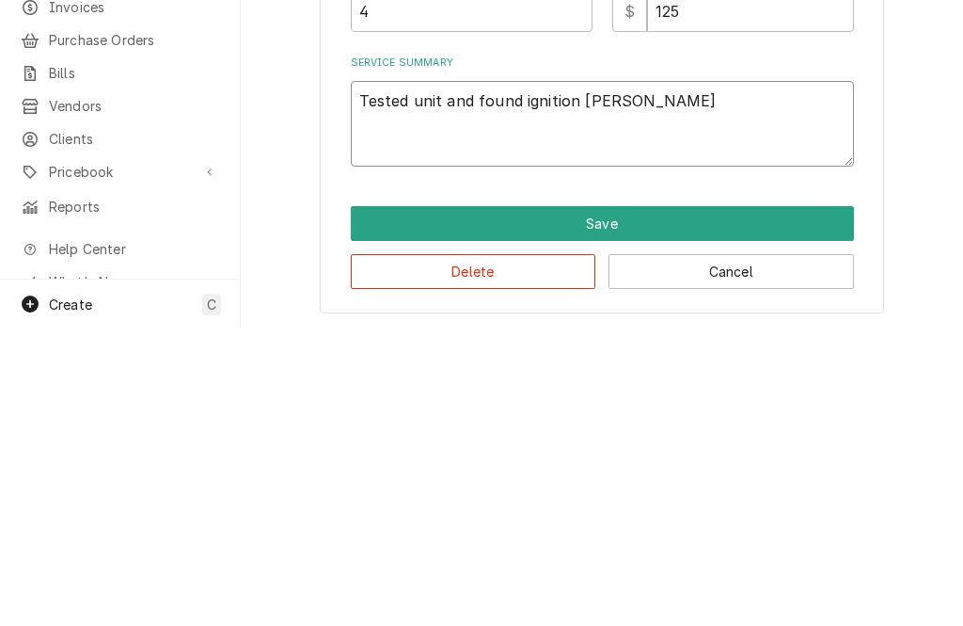
type textarea "Tested unit and found ignition Manuel’s short"
type textarea "x"
type textarea "Tested unit and found ignition Manuel’s shor"
type textarea "x"
type textarea "Tested unit and found ignition Manuel’s sho"
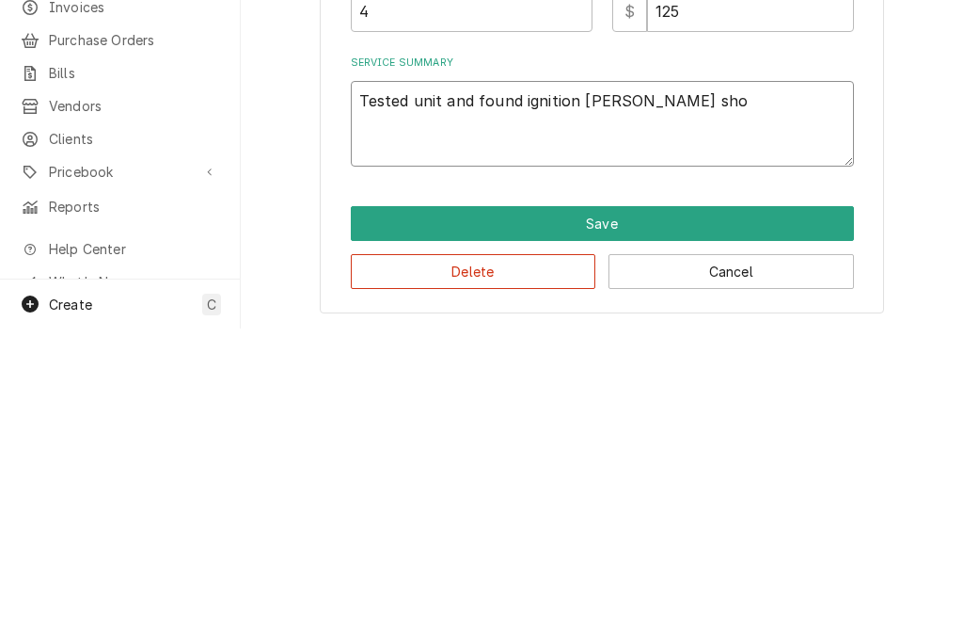
type textarea "x"
type textarea "Tested unit and found ignition Manuel’s s"
type textarea "x"
type textarea "Tested unit and found ignition Manuel’s"
type textarea "x"
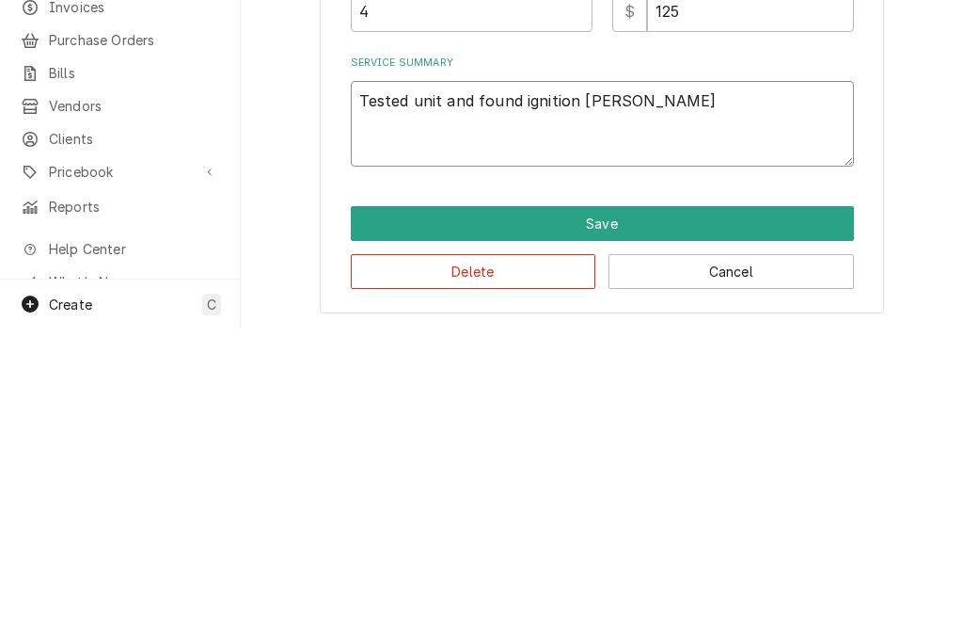
type textarea "Tested unit and found ignition Manuel’s"
type textarea "x"
type textarea "Tested unit and found ignition Manuel"
type textarea "x"
type textarea "Tested unit and found ignition Manu"
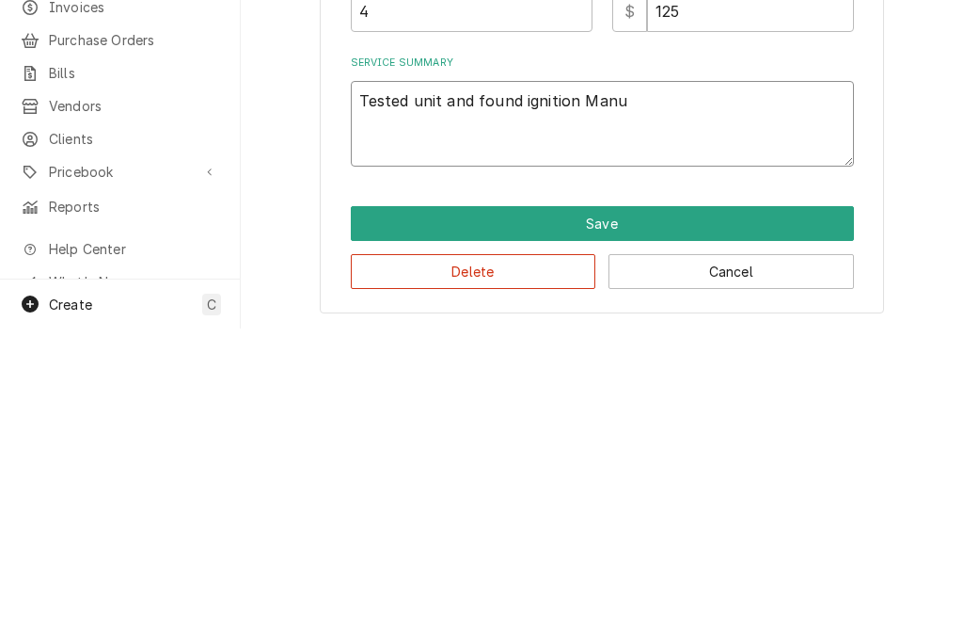
type textarea "x"
type textarea "Tested unit and found ignition Ma"
type textarea "x"
type textarea "Tested unit and found ignition M"
type textarea "x"
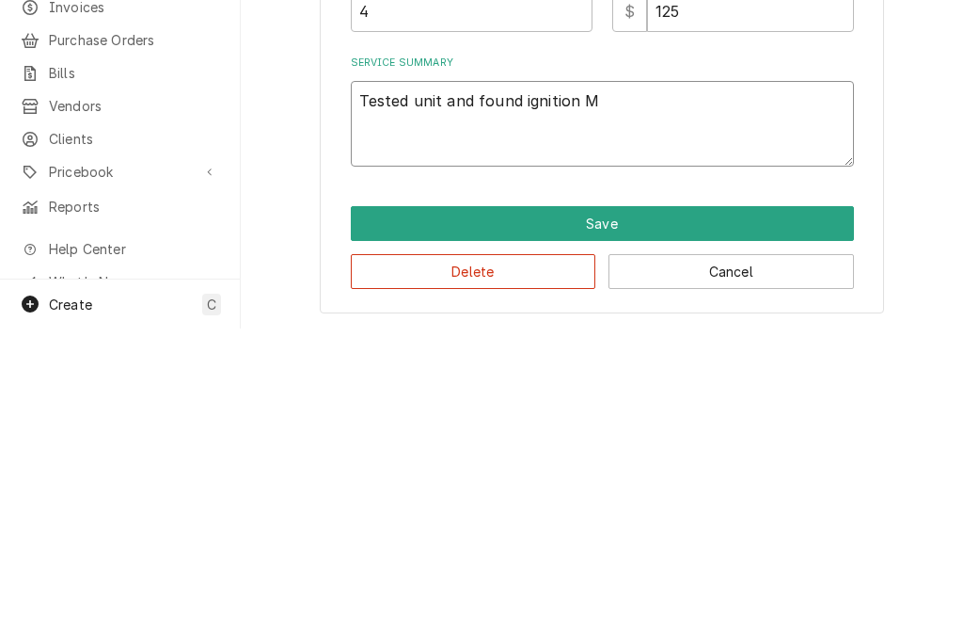
type textarea "Tested unit and found ignition"
type textarea "x"
type textarea "Tested unit and found ignition"
type textarea "x"
type textarea "Tested unit and found igniti"
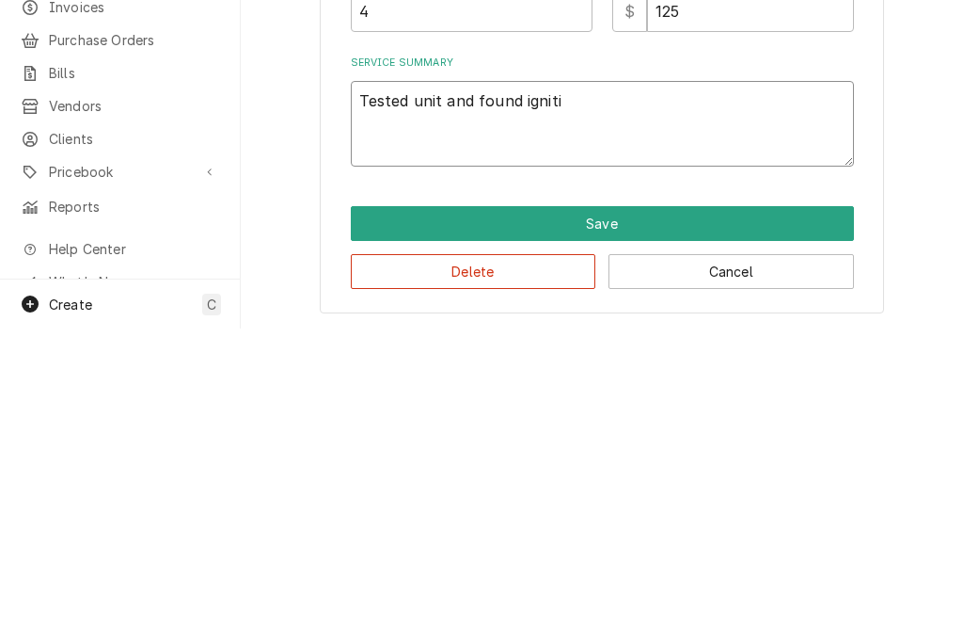
type textarea "x"
type textarea "Tested unit and found ignit"
type textarea "x"
click at [560, 378] on textarea "Tested unit and found faulty ignition modules" at bounding box center [602, 421] width 503 height 86
click at [522, 378] on textarea "Tested unit and found faulty ignition modules" at bounding box center [602, 421] width 503 height 86
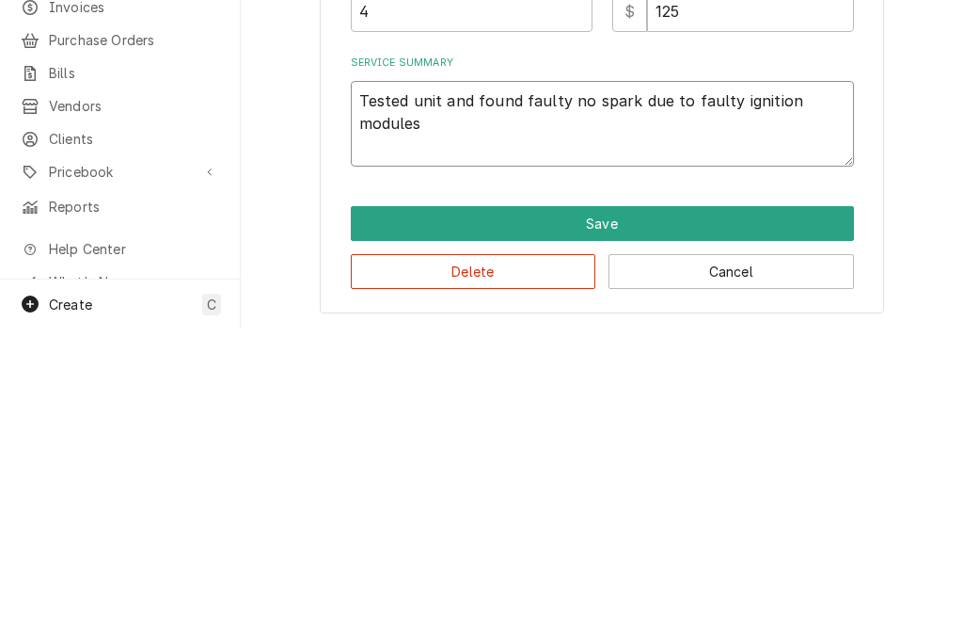
click at [511, 378] on textarea "Tested unit and found faulty no spark due to faulty ignition modules" at bounding box center [602, 421] width 503 height 86
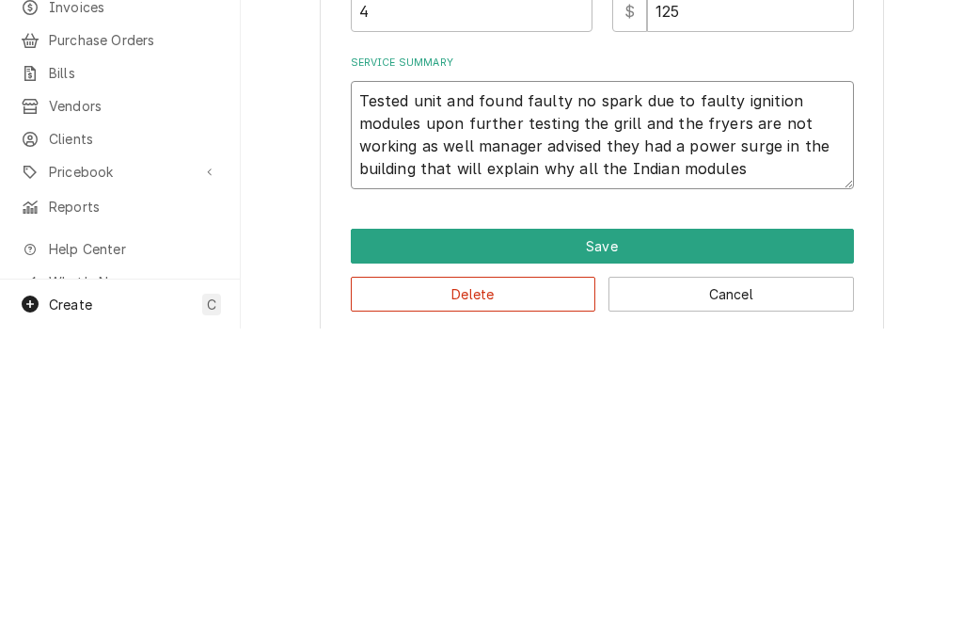
click at [658, 378] on textarea "Tested unit and found faulty no spark due to faulty ignition modules upon furth…" at bounding box center [602, 432] width 503 height 108
click at [786, 378] on textarea "Tested unit and found faulty no spark due to faulty ignition modules upon furth…" at bounding box center [602, 432] width 503 height 108
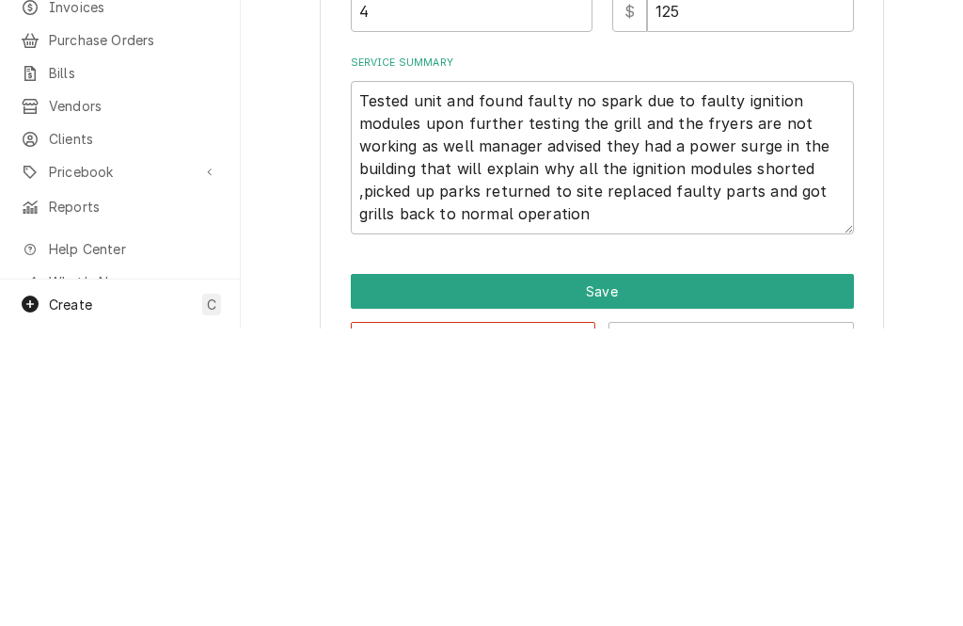
click at [917, 161] on div "Use the fields below to edit this service charge Short Description flat top gri…" at bounding box center [602, 202] width 722 height 984
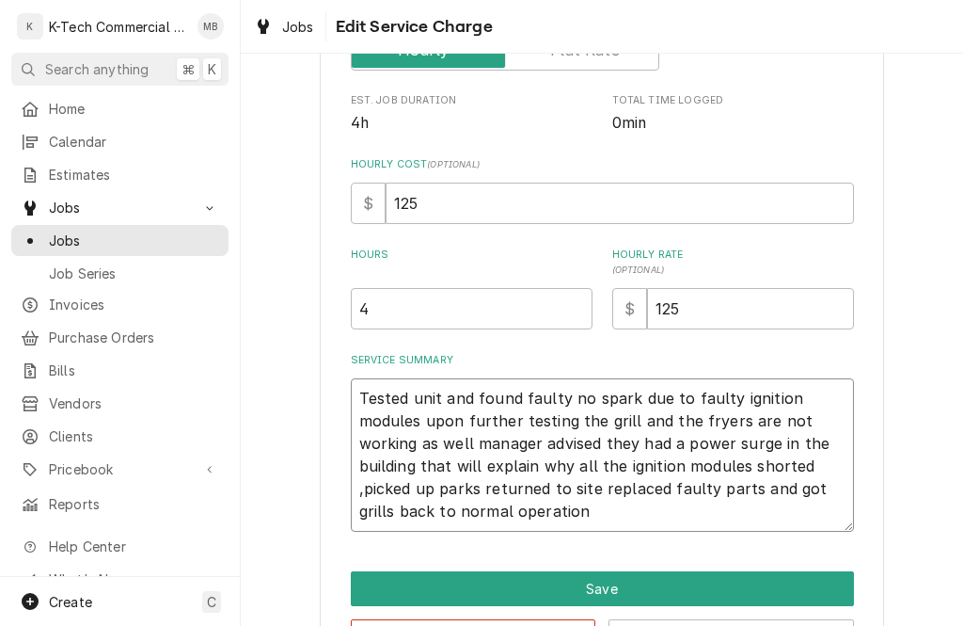
click at [479, 488] on textarea "Tested unit and found faulty no spark due to faulty ignition modules upon furth…" at bounding box center [602, 454] width 503 height 153
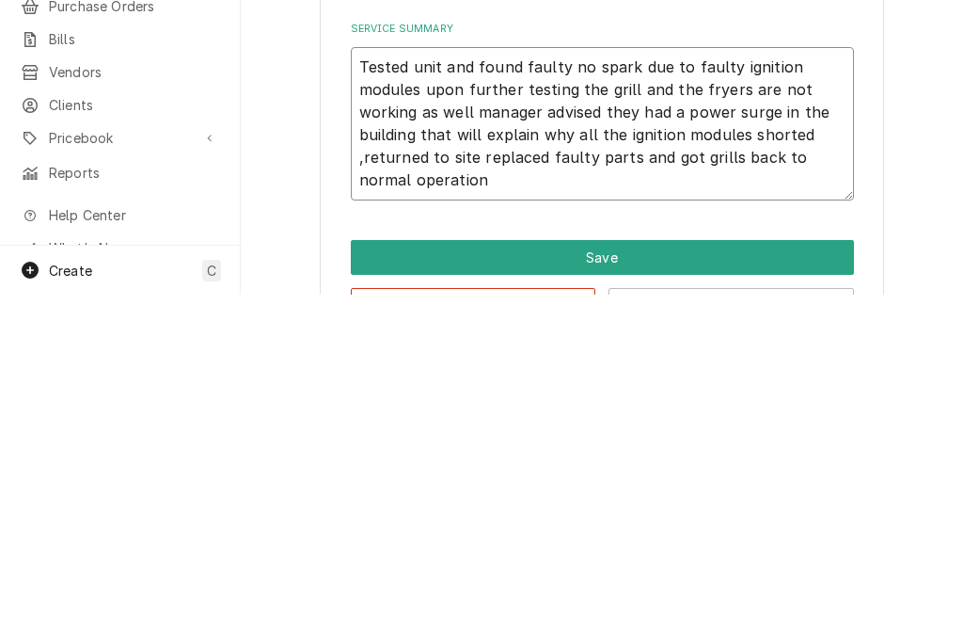
click at [476, 378] on textarea "Tested unit and found faulty no spark due to faulty ignition modules upon furth…" at bounding box center [602, 454] width 503 height 153
click at [910, 160] on div "Use the fields below to edit this service charge Short Description flat top gri…" at bounding box center [602, 202] width 722 height 984
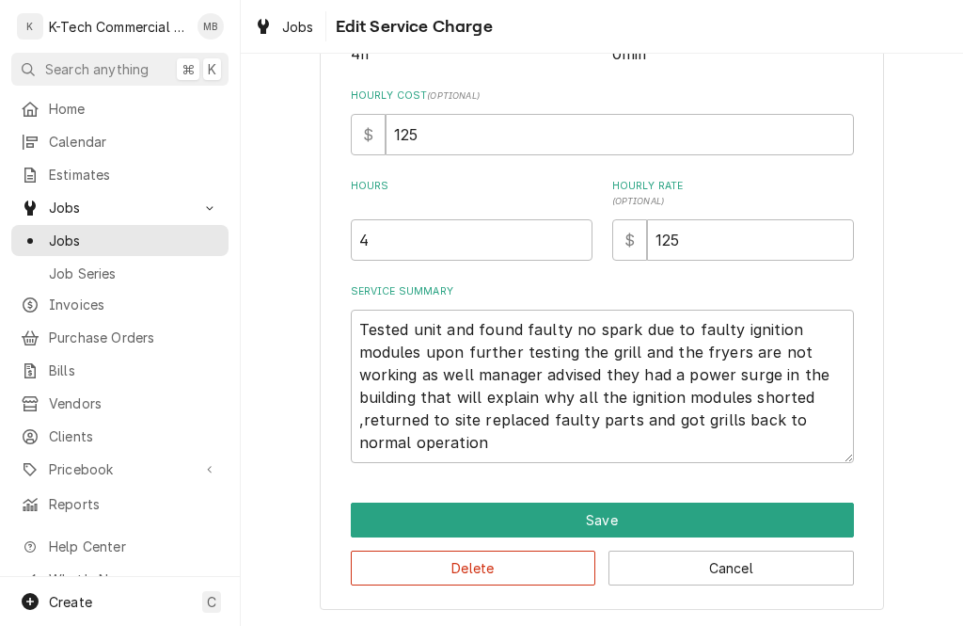
scroll to position [431, 0]
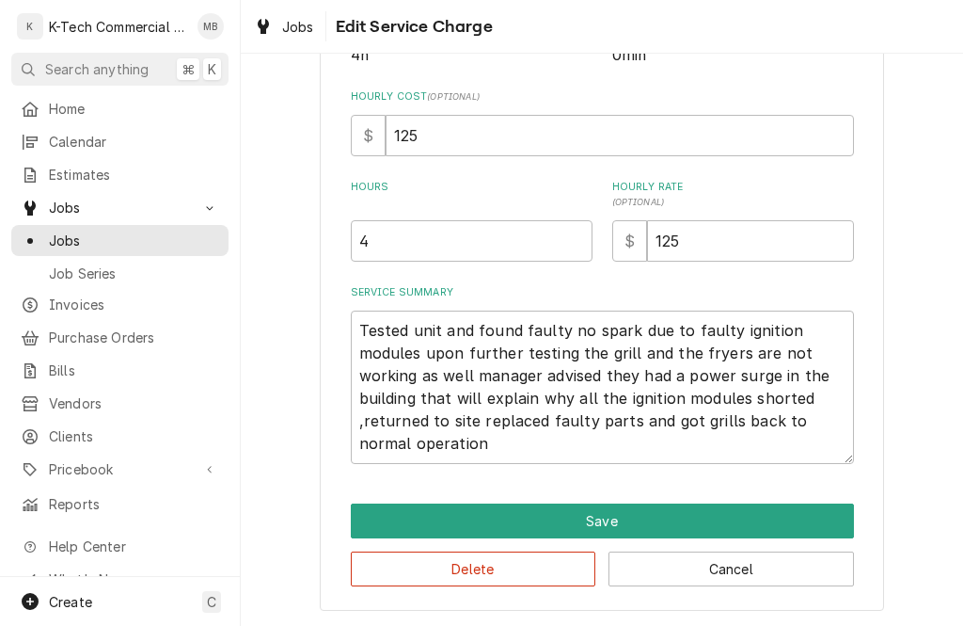
click at [720, 521] on button "Save" at bounding box center [602, 520] width 503 height 35
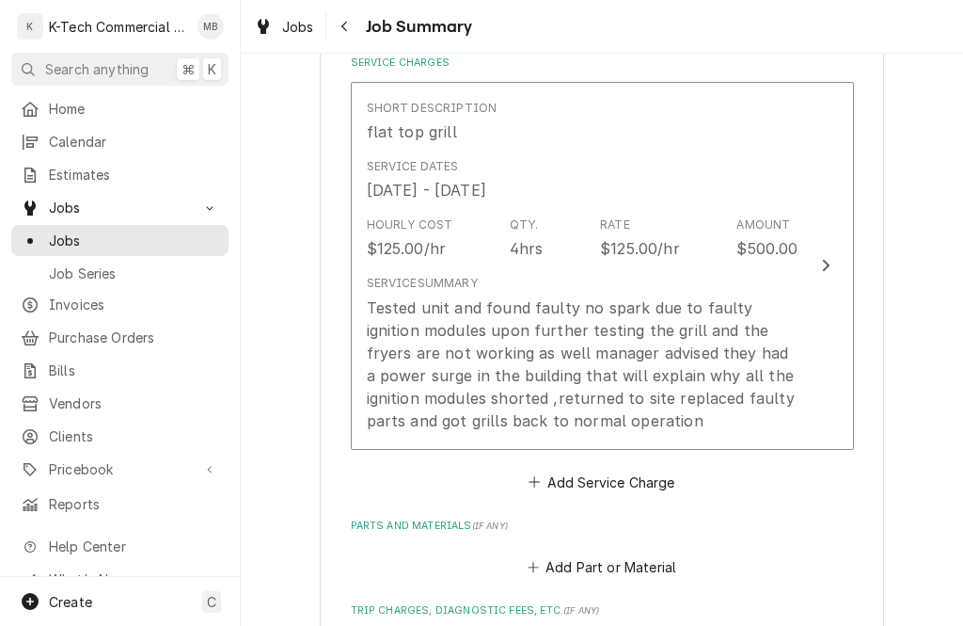
scroll to position [561, 0]
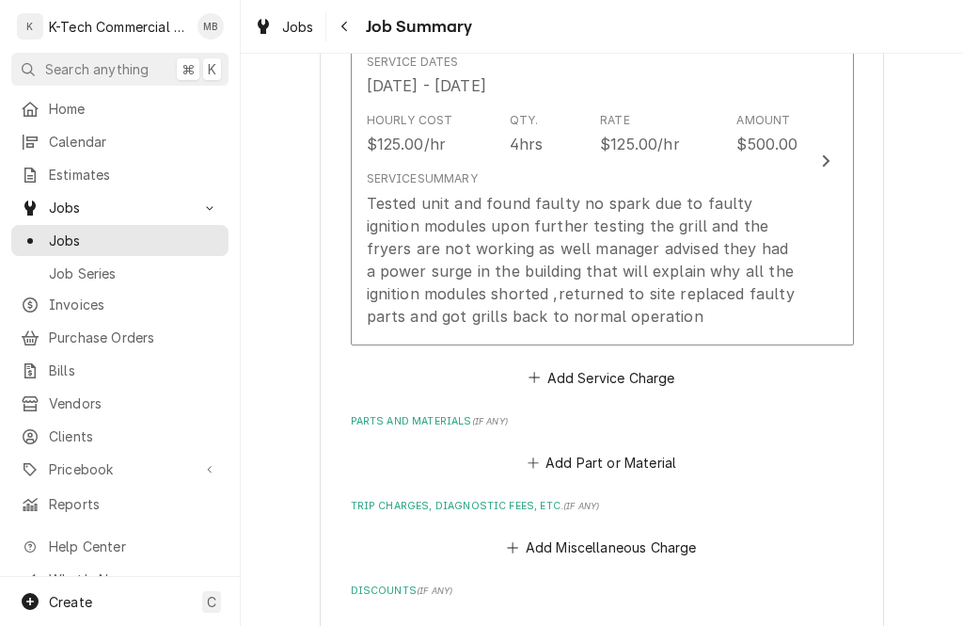
click at [662, 459] on button "Add Part or Material" at bounding box center [601, 463] width 155 height 26
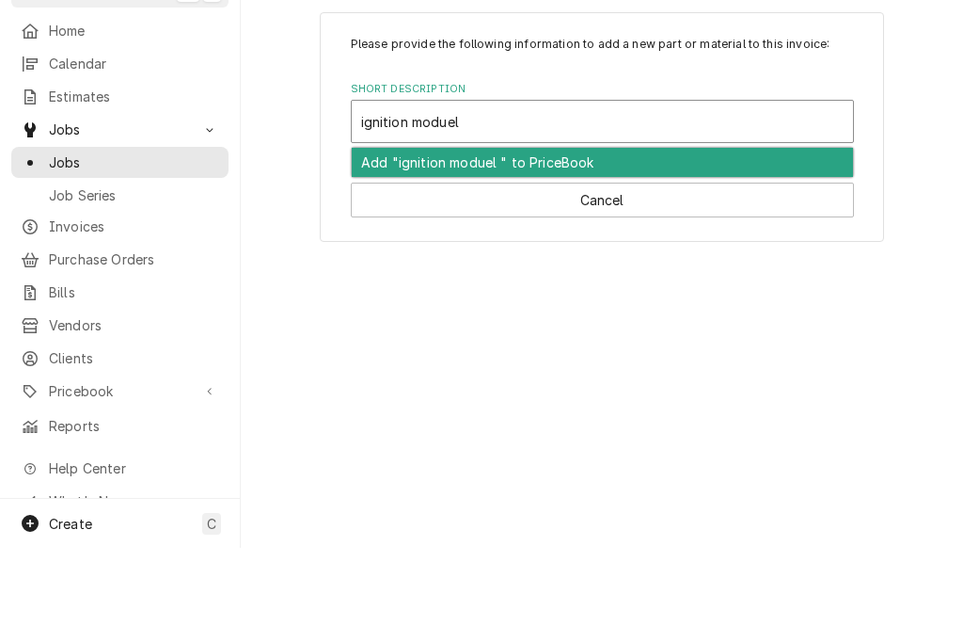
click at [505, 226] on div "Add "ignition moduel " to PriceBook" at bounding box center [602, 240] width 501 height 29
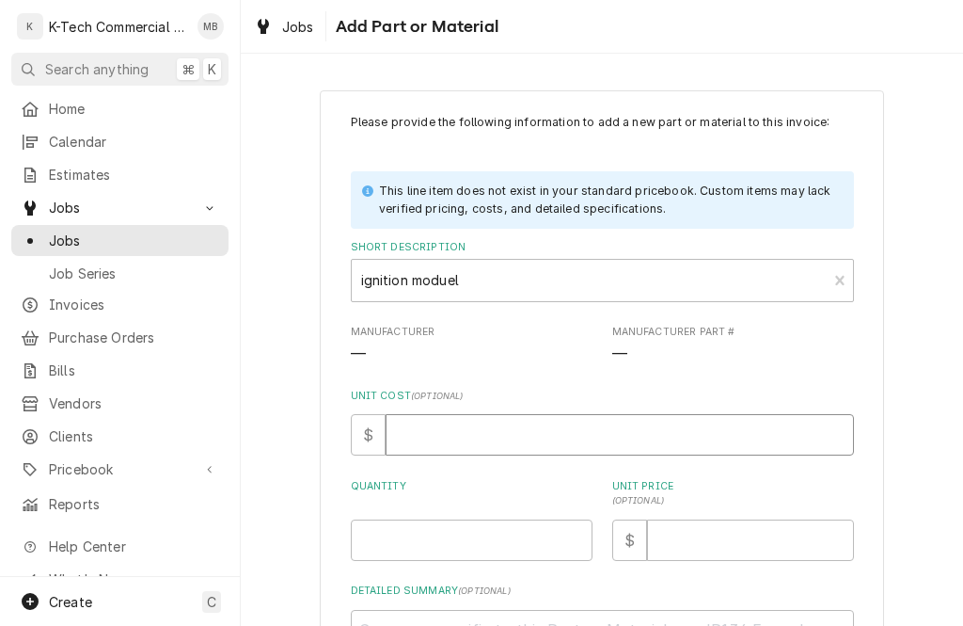
click at [500, 436] on input "Unit Cost ( optional )" at bounding box center [620, 434] width 468 height 41
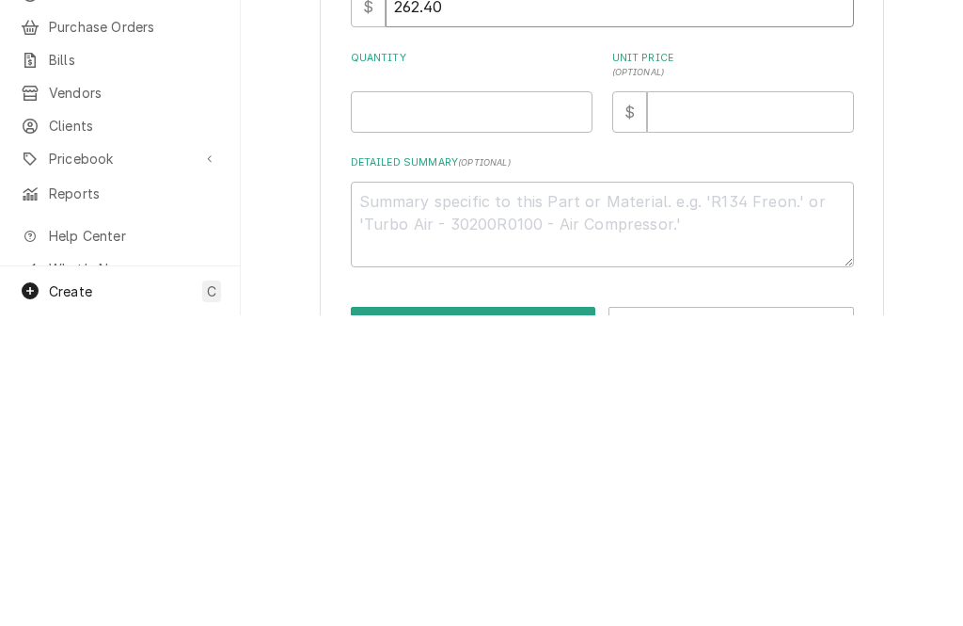
scroll to position [117, 0]
click at [502, 403] on input "Quantity" at bounding box center [472, 423] width 242 height 41
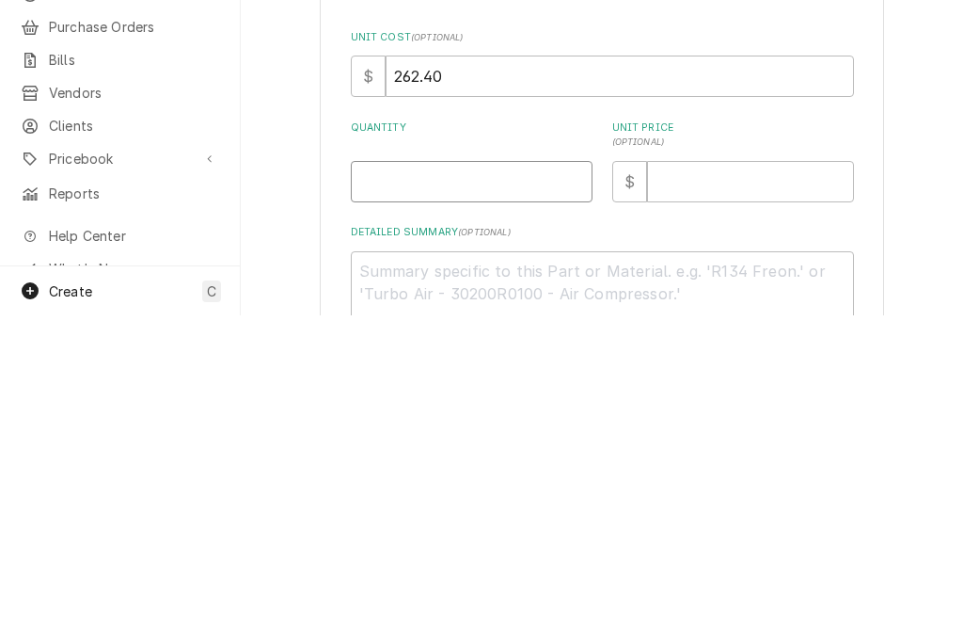
scroll to position [49, 0]
click at [717, 470] on input "Unit Price ( optional )" at bounding box center [750, 490] width 207 height 41
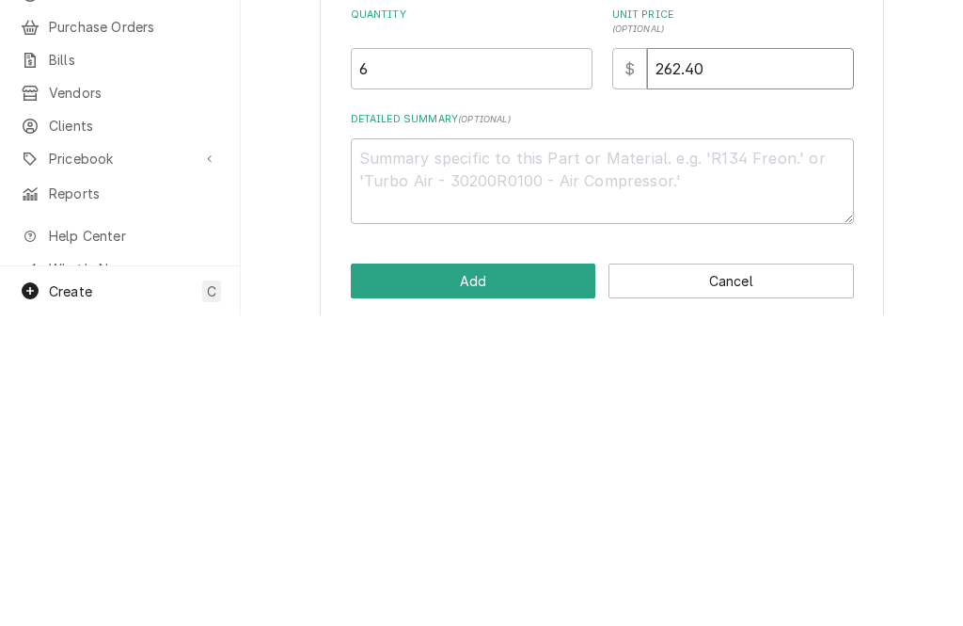
scroll to position [162, 0]
click at [621, 448] on textarea "Detailed Summary ( optional )" at bounding box center [602, 491] width 503 height 86
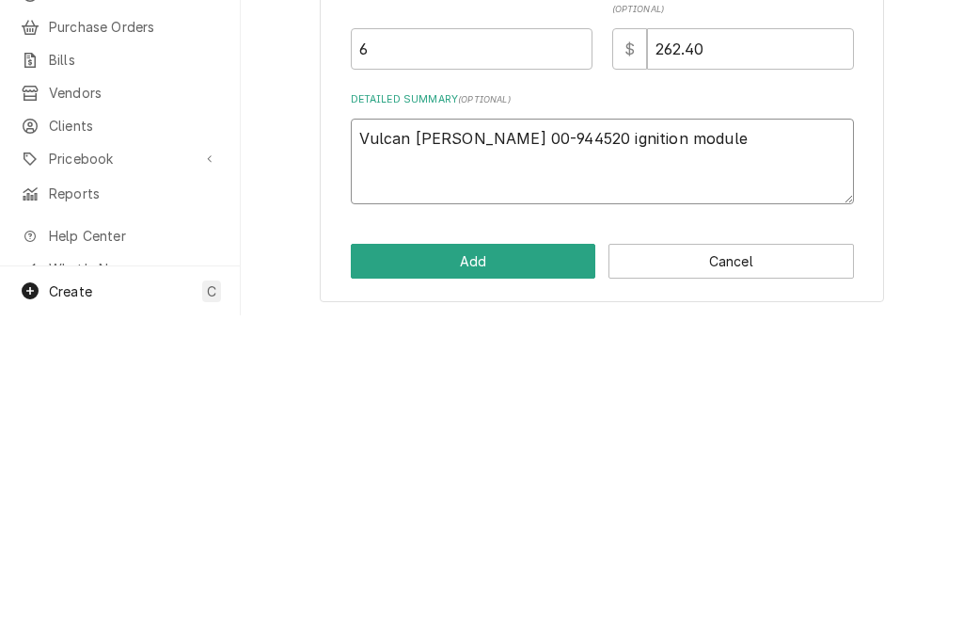
scroll to position [180, 0]
click at [942, 191] on div "Please provide the following information to add a new part or material to this …" at bounding box center [602, 262] width 722 height 737
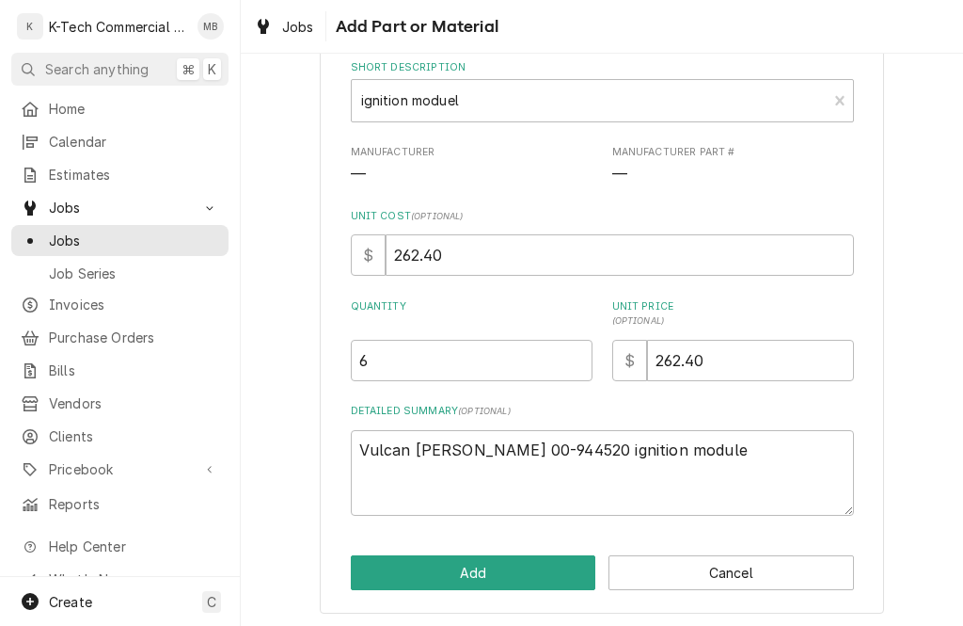
click at [496, 573] on button "Add" at bounding box center [474, 572] width 246 height 35
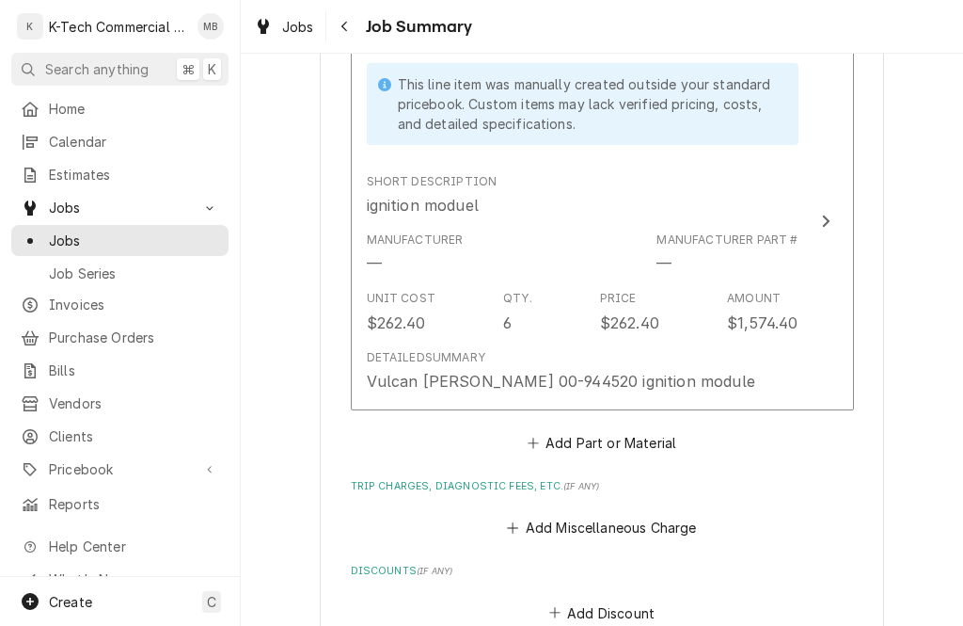
scroll to position [970, 0]
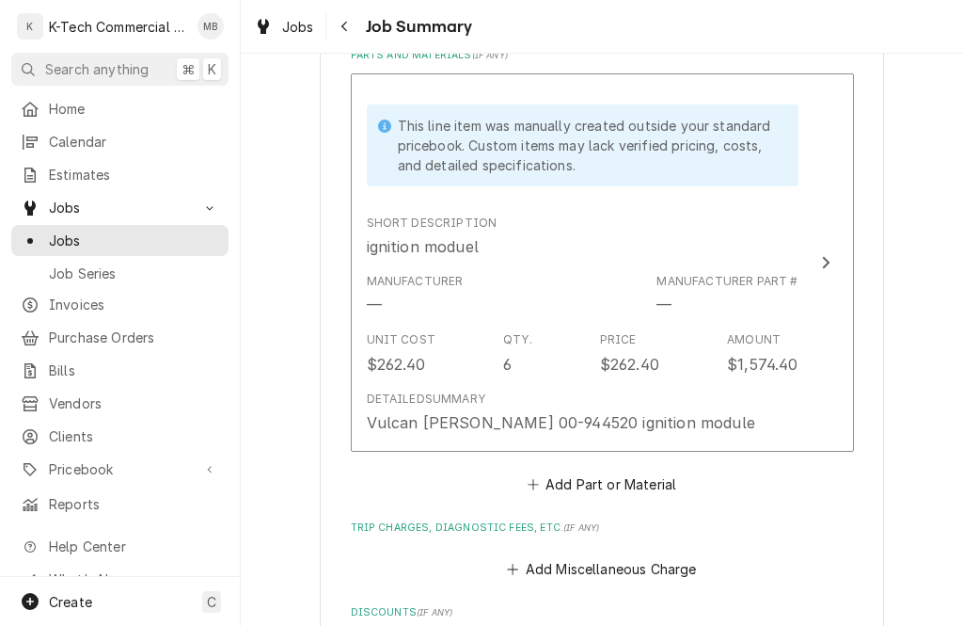
click at [533, 355] on div "Unit Cost $262.40 Qty. 6 Price $262.40 Amount $1,574.40" at bounding box center [583, 353] width 432 height 58
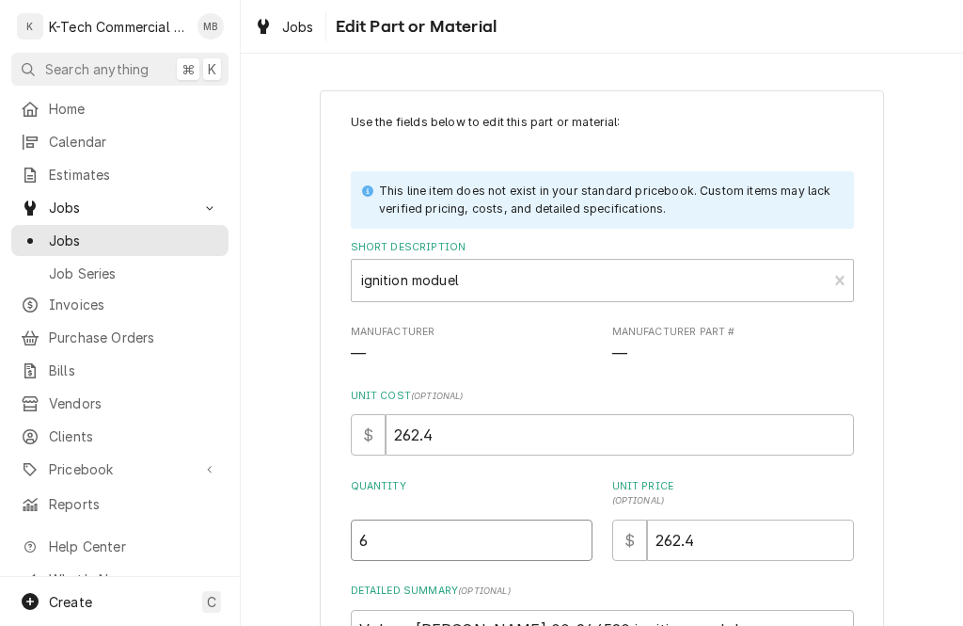
click at [461, 534] on input "6" at bounding box center [472, 539] width 242 height 41
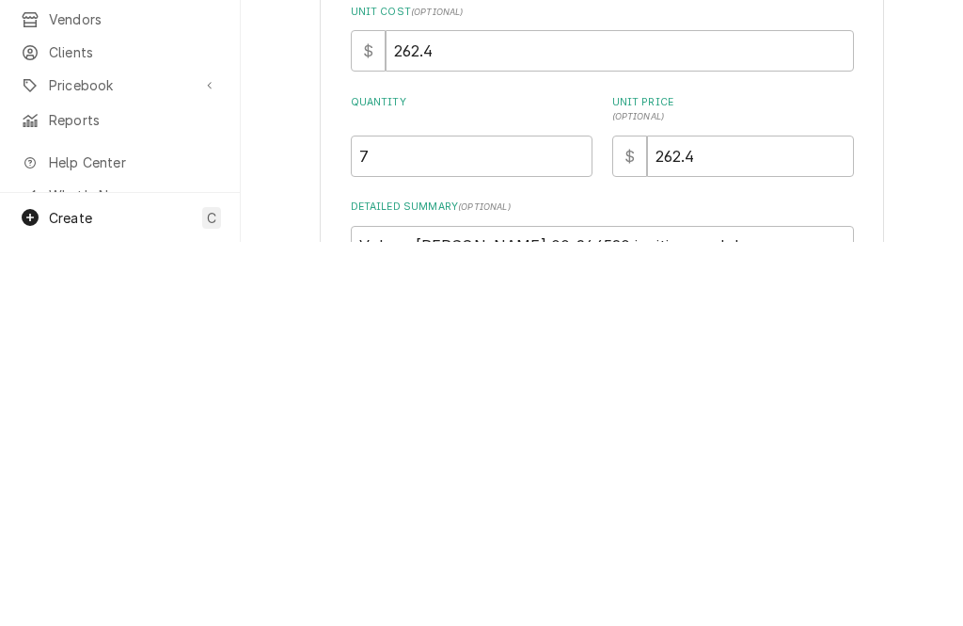
click at [880, 107] on div "Use the fields below to edit this part or material: This line item does not exi…" at bounding box center [602, 466] width 564 height 752
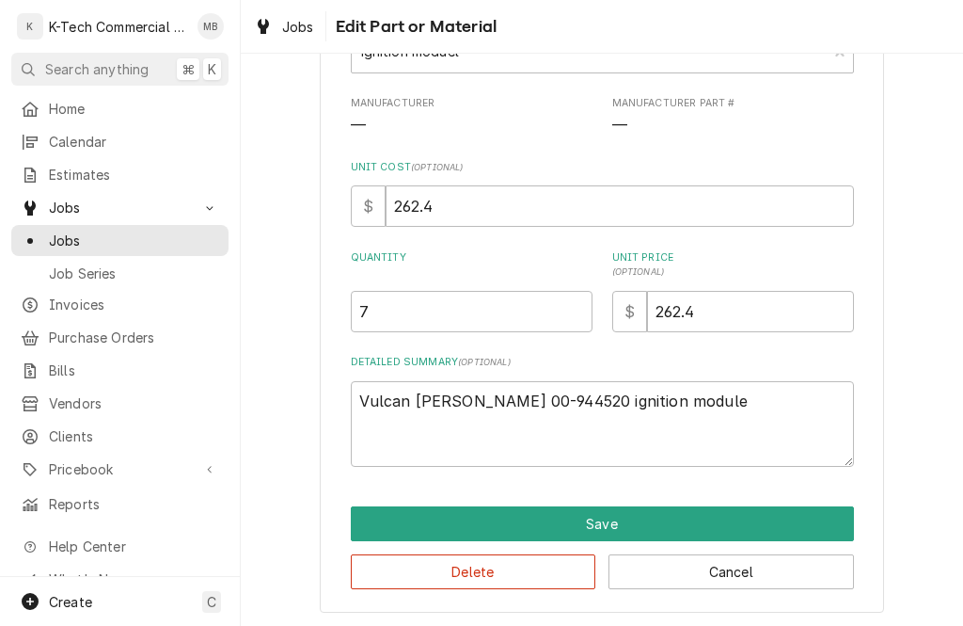
click at [608, 511] on button "Save" at bounding box center [602, 523] width 503 height 35
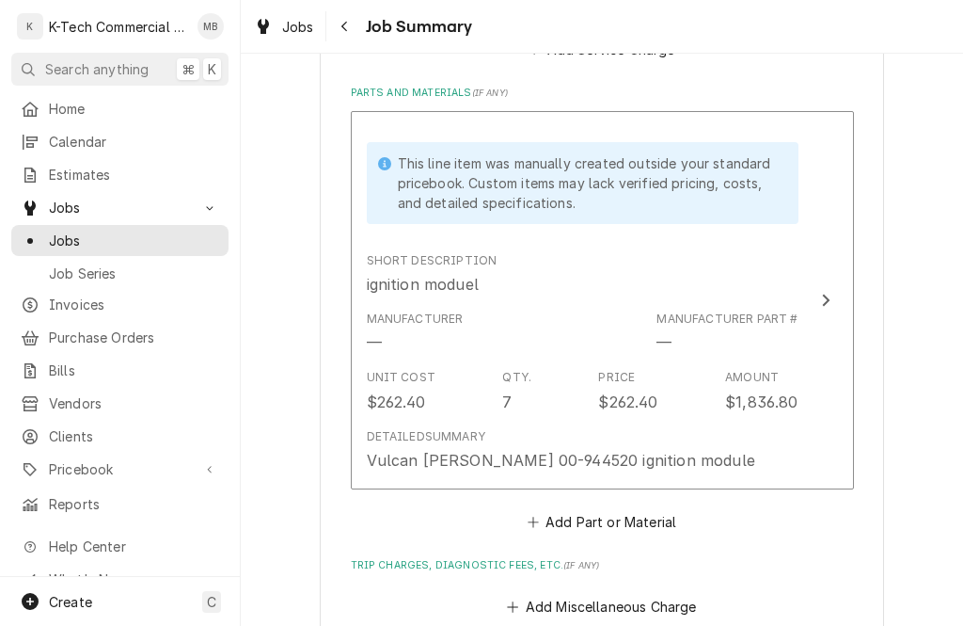
click at [712, 398] on div "Unit Cost $262.40 Qty. 7 Price $262.40 Amount $1,836.80" at bounding box center [583, 390] width 432 height 58
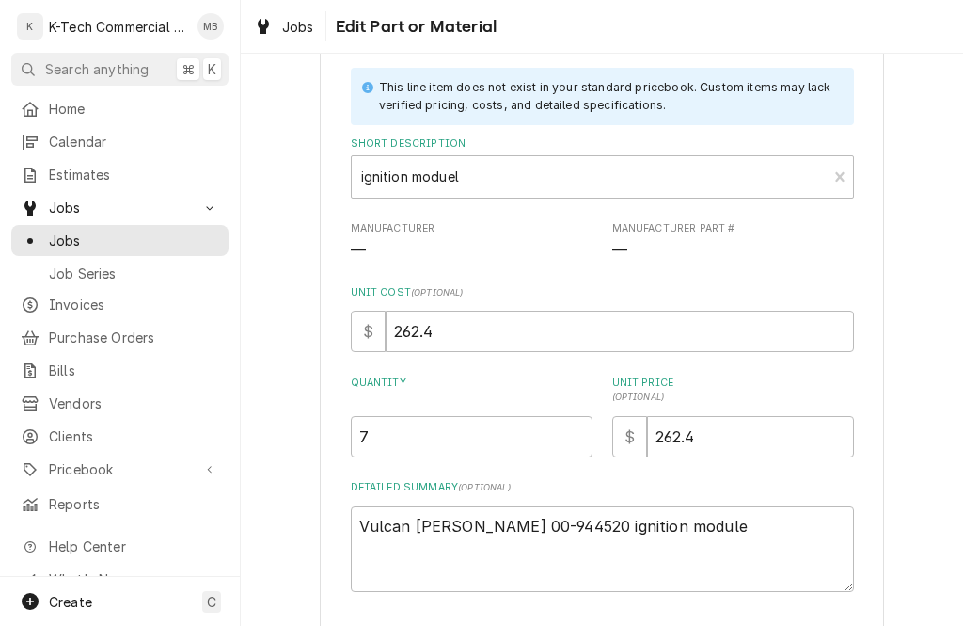
scroll to position [111, 0]
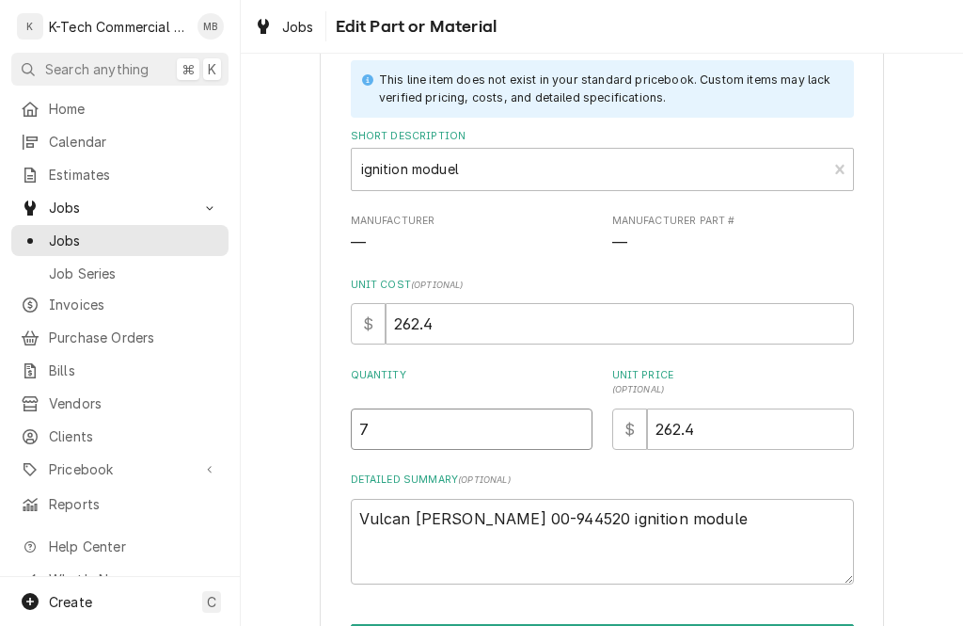
click at [543, 424] on input "7" at bounding box center [472, 428] width 242 height 41
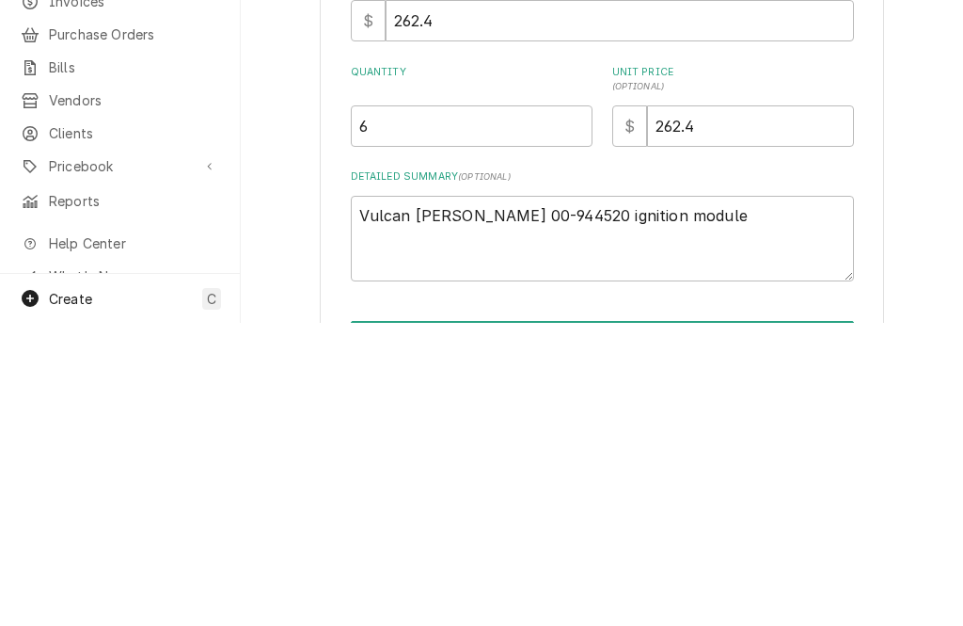
click at [912, 145] on div "Use the fields below to edit this part or material: This line item does not exi…" at bounding box center [602, 354] width 722 height 784
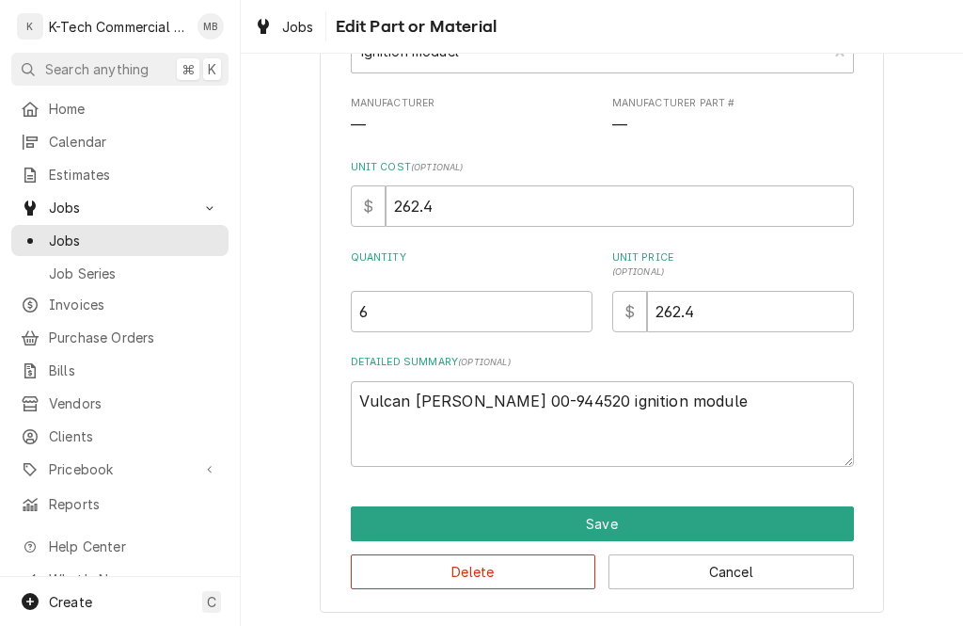
click at [693, 518] on button "Save" at bounding box center [602, 523] width 503 height 35
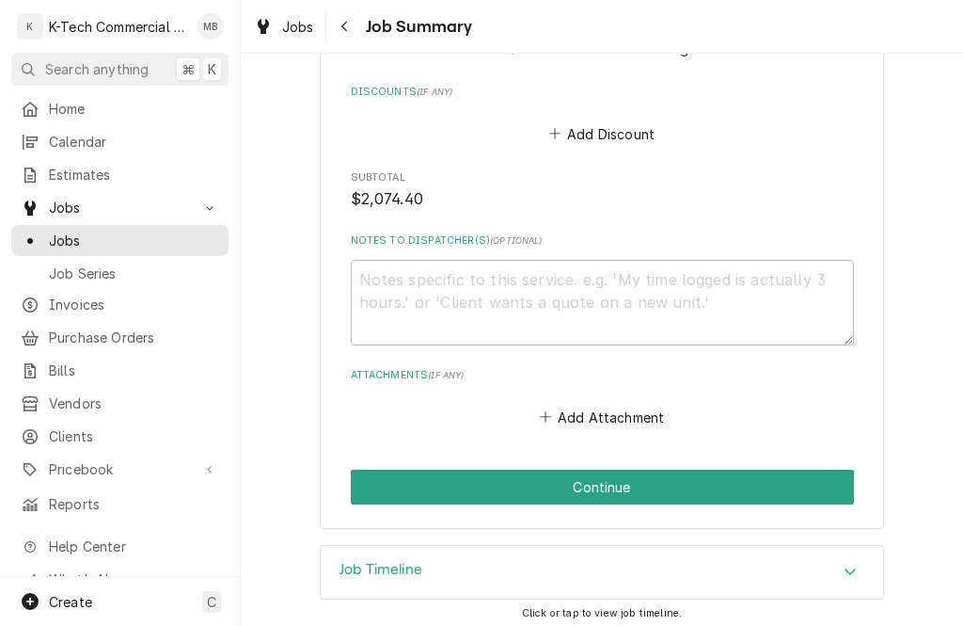
scroll to position [1445, 0]
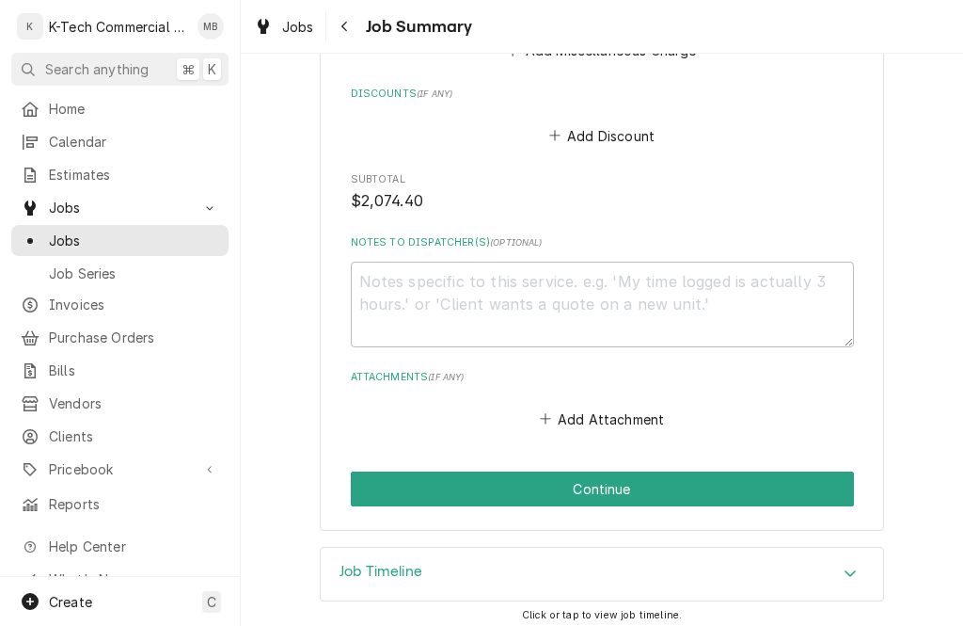
click at [704, 474] on button "Continue" at bounding box center [602, 488] width 503 height 35
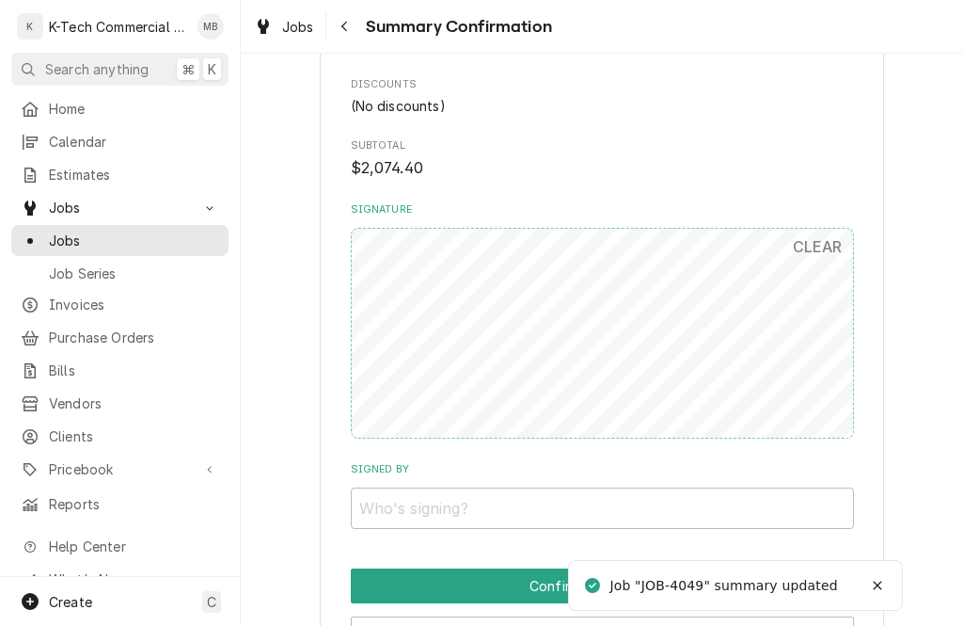
scroll to position [1205, 0]
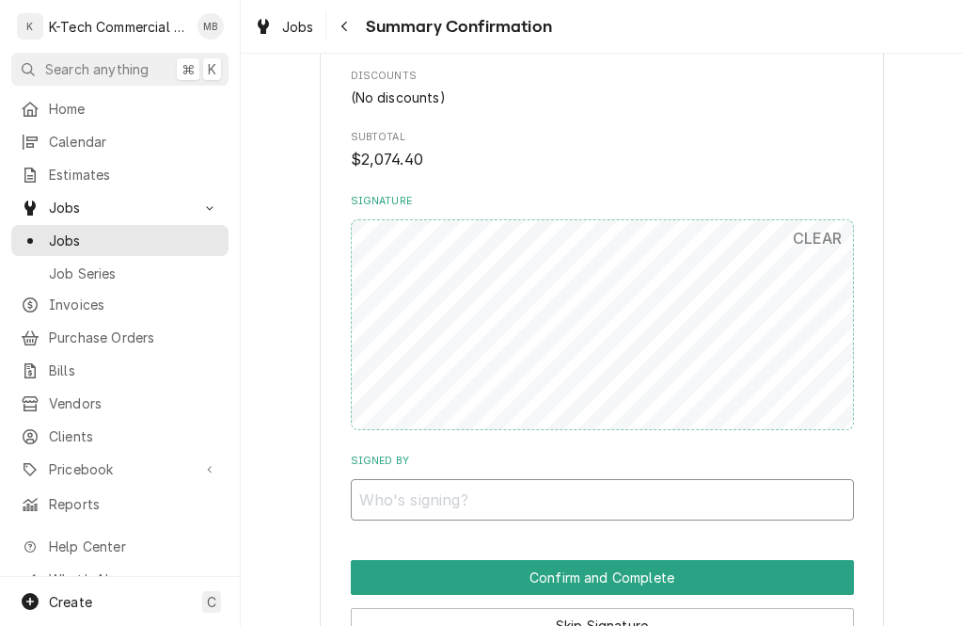
click at [582, 485] on input "Signed By" at bounding box center [602, 499] width 503 height 41
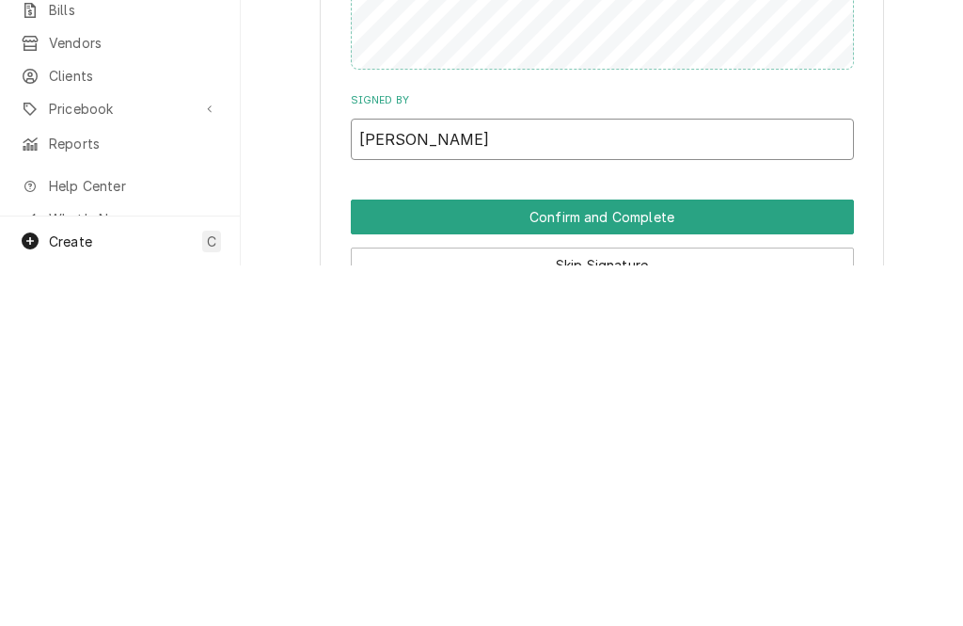
type input "[PERSON_NAME]"
click at [613, 560] on button "Confirm and Complete" at bounding box center [602, 577] width 503 height 35
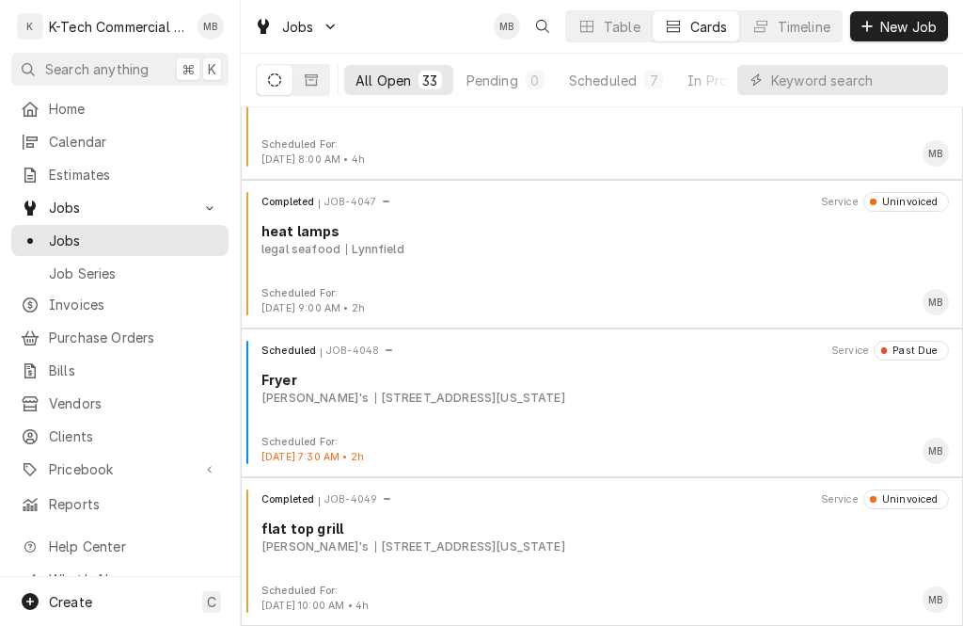
scroll to position [4386, 0]
click at [422, 404] on div "292 Massachusetts Avenue, Cambridge, MA 02139" at bounding box center [470, 397] width 190 height 17
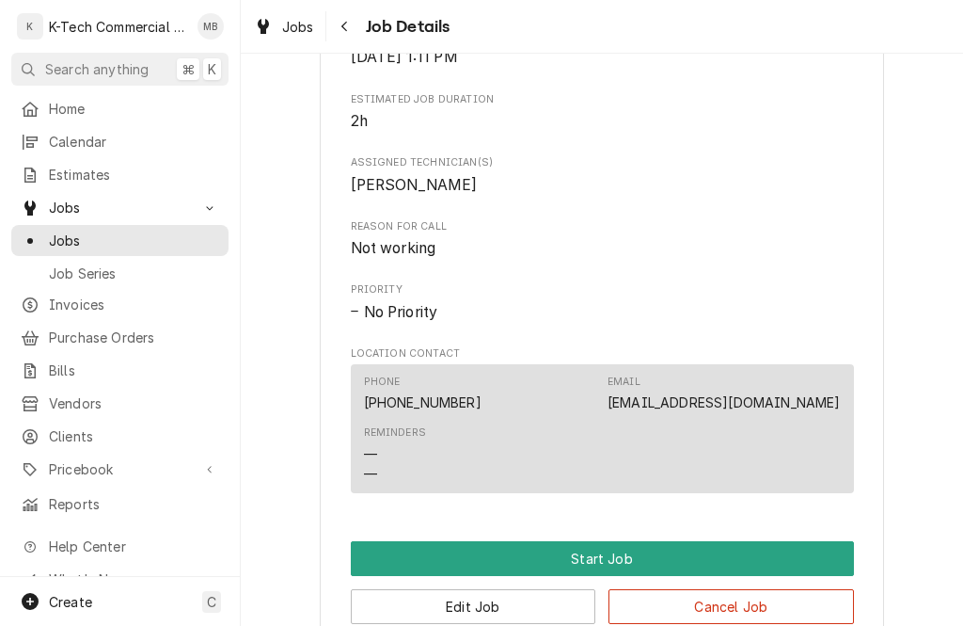
scroll to position [774, 0]
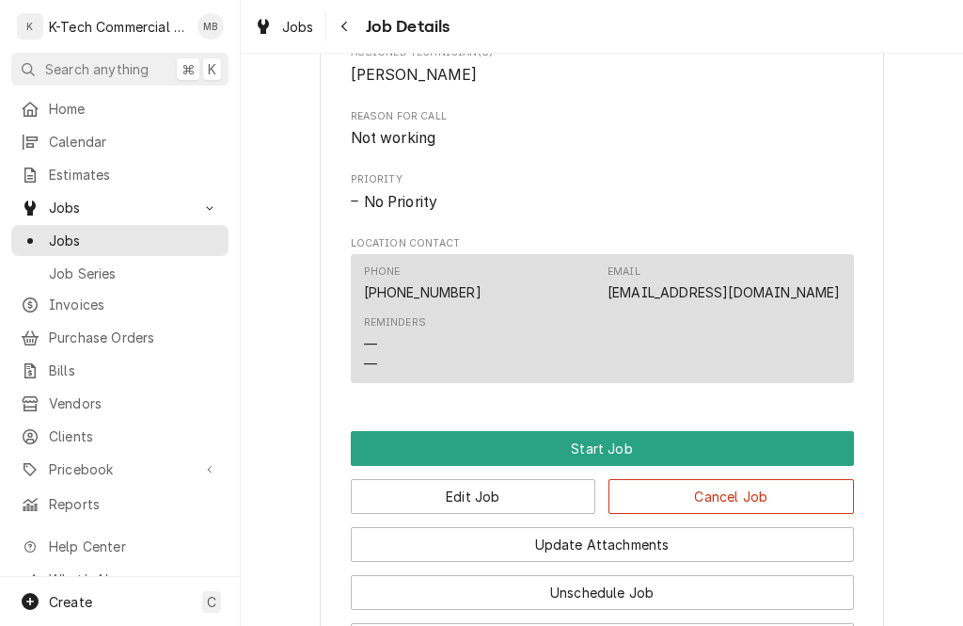
click at [532, 446] on button "Start Job" at bounding box center [602, 448] width 503 height 35
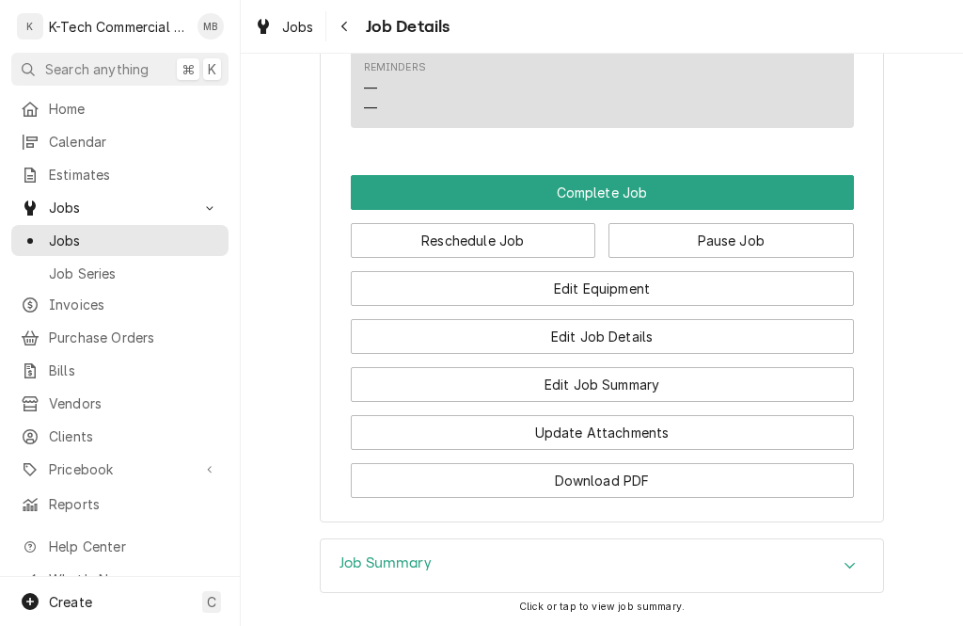
scroll to position [1092, 0]
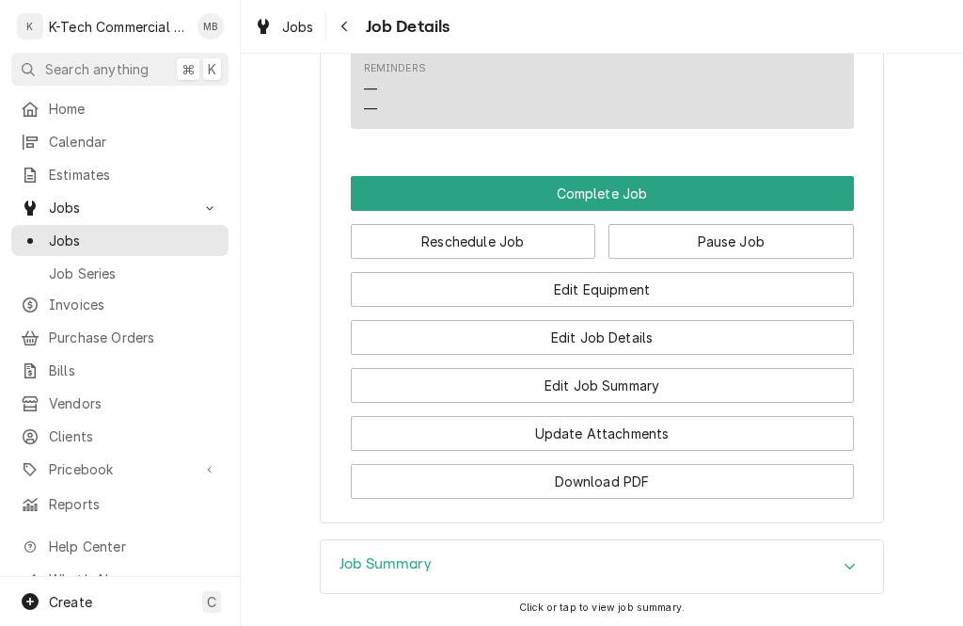
click at [657, 191] on button "Complete Job" at bounding box center [602, 193] width 503 height 35
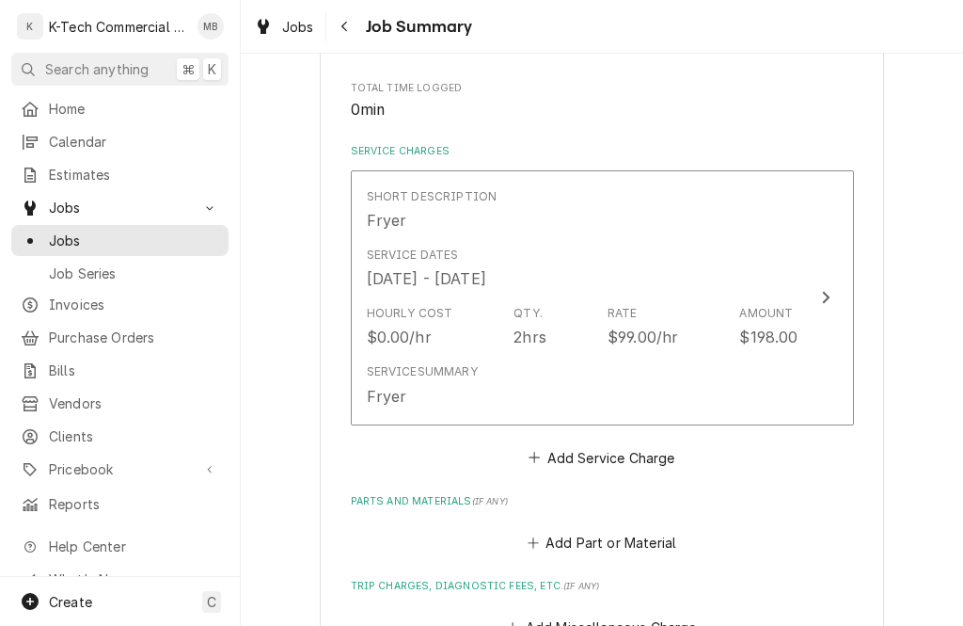
click at [521, 389] on div "Service Summary Fryer" at bounding box center [583, 385] width 432 height 58
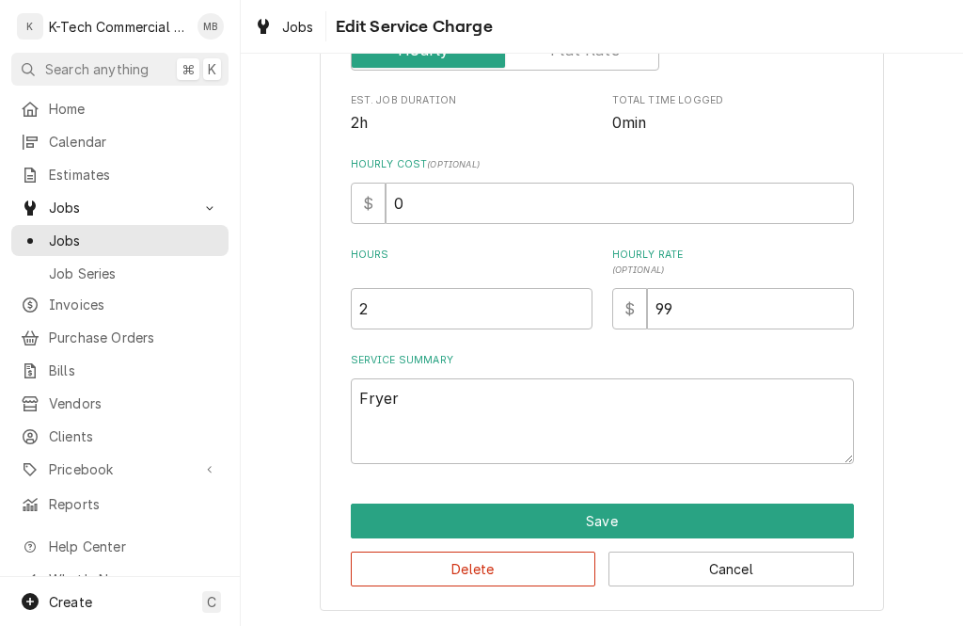
scroll to position [363, 0]
click at [499, 419] on textarea "Fryer" at bounding box center [602, 421] width 503 height 86
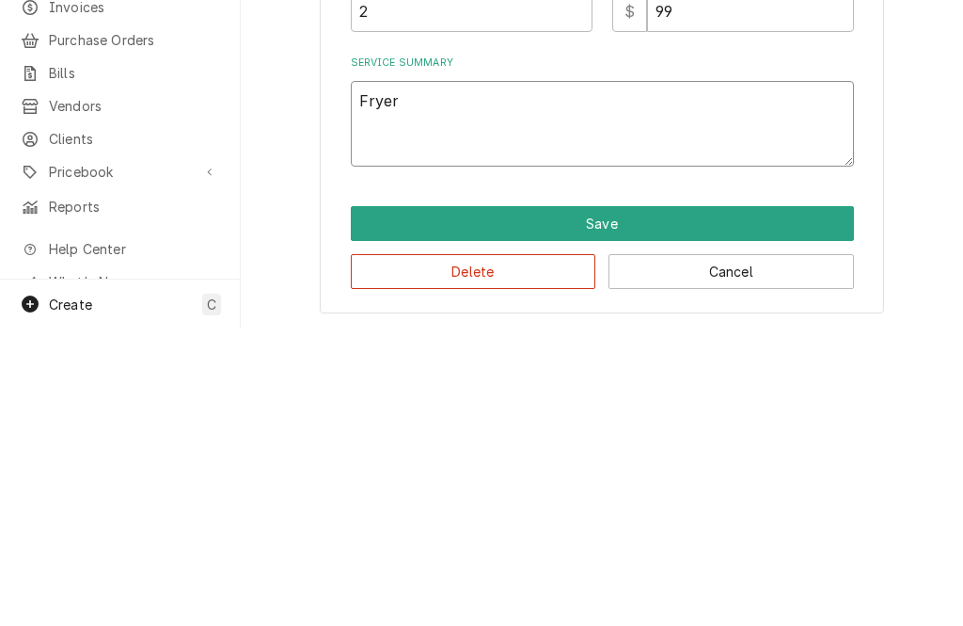
type textarea "x"
type textarea "Fryerf"
type textarea "x"
type textarea "Fryerfo"
type textarea "x"
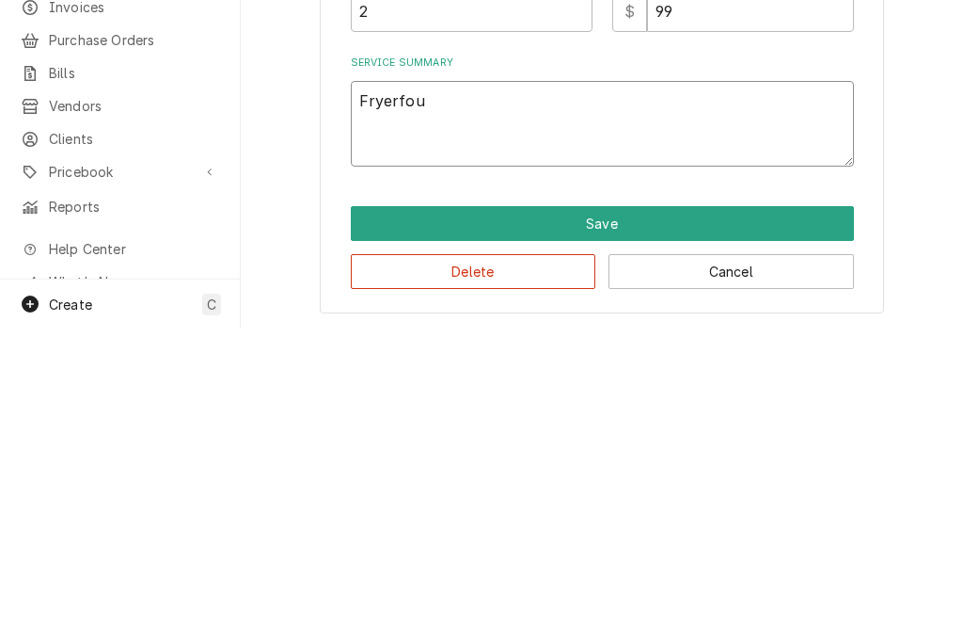
type textarea "Fryerfo"
type textarea "x"
type textarea "Fryerf"
type textarea "x"
type textarea "Fryer"
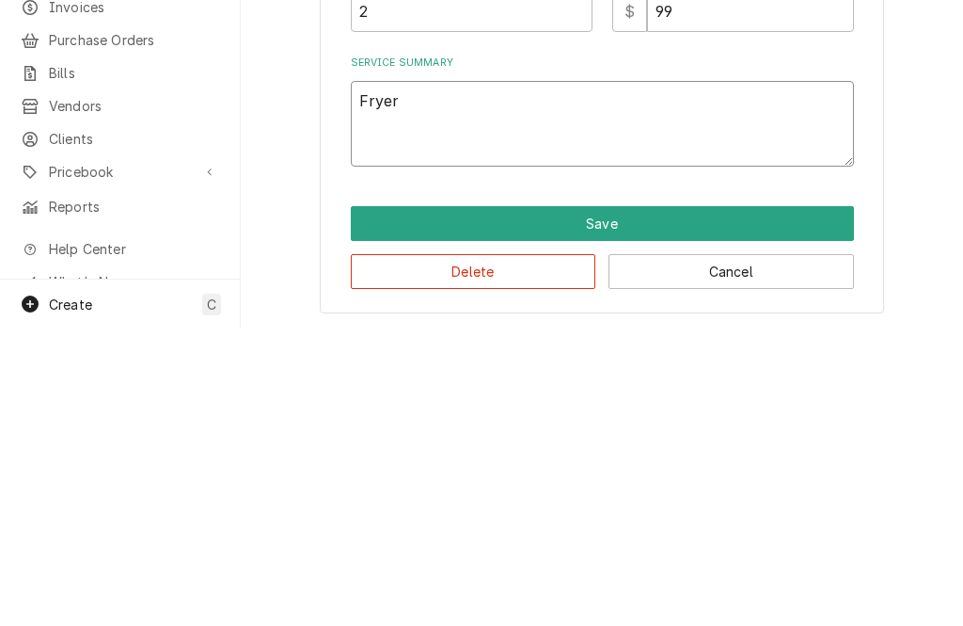
type textarea "x"
type textarea "Fryer"
type textarea "x"
type textarea "Fryer"
type textarea "x"
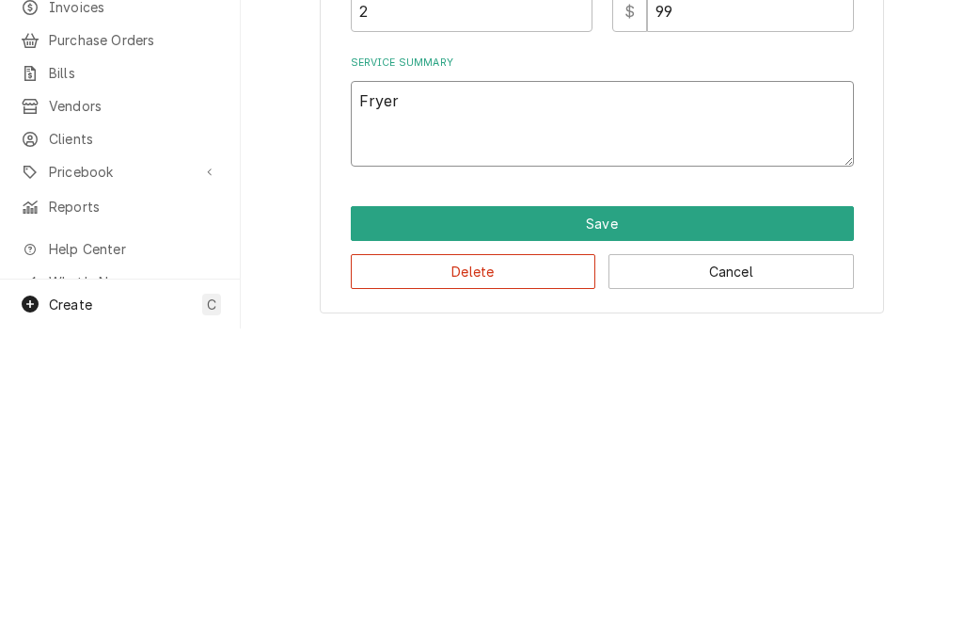
type textarea "Fryer n"
type textarea "x"
type textarea "Fryer no"
type textarea "x"
type textarea "Fryer not"
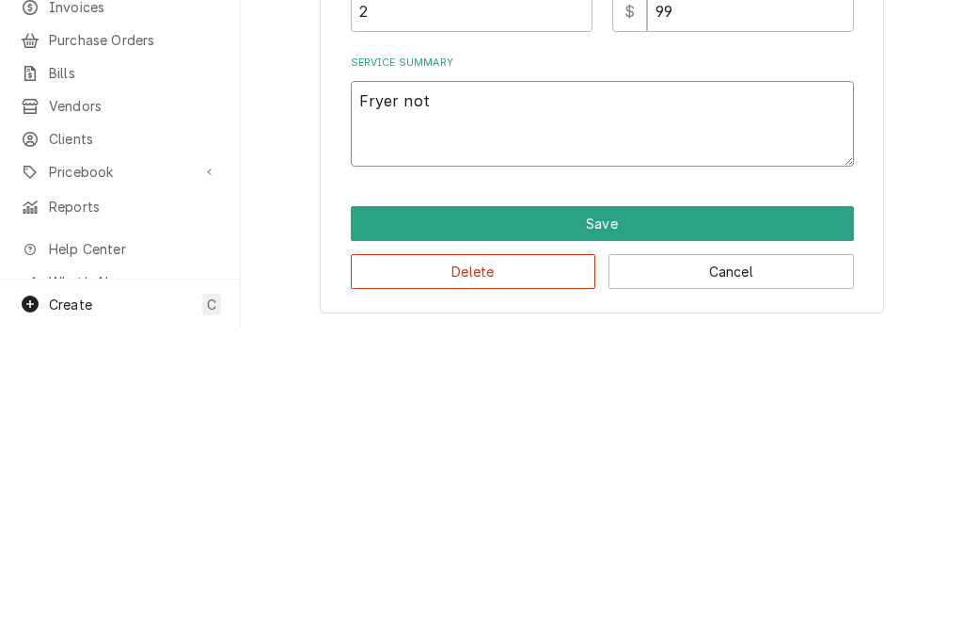
type textarea "x"
type textarea "Fryer not w"
type textarea "x"
type textarea "Fryer not wo"
type textarea "x"
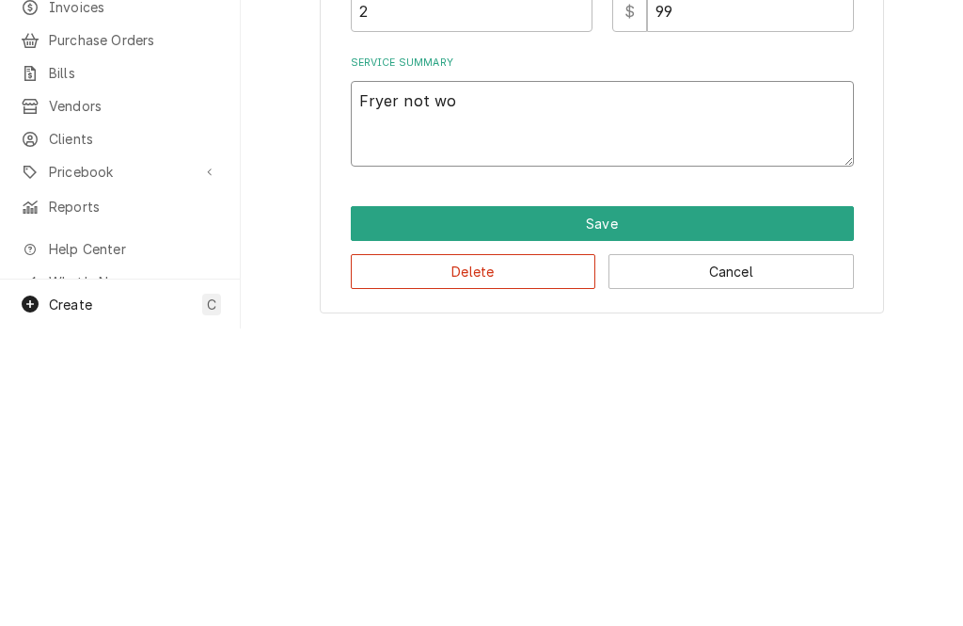
type textarea "Fryer not working"
type textarea "x"
type textarea "Fryer not working n"
type textarea "x"
type textarea "Fryer not working no"
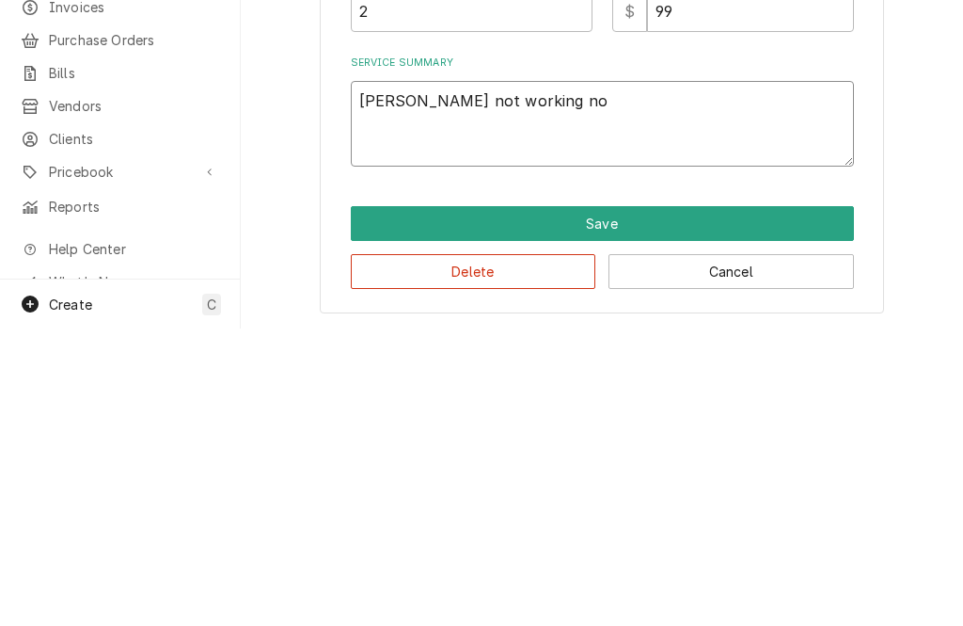
type textarea "x"
type textarea "Fryer not working no"
type textarea "x"
type textarea "Fryer not working no p"
type textarea "x"
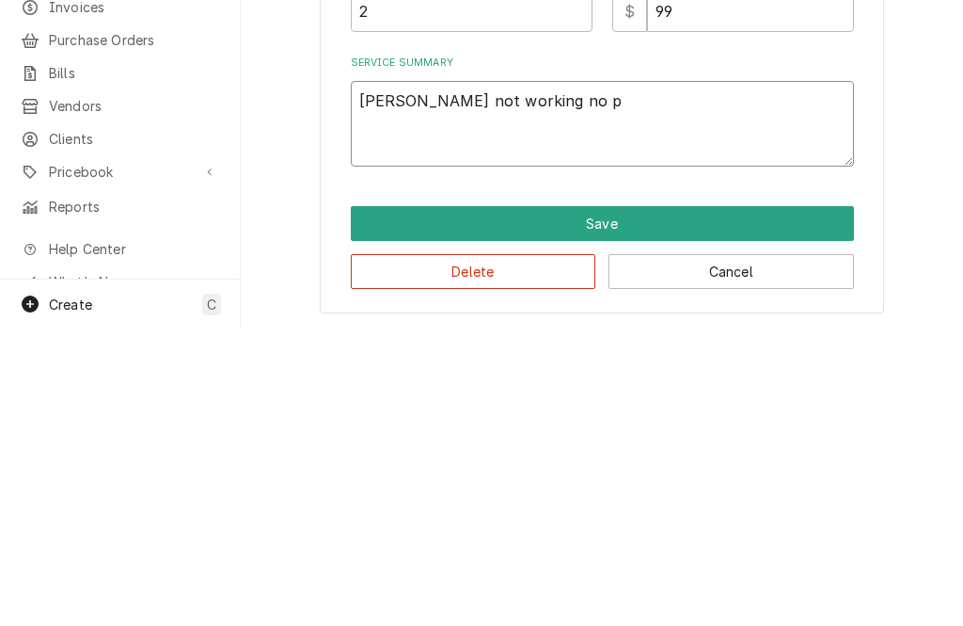
type textarea "Fryer not working no po"
type textarea "x"
type textarea "Fryer not working no power"
type textarea "x"
type textarea "Fryer not working no power o"
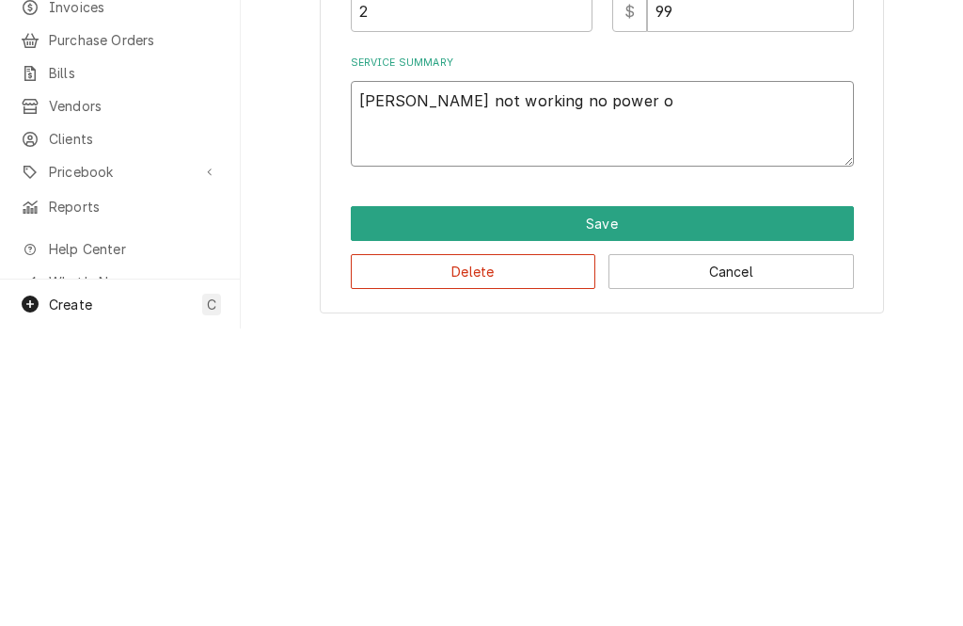
type textarea "x"
type textarea "Fryer not working no power on"
type textarea "x"
type textarea "Fryer not working no power on"
type textarea "x"
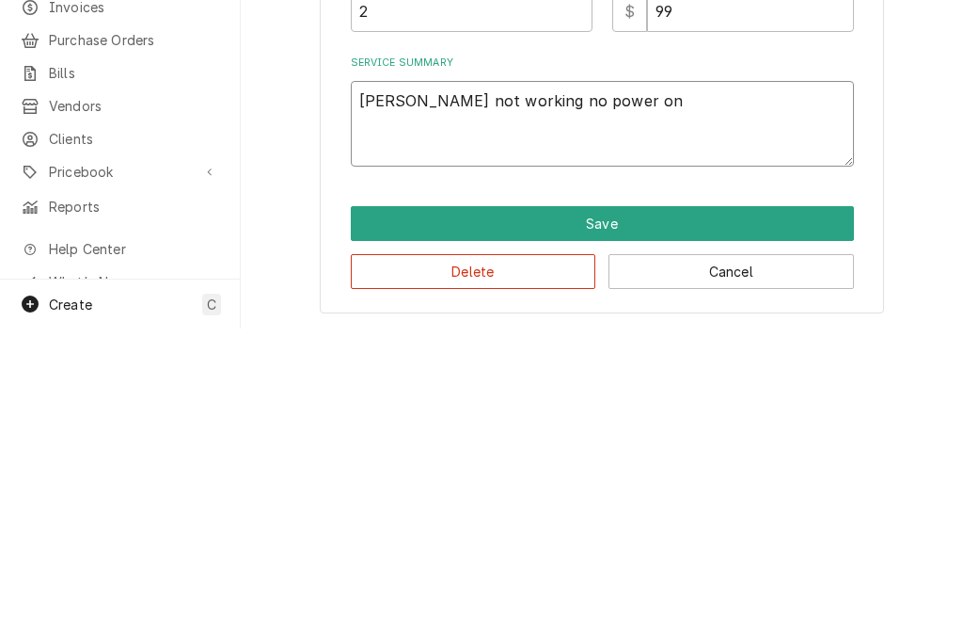
type textarea "Fryer not working no power on t"
type textarea "x"
type textarea "Fryer not working no power on thw"
type textarea "x"
type textarea "Fryer not working no power on the"
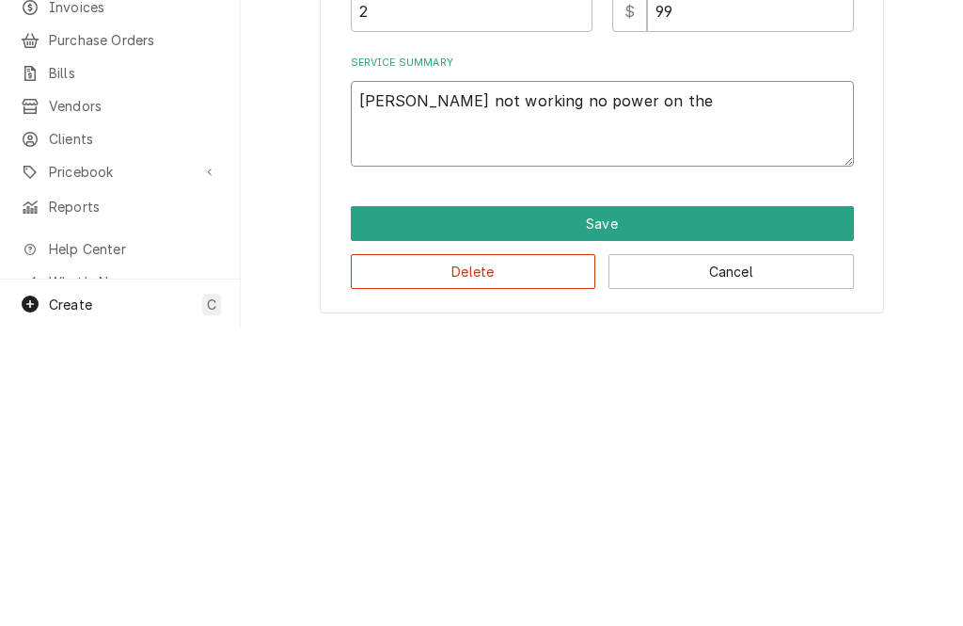
type textarea "x"
type textarea "Fryer not working no power on the c"
type textarea "x"
type textarea "Fryer not working no power on the con"
type textarea "x"
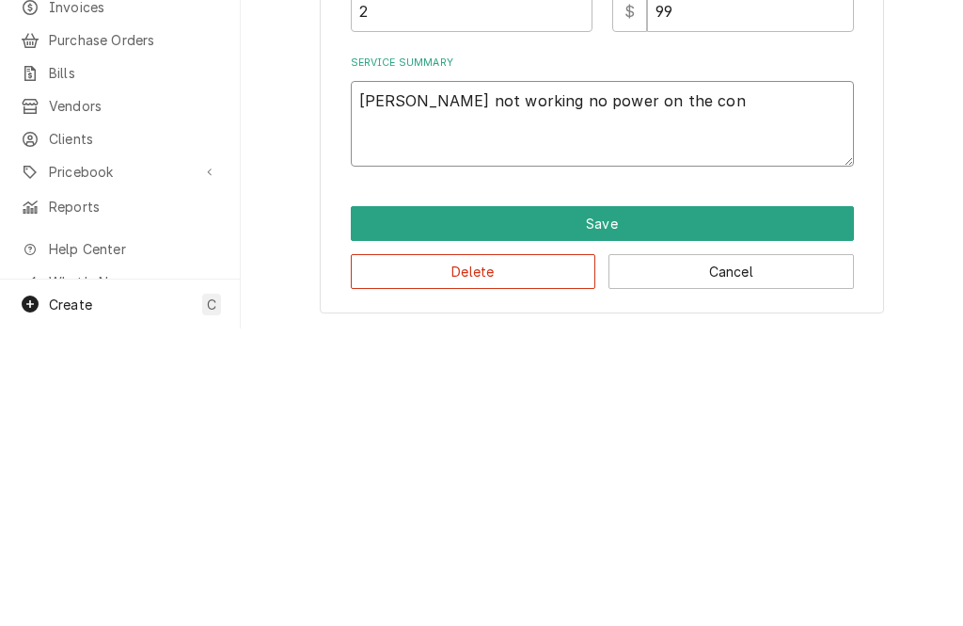
type textarea "Fryer not working no power on the cont"
type textarea "x"
type textarea "Fryer not working no power on the controller"
type textarea "x"
type textarea "Fryer not working no power on the controller t"
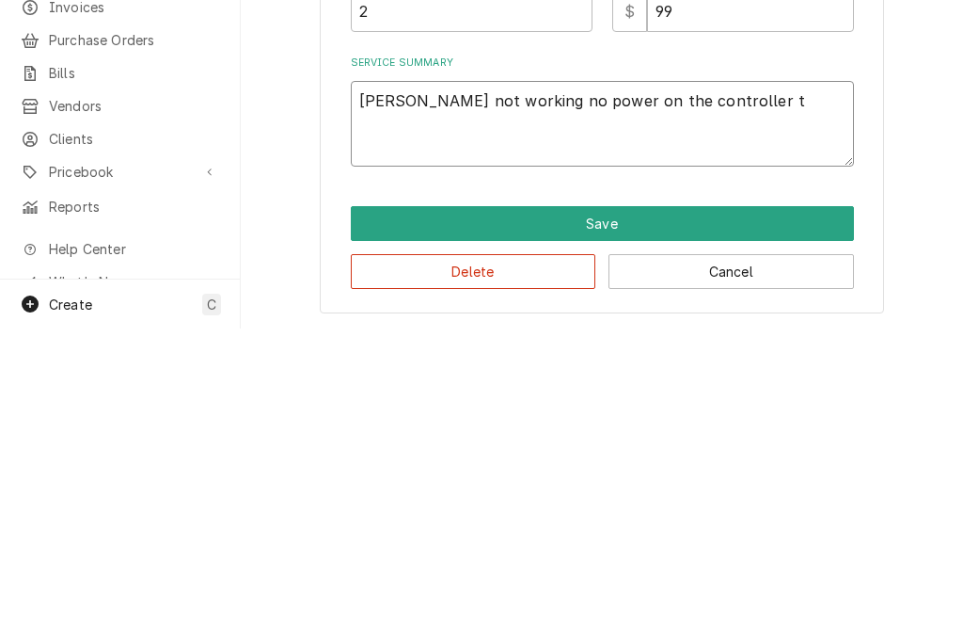
type textarea "x"
type textarea "Fryer not working no power on the controller te"
type textarea "x"
type textarea "Fryer not working no power on the controller tes"
type textarea "x"
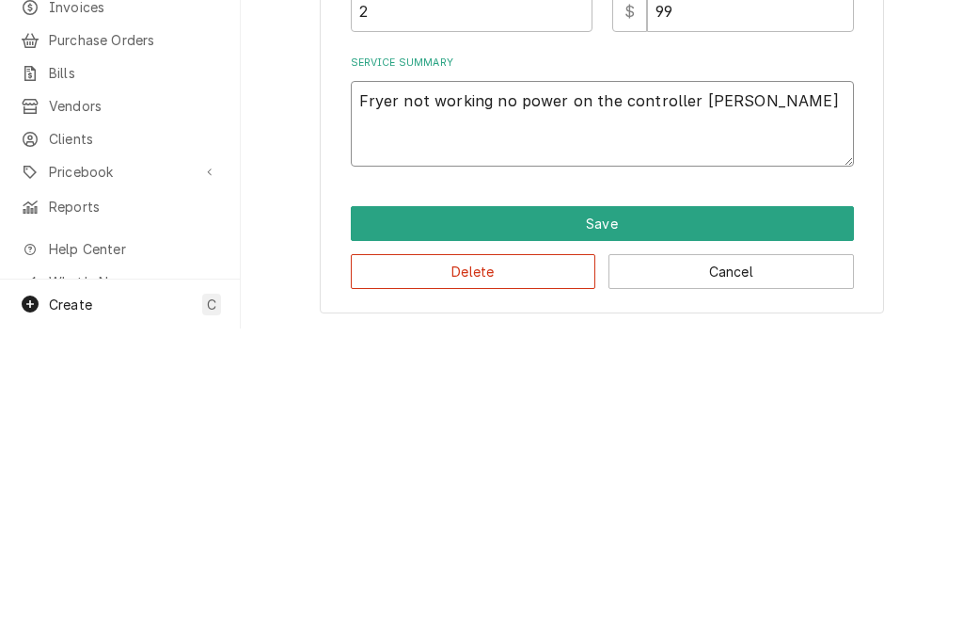
type textarea "Fryer not working no power on the controller tested"
type textarea "x"
type textarea "Fryer not working no power on the controller tested a"
type textarea "x"
type textarea "Fryer not working no power on the controller tested an"
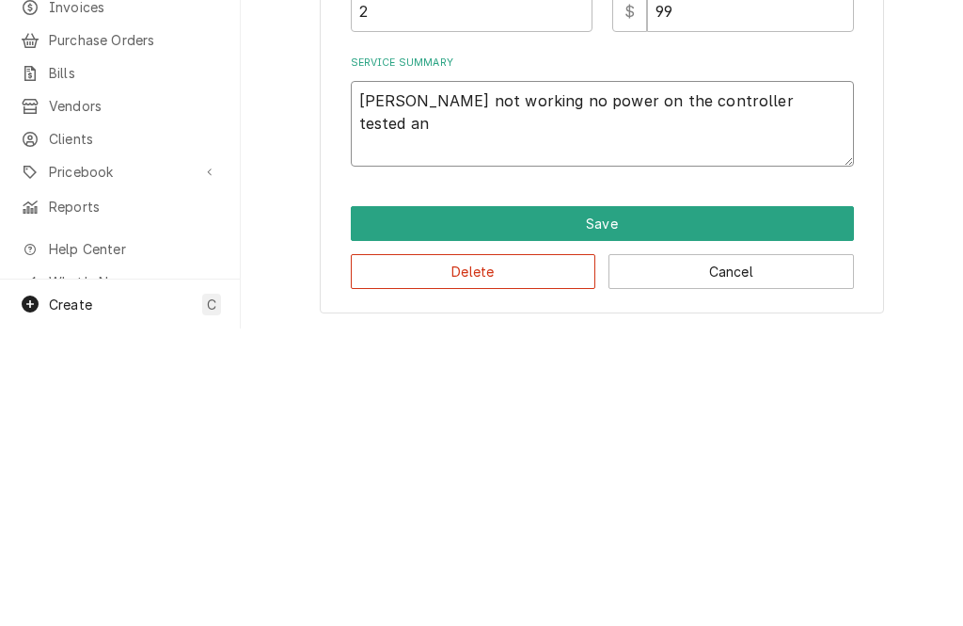
type textarea "x"
type textarea "Fryer not working no power on the controller tested and"
type textarea "x"
type textarea "Fryer not working no power on the controller tested and"
type textarea "x"
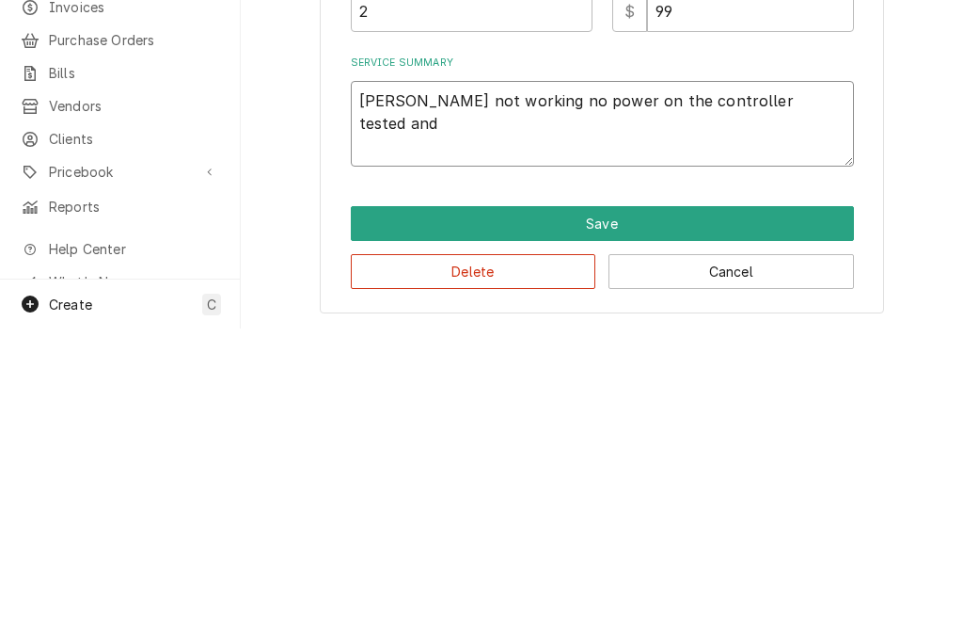
type textarea "Fryer not working no power on the controller tested and f"
type textarea "x"
type textarea "Fryer not working no power on the controller tested and found"
type textarea "x"
type textarea "Fryer not working no power on the controller tested and found b"
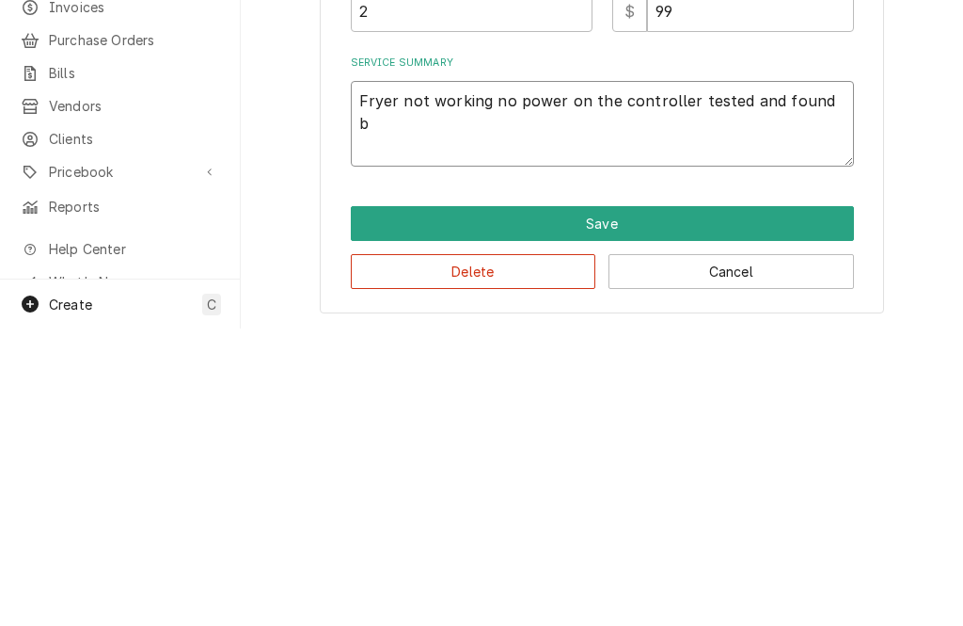
type textarea "x"
type textarea "Fryer not working no power on the controller tested and found ba"
type textarea "x"
type textarea "Fryer not working no power on the controller tested and found bad"
type textarea "x"
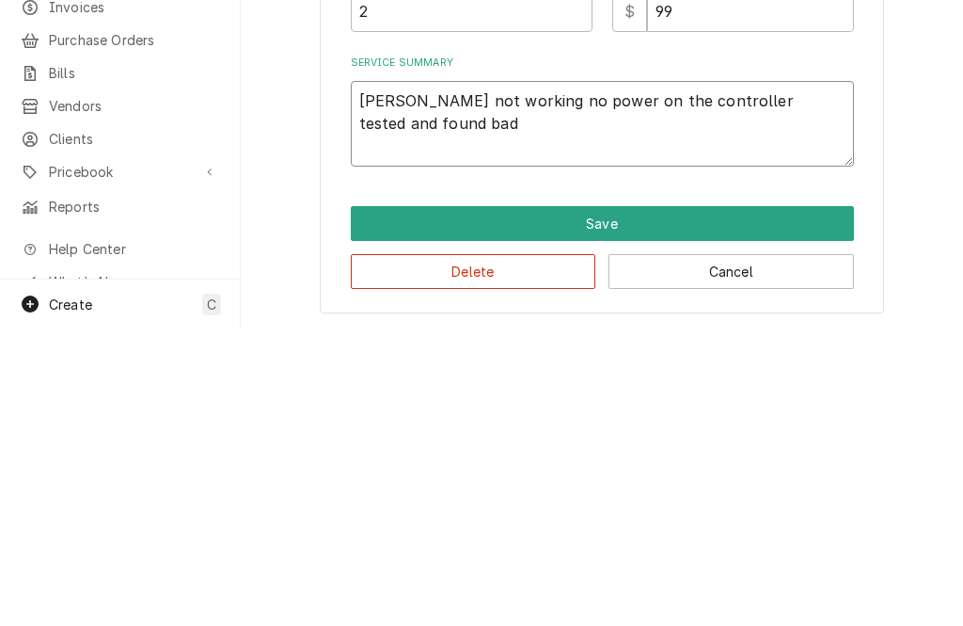
type textarea "Fryer not working no power on the controller tested and found bad"
type textarea "x"
type textarea "Fryer not working no power on the controller tested and found bad c"
type textarea "x"
type textarea "Fryer not working no power on the controller tested and found bad co"
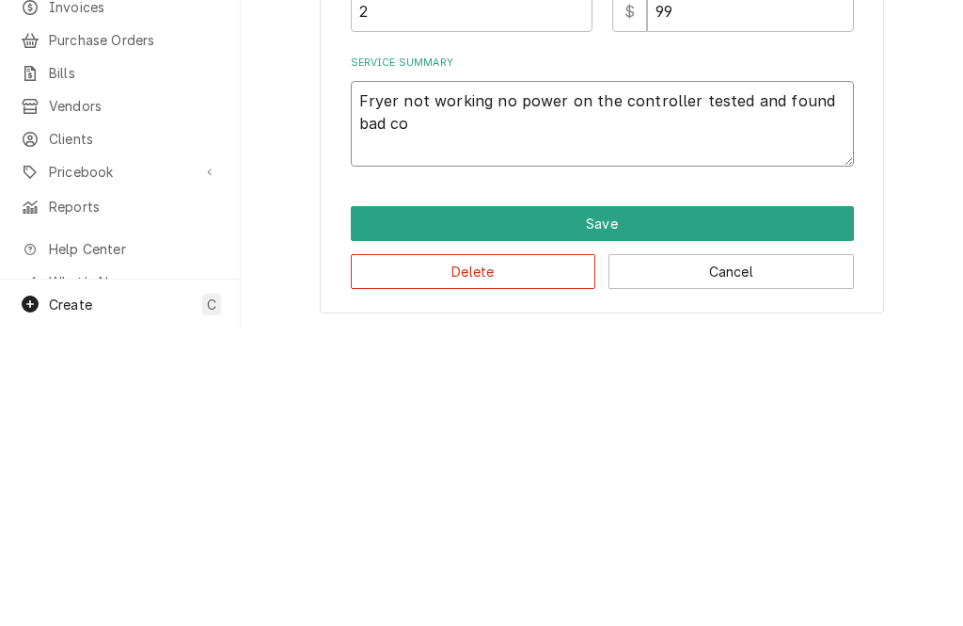
type textarea "x"
type textarea "Fryer not working no power on the controller tested and found bad cont"
type textarea "x"
type textarea "Fryer not working no power on the controller tested and found bad contri"
type textarea "x"
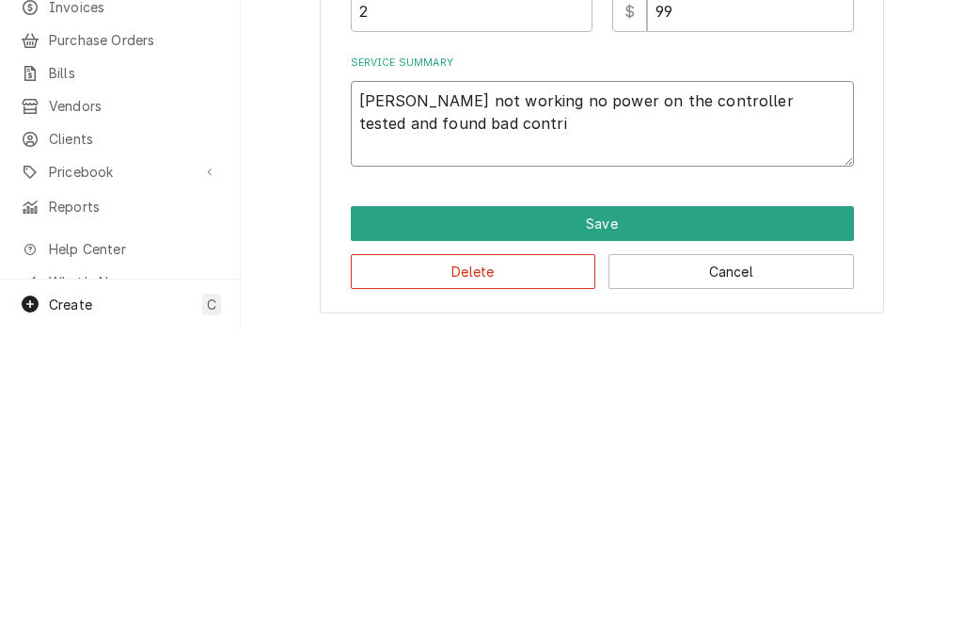
type textarea "Fryer not working no power on the controller tested and found bad contr"
type textarea "x"
type textarea "Fryer not working no power on the controller tested and found bad cont"
type textarea "x"
type textarea "Fryer not working no power on the controller tested and found bad con"
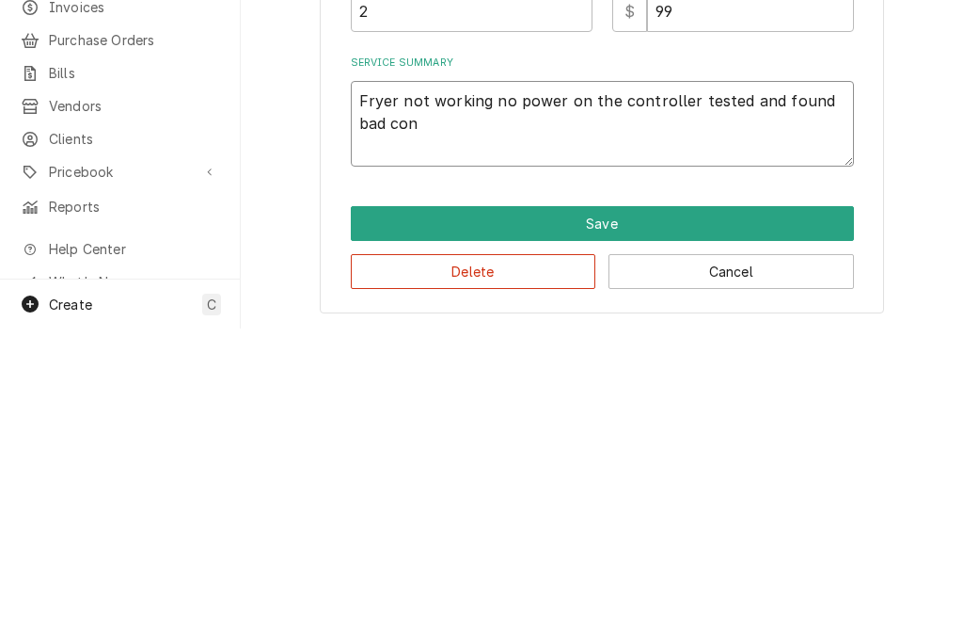
type textarea "x"
type textarea "Fryer not working no power on the controller tested and found bad co"
type textarea "x"
type textarea "Fryer not working no power on the controller tested and found bad c"
type textarea "x"
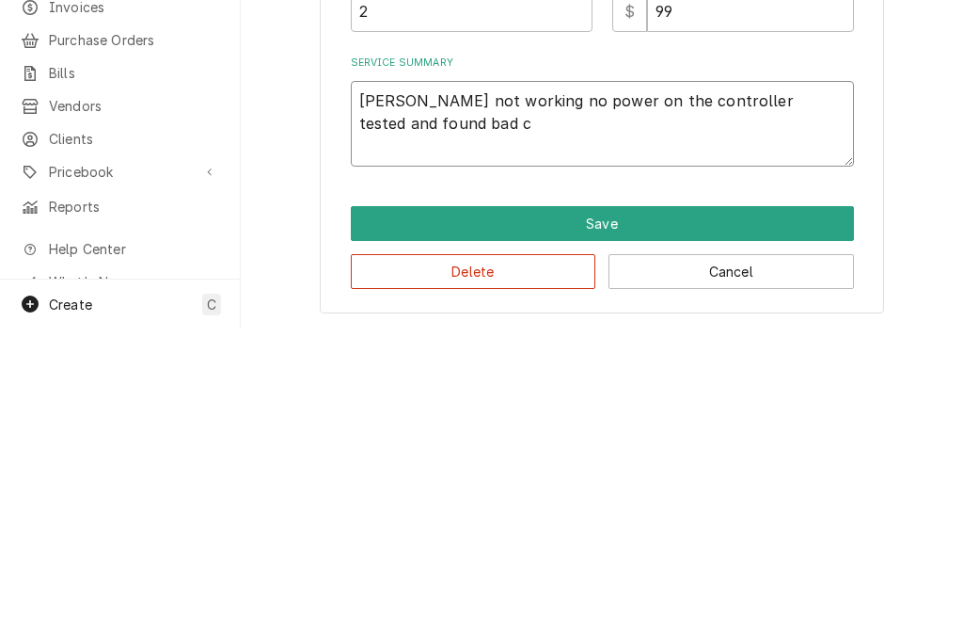
type textarea "Fryer not working no power on the controller tested and found bad"
type textarea "x"
type textarea "Fryer not working no power on the controller tested and found bad t"
type textarea "x"
type textarea "Fryer not working no power on the controller tested and found bad tem"
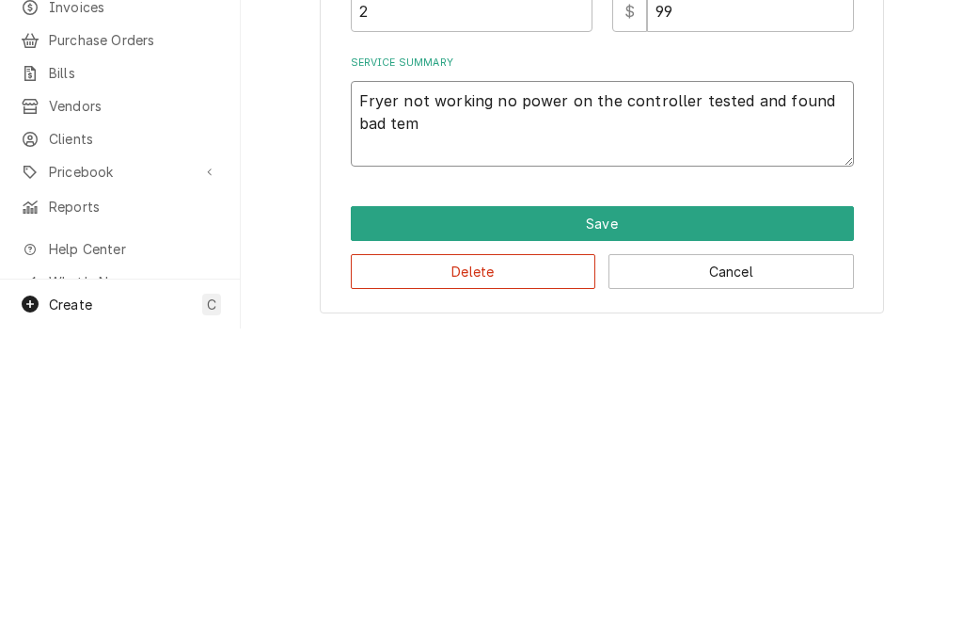
type textarea "x"
type textarea "Fryer not working no power on the controller tested and found bad temp"
type textarea "x"
type textarea "Fryer not working no power on the controller tested and found bad temp"
type textarea "x"
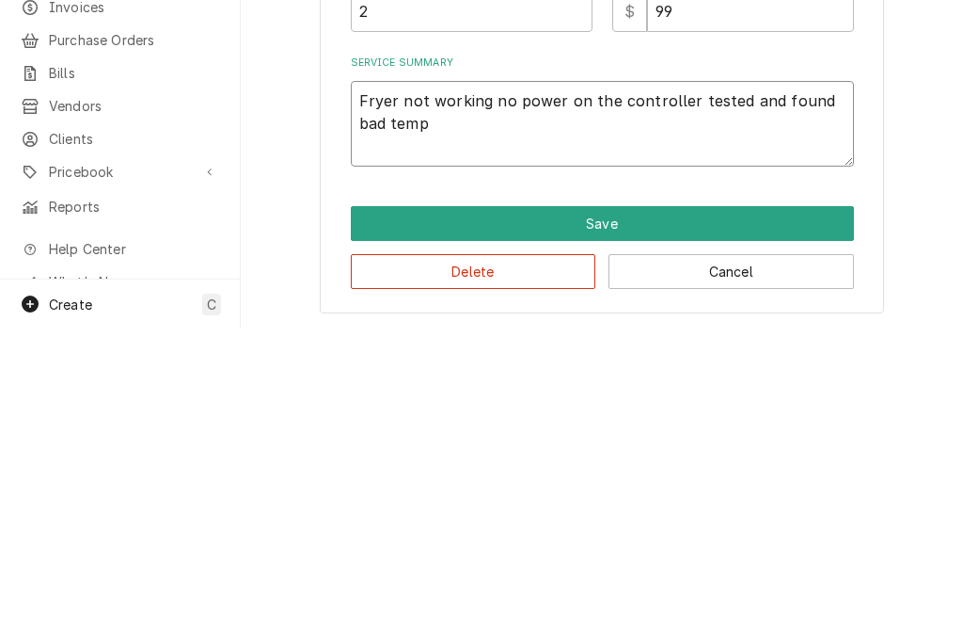
type textarea "Fryer not working no power on the controller tested and found bad temp c"
type textarea "x"
type textarea "Fryer not working no power on the controller tested and found bad temp co"
type textarea "x"
type textarea "Fryer not working no power on the controller tested and found bad temp con"
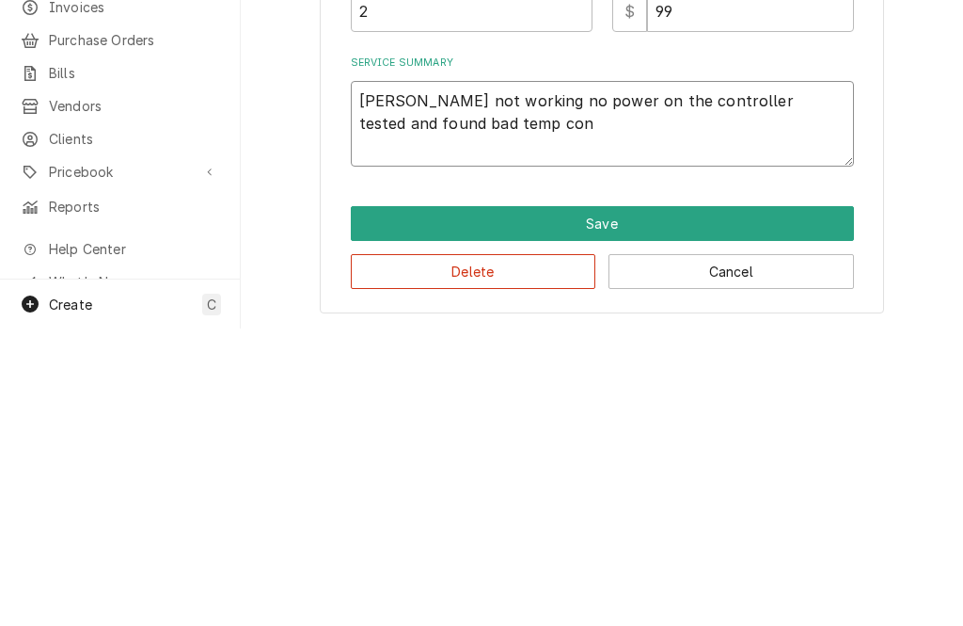
type textarea "x"
type textarea "Fryer not working no power on the controller tested and found bad temp cont"
type textarea "x"
type textarea "Fryer not working no power on the controller tested and found bad temp contr"
type textarea "x"
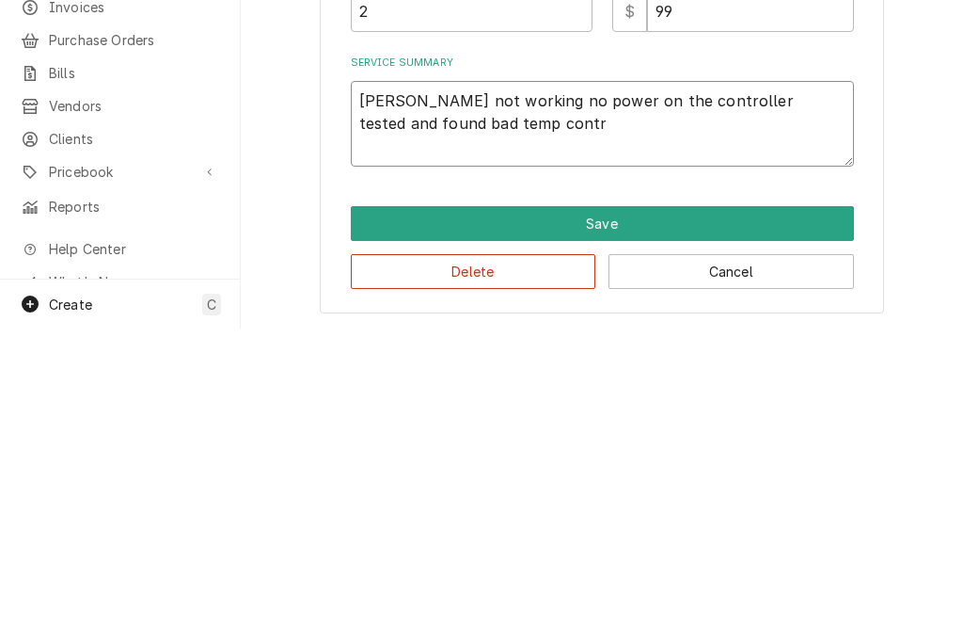
type textarea "Fryer not working no power on the controller tested and found bad temp controll…"
type textarea "x"
type textarea "Fryer not working no power on the controller tested and found bad temp controll…"
type textarea "x"
type textarea "Fryer not working no power on the controller tested and found bad temp controll…"
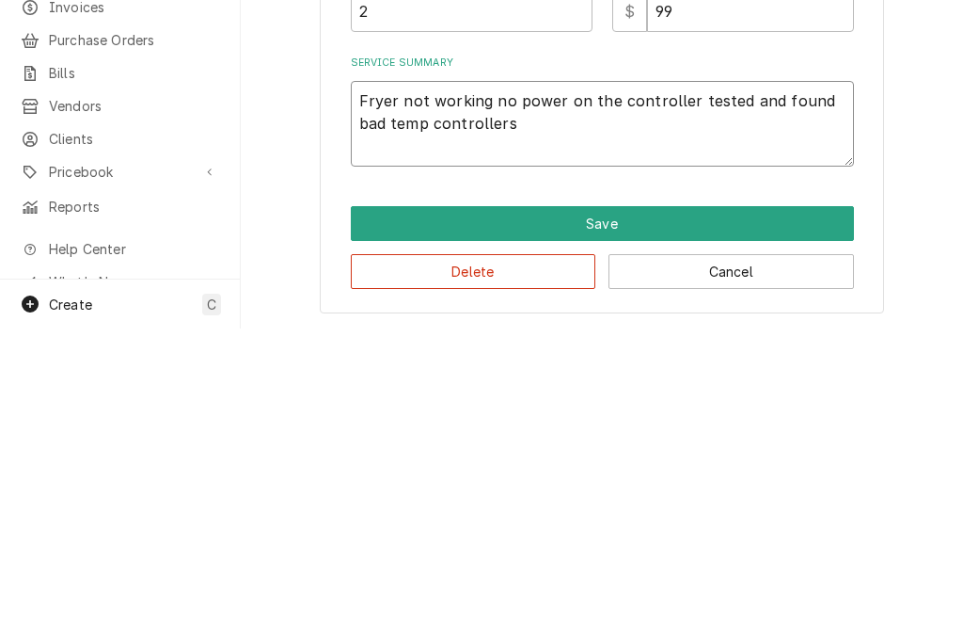
type textarea "x"
type textarea "Fryer not working no power on the controller tested and found bad temp controll…"
type textarea "x"
type textarea "Fryer not working no power on the controller tested and found bad temp controll…"
type textarea "x"
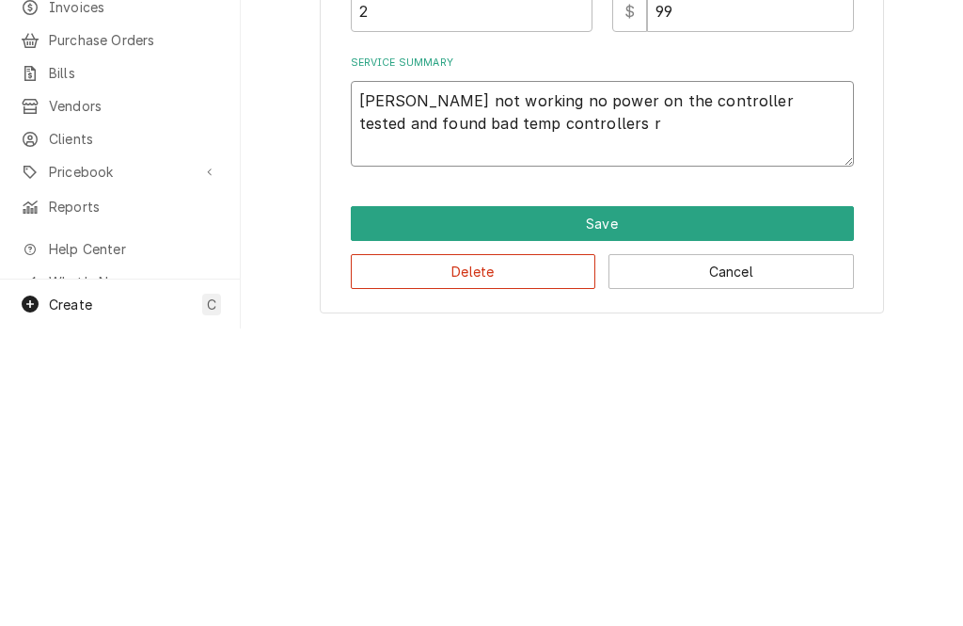
type textarea "Fryer not working no power on the controller tested and found bad temp controll…"
type textarea "x"
type textarea "Fryer not working no power on the controller tested and found bad temp controll…"
type textarea "x"
type textarea "Fryer not working no power on the controller tested and found bad temp controll…"
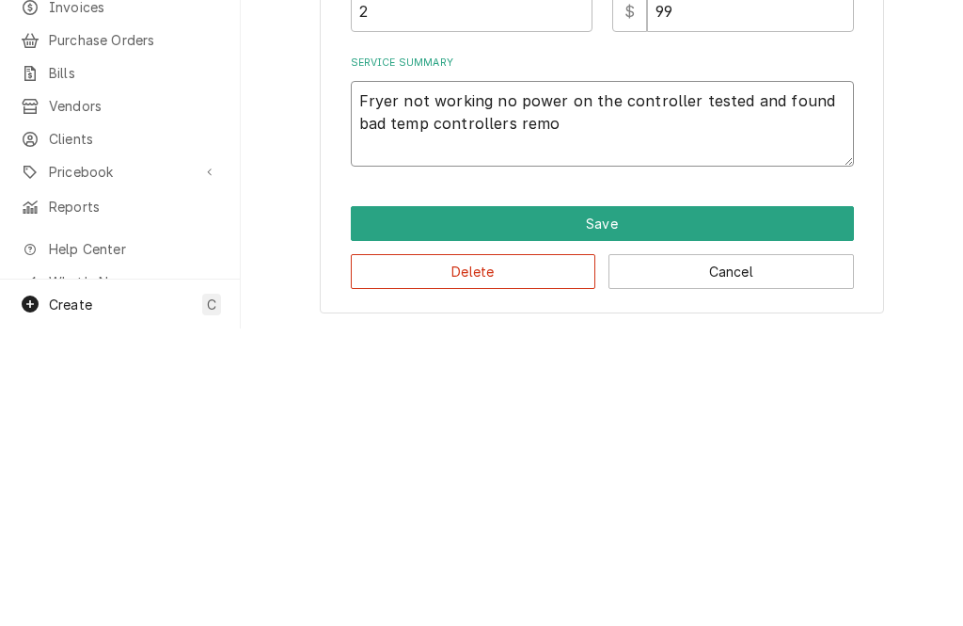
type textarea "x"
type textarea "Fryer not working no power on the controller tested and found bad temp controll…"
type textarea "x"
type textarea "Fryer not working no power on the controller tested and found bad temp controll…"
type textarea "x"
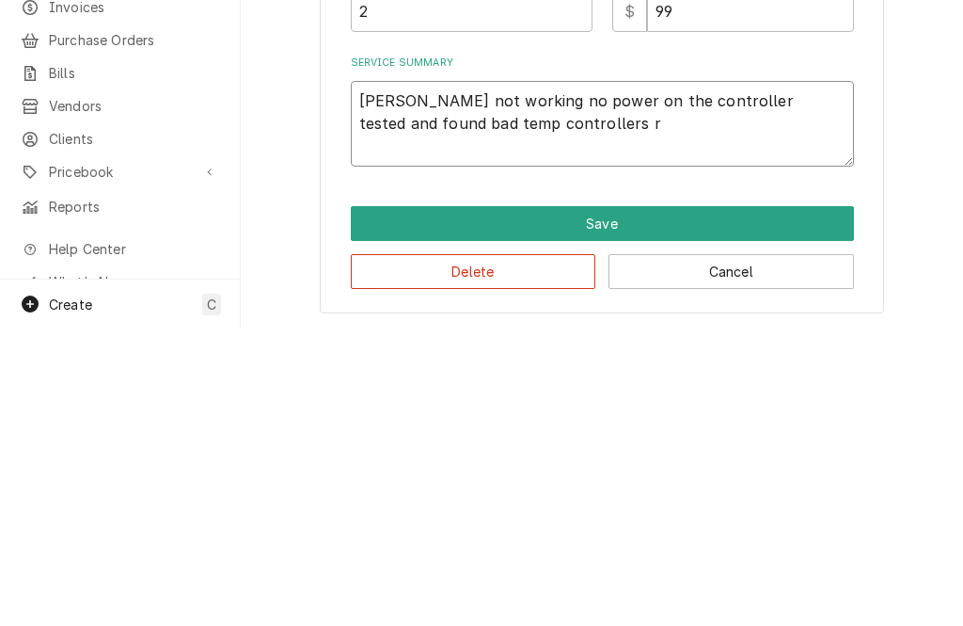
type textarea "Fryer not working no power on the controller tested and found bad temp controll…"
type textarea "x"
type textarea "Fryer not working no power on the controller tested and found bad temp controll…"
type textarea "x"
type textarea "Fryer not working no power on the controller tested and found bad temp controll…"
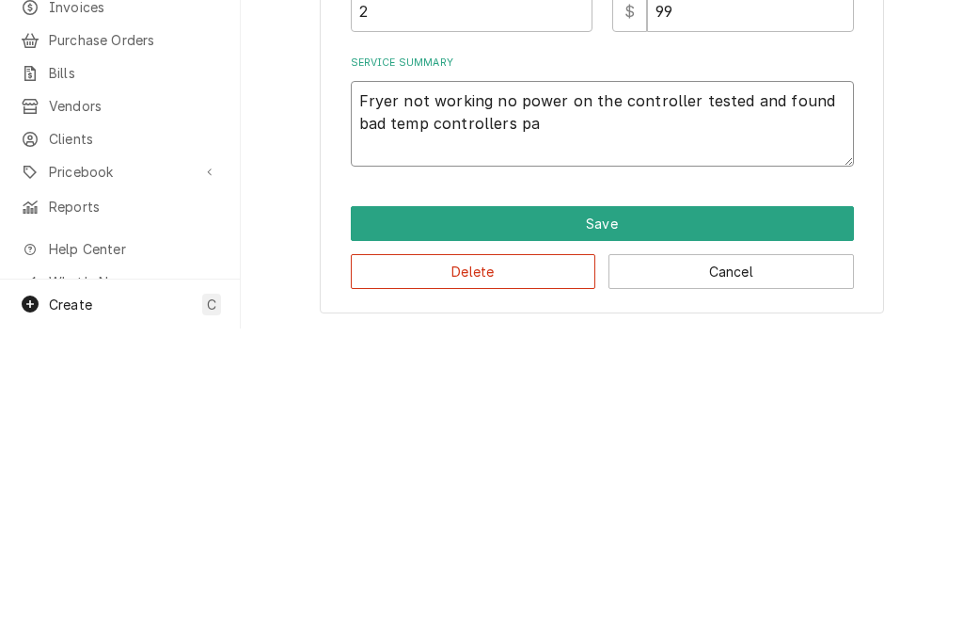
type textarea "x"
type textarea "Fryer not working no power on the controller tested and found bad temp controll…"
type textarea "x"
type textarea "Fryer not working no power on the controller tested and found bad temp controll…"
type textarea "x"
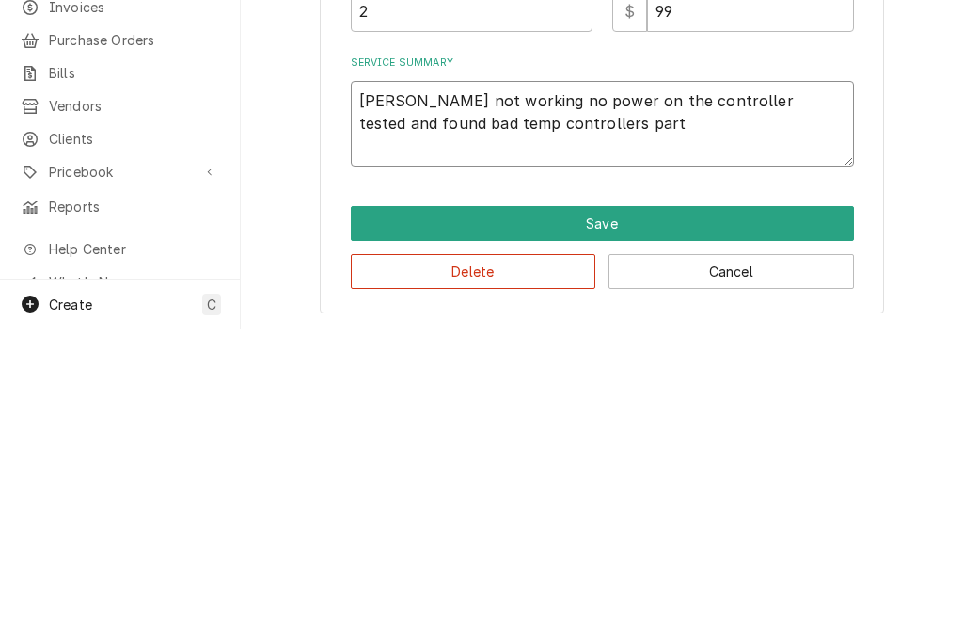
type textarea "Fryer not working no power on the controller tested and found bad temp controll…"
type textarea "x"
type textarea "Fryer not working no power on the controller tested and found bad temp controll…"
type textarea "x"
type textarea "Fryer not working no power on the controller tested and found bad temp controll…"
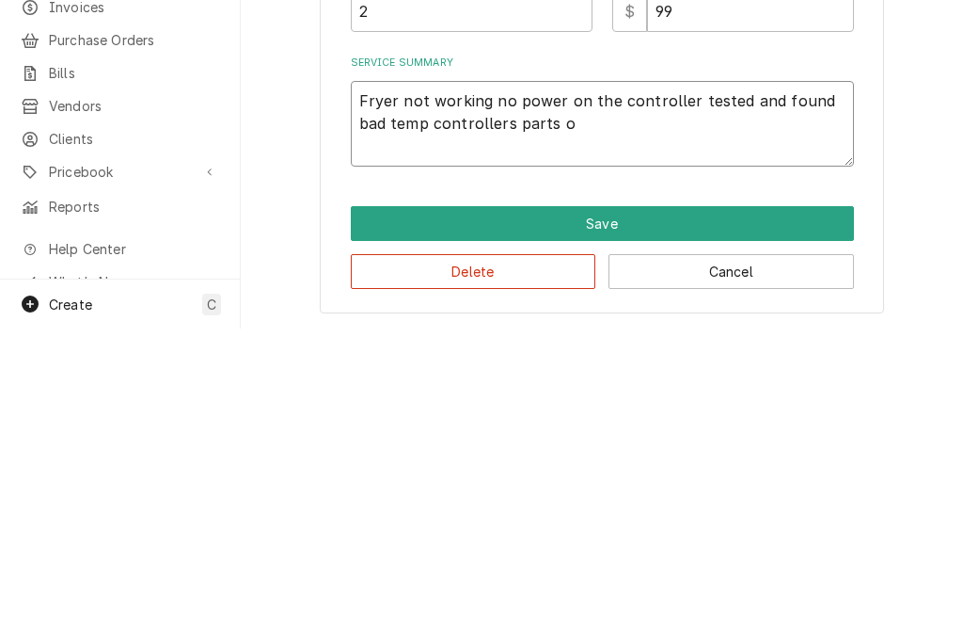
type textarea "x"
type textarea "Fryer not working no power on the controller tested and found bad temp controll…"
type textarea "x"
type textarea "Fryer not working no power on the controller tested and found bad temp controll…"
type textarea "x"
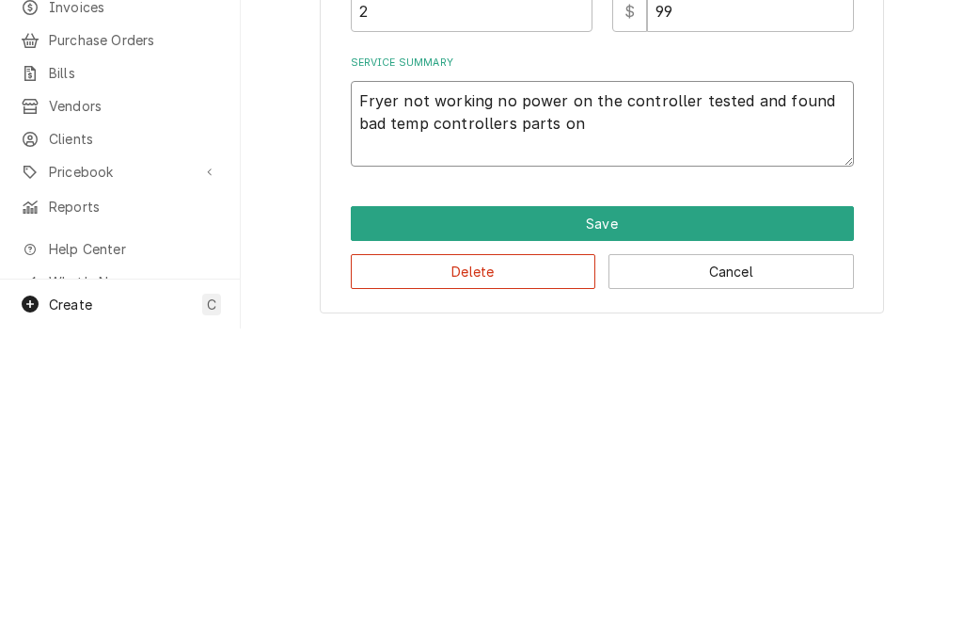
type textarea "Fryer not working no power on the controller tested and found bad temp controll…"
type textarea "x"
type textarea "Fryer not working no power on the controller tested and found bad temp controll…"
type textarea "x"
type textarea "Fryer not working no power on the controller tested and found bad temp controll…"
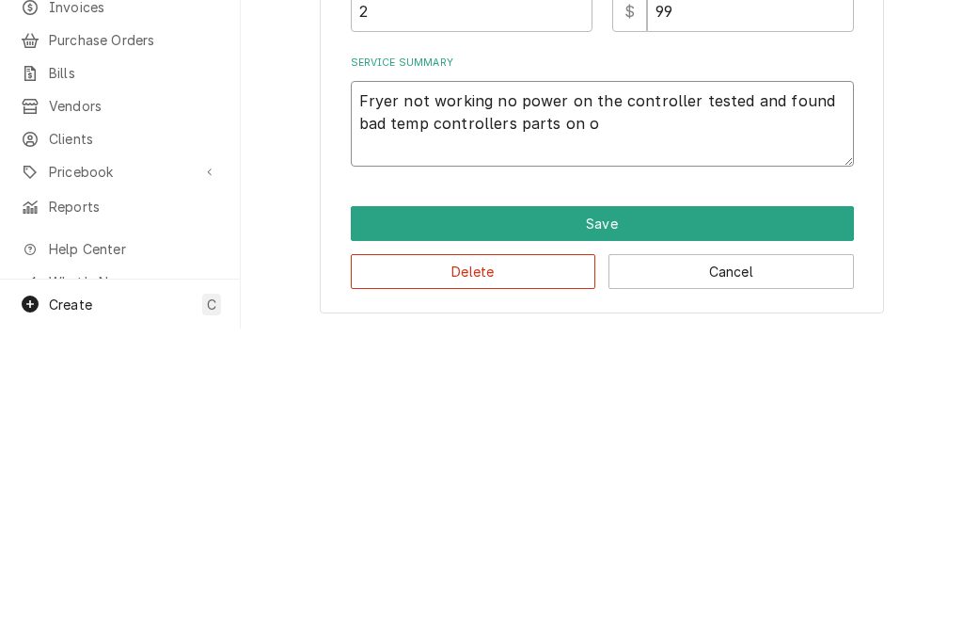
type textarea "x"
type textarea "Fryer not working no power on the controller tested and found bad temp controll…"
type textarea "x"
type textarea "Fryer not working no power on the controller tested and found bad temp controll…"
type textarea "x"
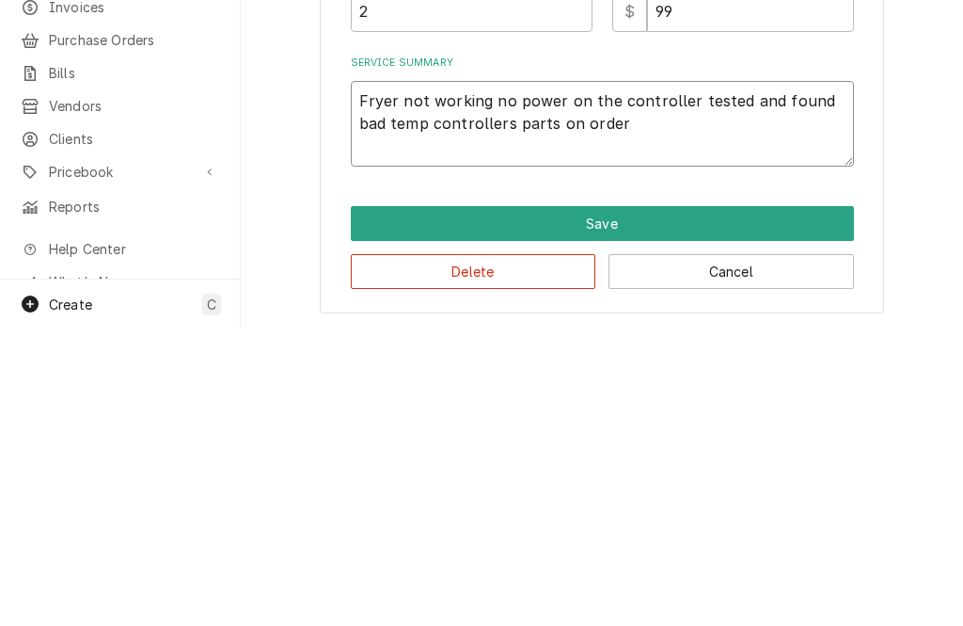
type textarea "Fryer not working no power on the controller tested and found bad temp controll…"
type textarea "x"
type textarea "Fryer not working no power on the controller tested and found bad temp controll…"
type textarea "x"
type textarea "Fryer not working no power on the controller tested and found bad temp controll…"
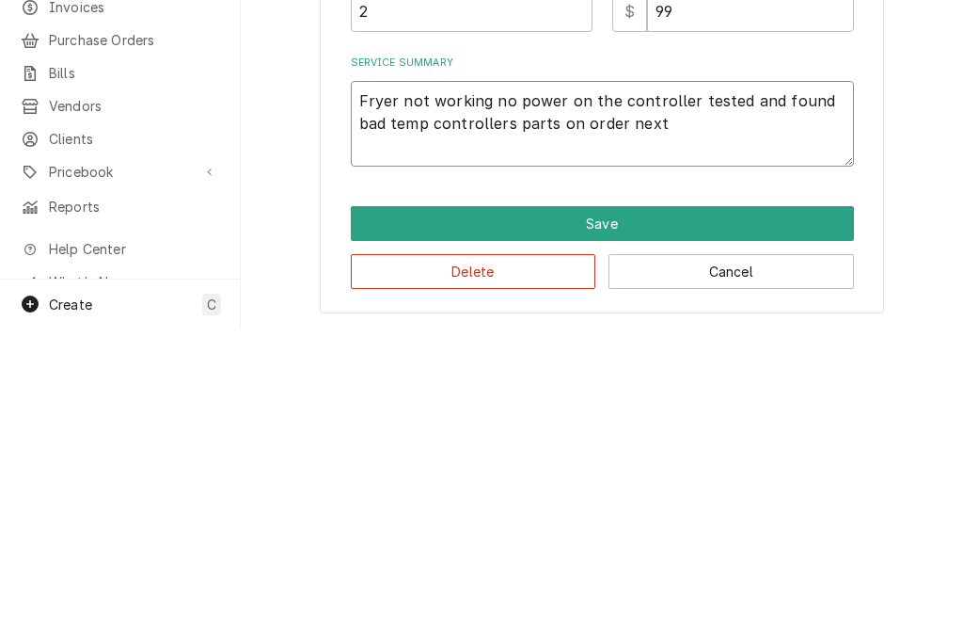
type textarea "x"
type textarea "Fryer not working no power on the controller tested and found bad temp controll…"
type textarea "x"
type textarea "Fryer not working no power on the controller tested and found bad temp controll…"
type textarea "x"
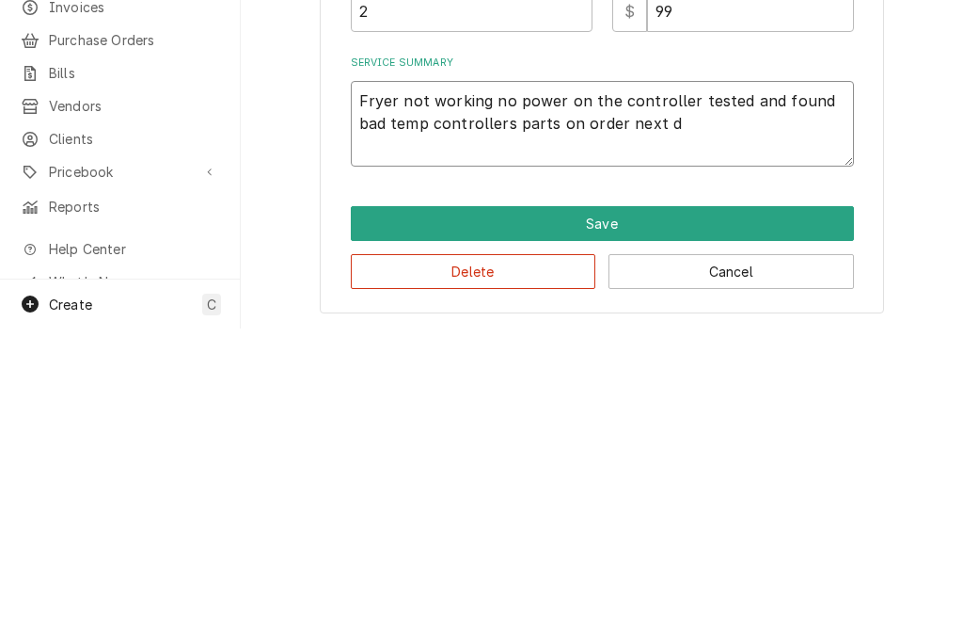
type textarea "Fryer not working no power on the controller tested and found bad temp controll…"
type textarea "x"
type textarea "Fryer not working no power on the controller tested and found bad temp controll…"
type textarea "x"
type textarea "Fryer not working no power on the controller tested and found bad temp controll…"
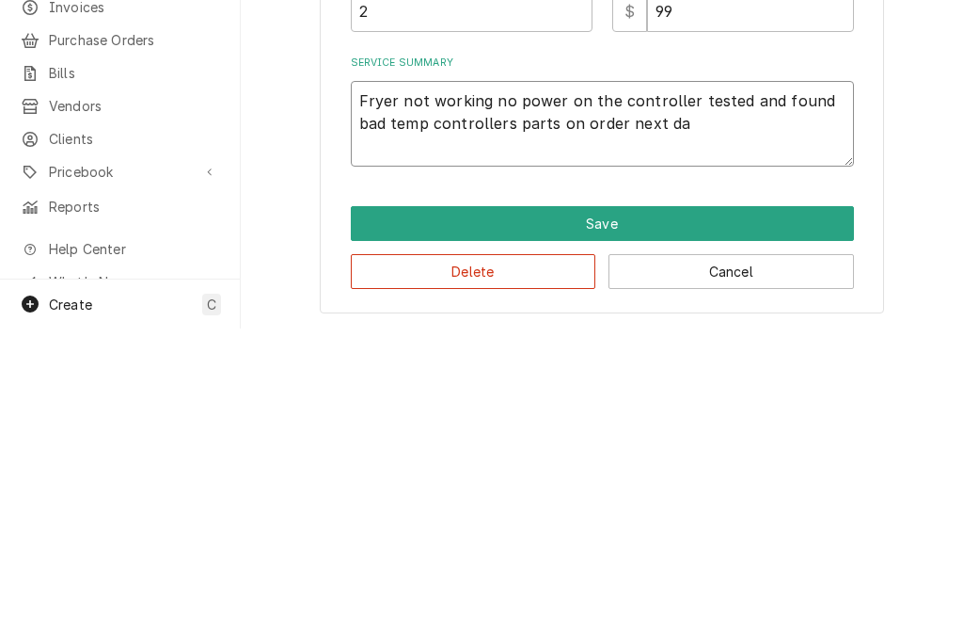
type textarea "x"
type textarea "Fryer not working no power on the controller tested and found bad temp controll…"
type textarea "x"
type textarea "Fryer not working no power on the controller tested and found bad temp controll…"
type textarea "x"
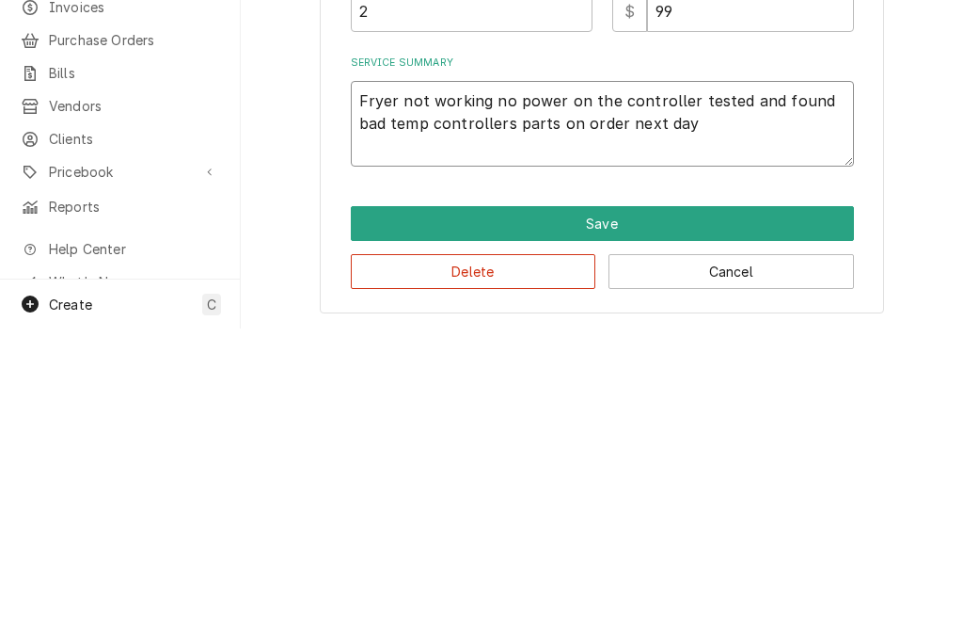
type textarea "Fryer not working no power on the controller tested and found bad temp controll…"
type textarea "x"
type textarea "Fryer not working no power on the controller tested and found bad temp controll…"
type textarea "x"
type textarea "Fryer not working no power on the controller tested and found bad temp controll…"
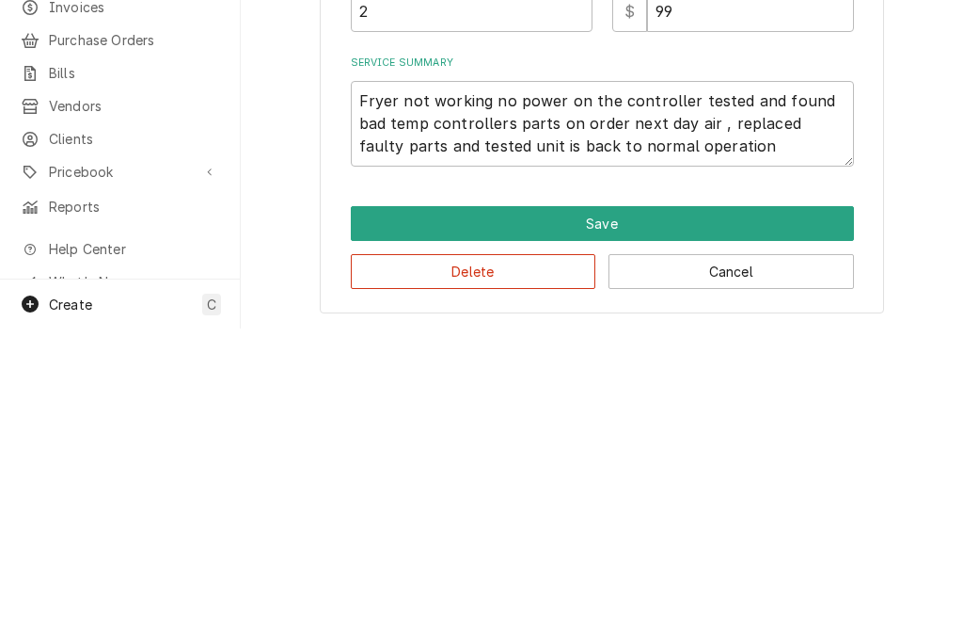
click at [748, 503] on button "Save" at bounding box center [602, 520] width 503 height 35
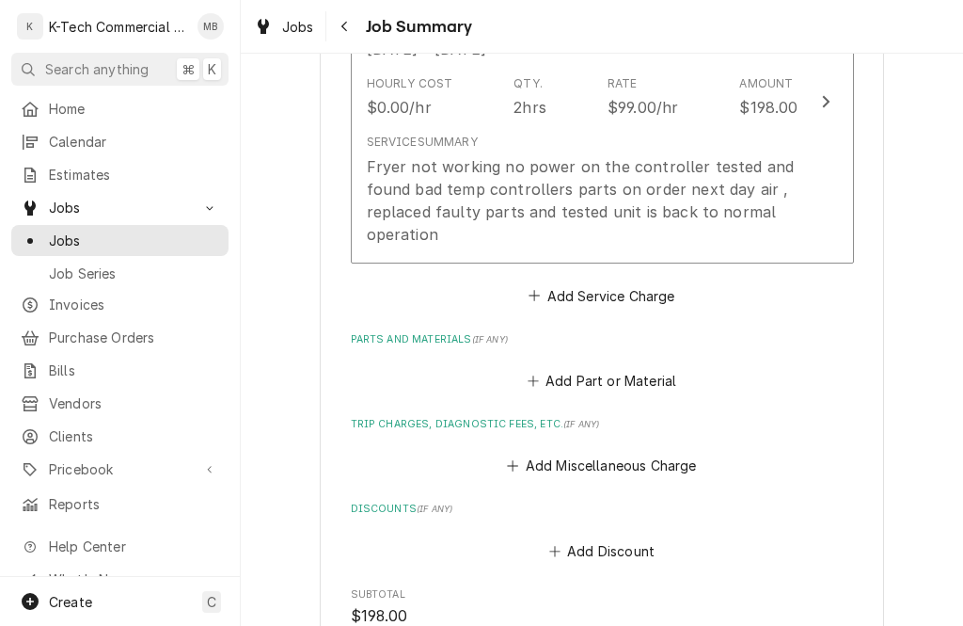
scroll to position [599, 0]
click at [662, 372] on button "Add Part or Material" at bounding box center [601, 379] width 155 height 26
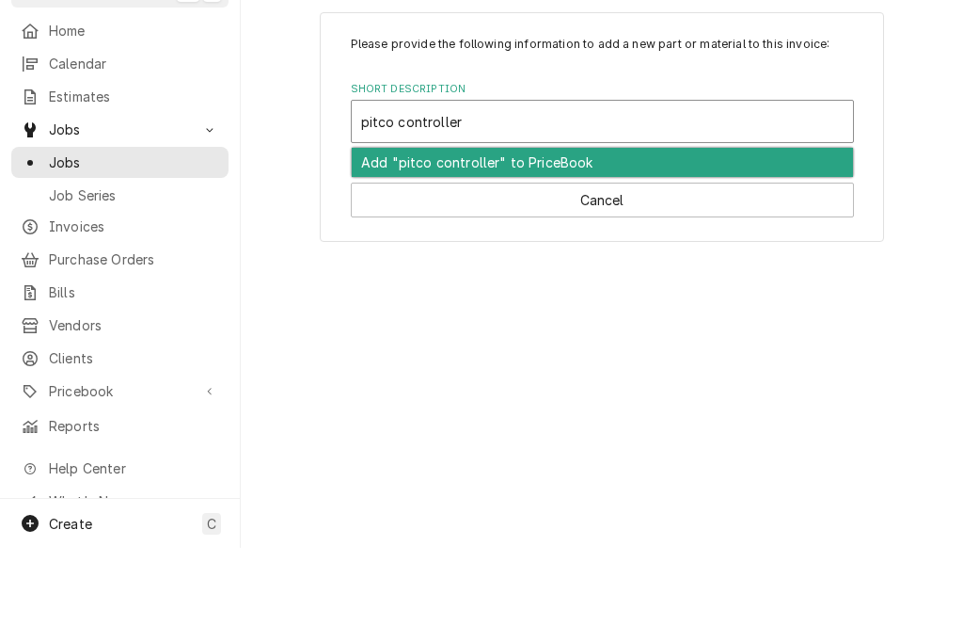
click at [557, 226] on div "Add "pitco controller" to PriceBook" at bounding box center [602, 240] width 501 height 29
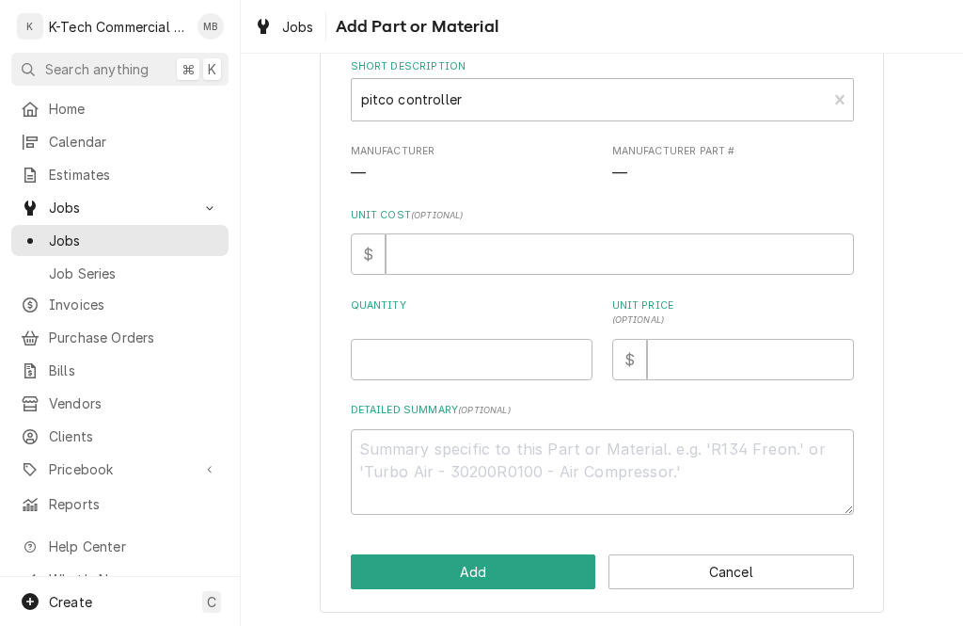
scroll to position [180, 0]
click at [668, 464] on textarea "Detailed Summary ( optional )" at bounding box center [602, 473] width 503 height 86
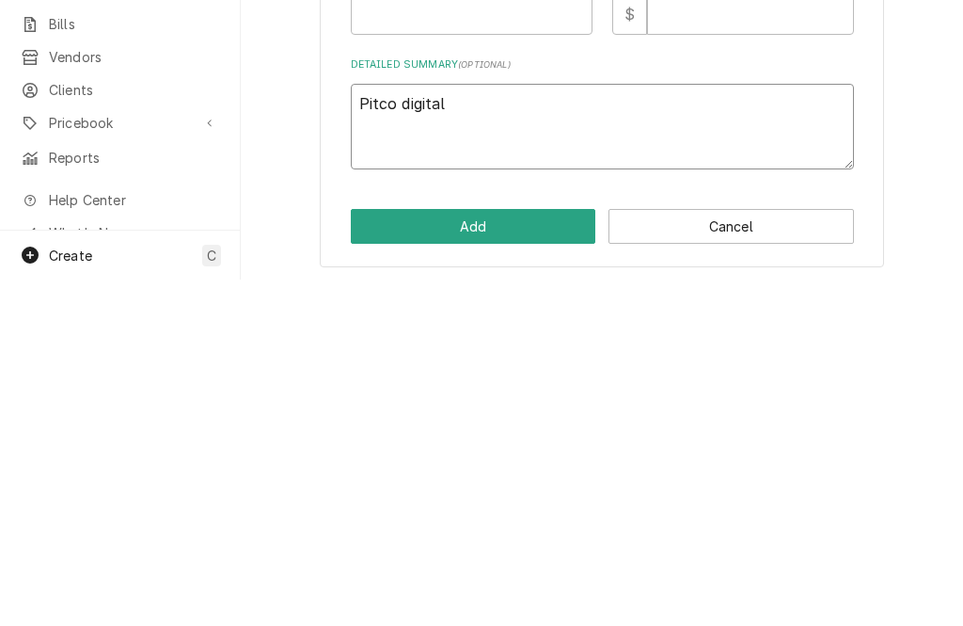
click at [388, 430] on textarea "Pitco digital" at bounding box center [602, 473] width 503 height 86
click at [599, 430] on textarea "Pitco 60126601 digital" at bounding box center [602, 473] width 503 height 86
click at [539, 555] on button "Add" at bounding box center [474, 572] width 246 height 35
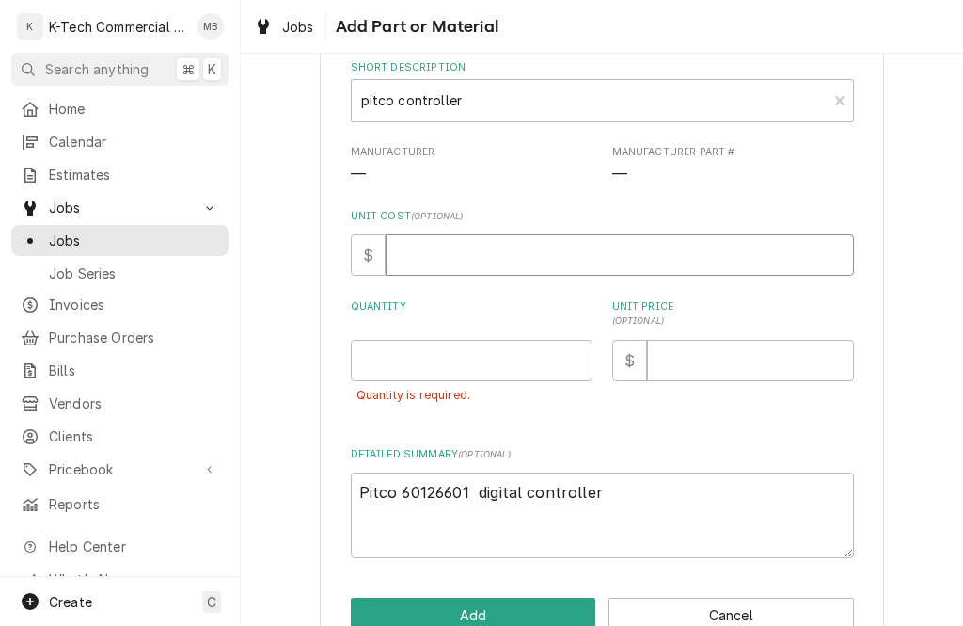
click at [619, 250] on input "Unit Cost ( optional )" at bounding box center [620, 254] width 468 height 41
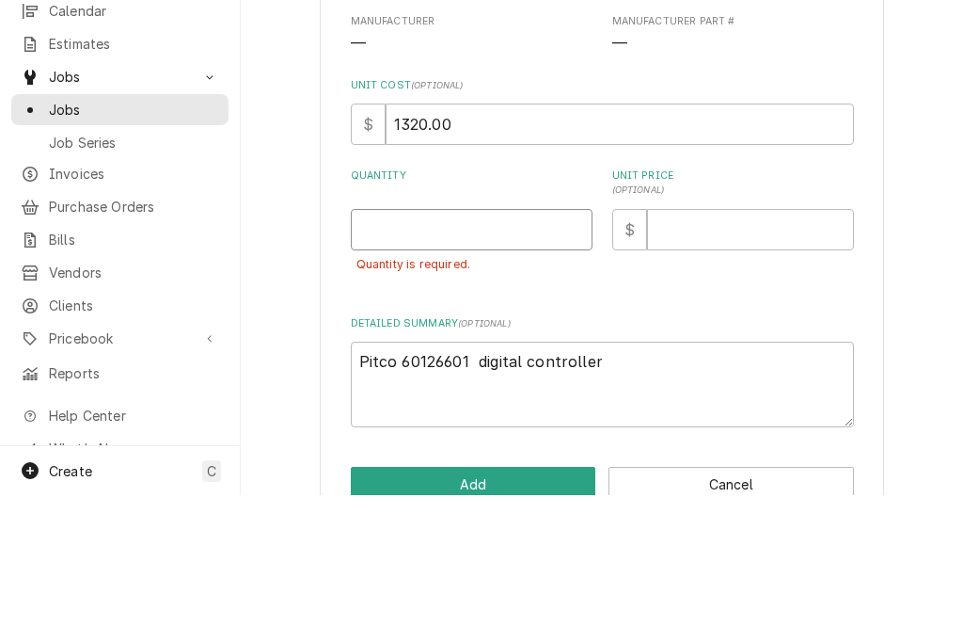
click at [490, 340] on input "Quantity" at bounding box center [472, 360] width 242 height 41
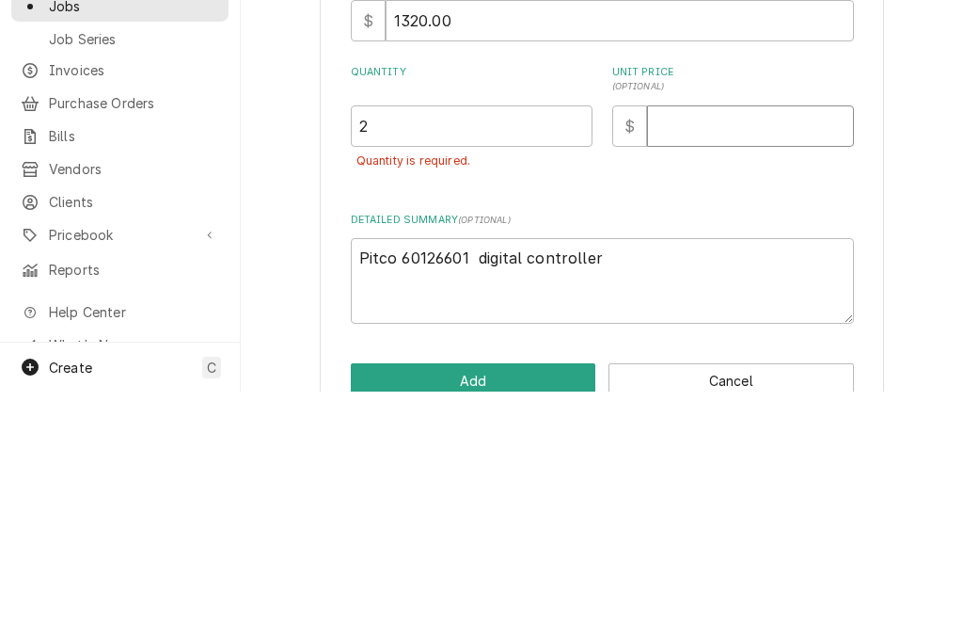
click at [708, 340] on input "Unit Price ( optional )" at bounding box center [750, 360] width 207 height 41
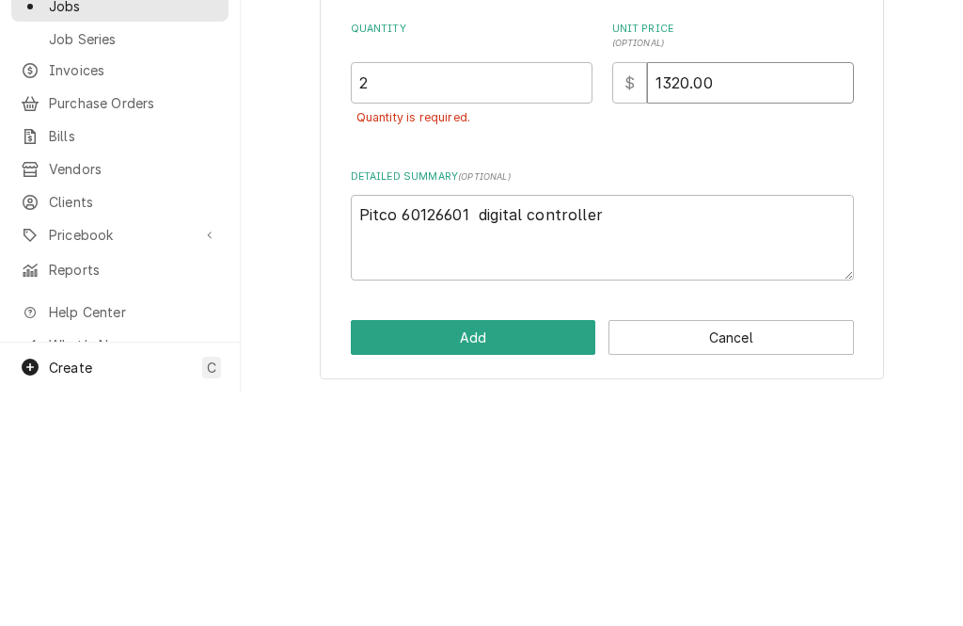
scroll to position [222, 0]
click at [824, 404] on label "Detailed Summary ( optional )" at bounding box center [602, 411] width 503 height 15
click at [824, 430] on textarea "Pitco 60126601 digital controller" at bounding box center [602, 473] width 503 height 86
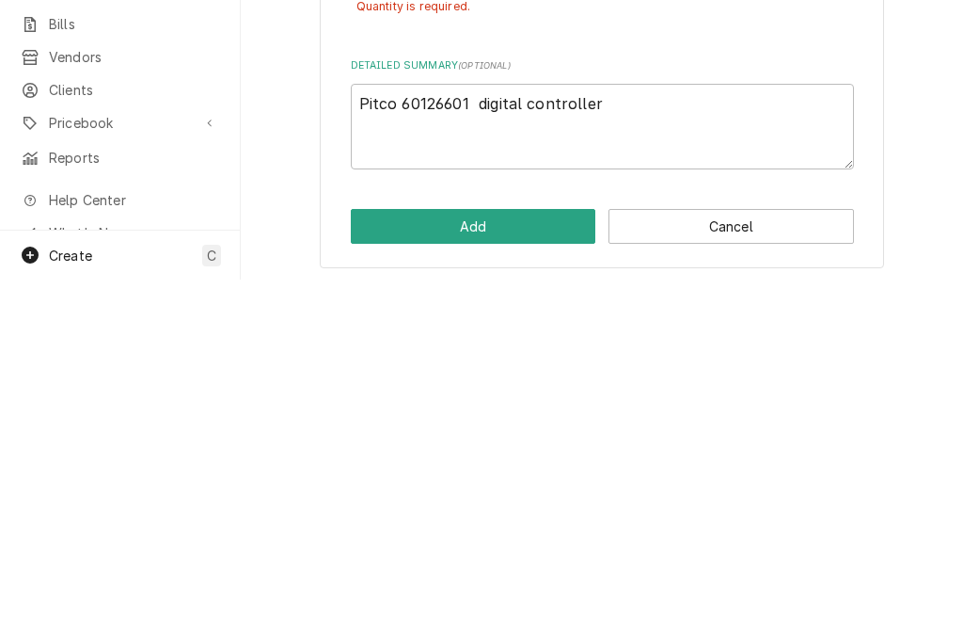
click at [504, 555] on button "Add" at bounding box center [474, 572] width 246 height 35
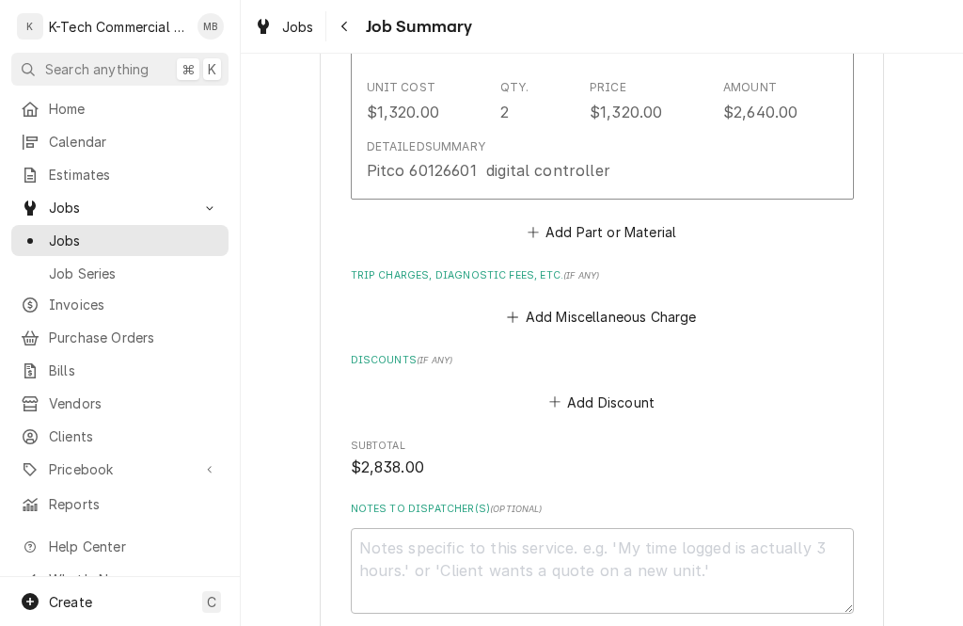
scroll to position [1134, 0]
click at [655, 547] on textarea "Notes to Dispatcher(s) ( optional )" at bounding box center [602, 570] width 503 height 86
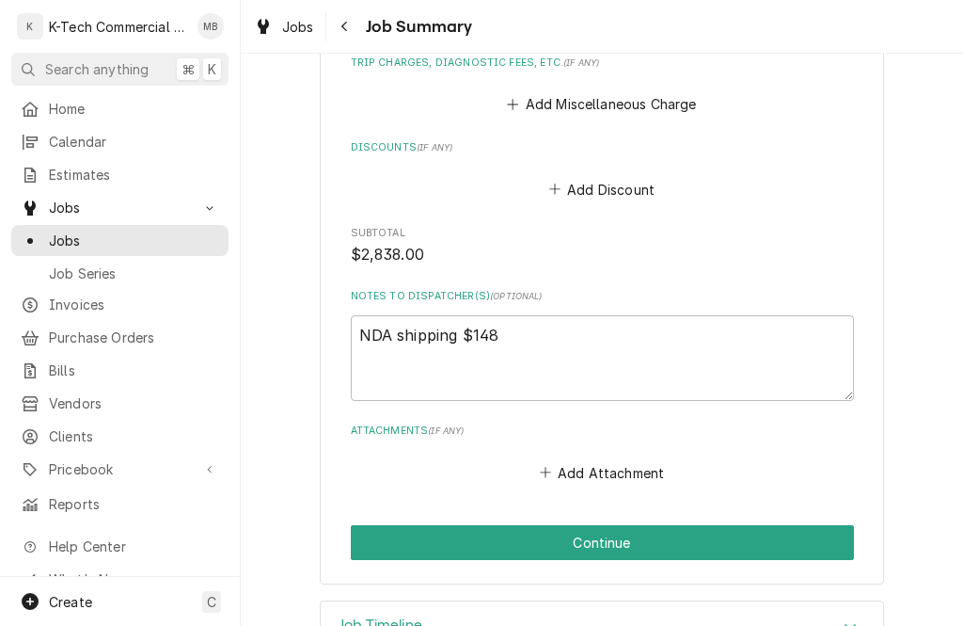
scroll to position [1347, 0]
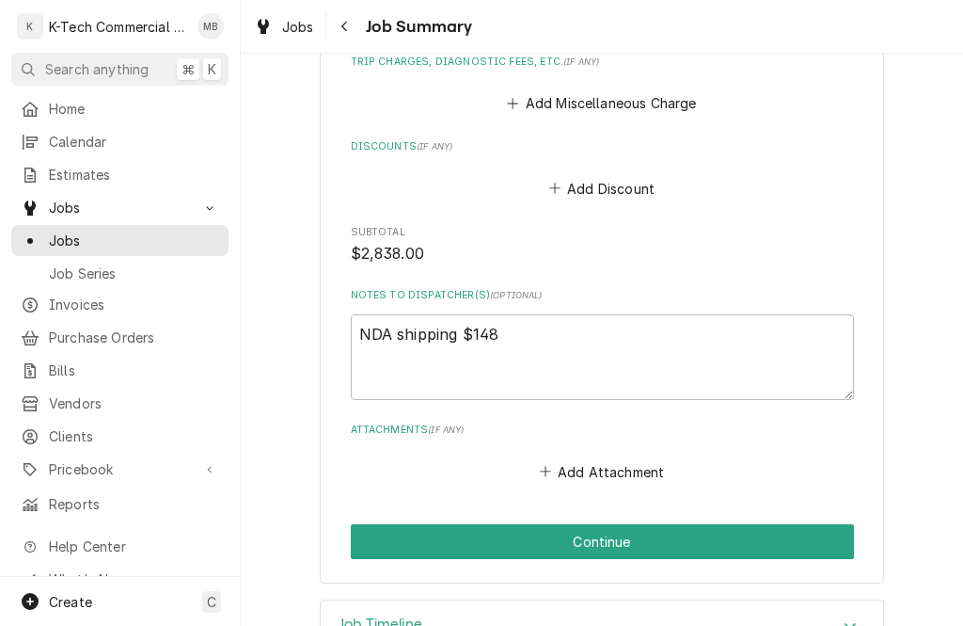
click at [648, 524] on button "Continue" at bounding box center [602, 541] width 503 height 35
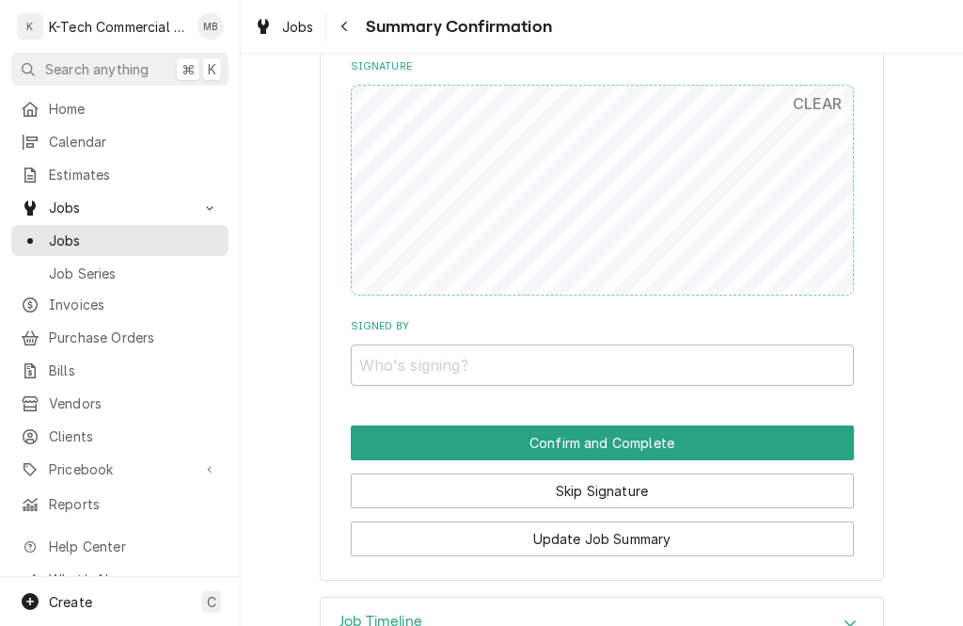
scroll to position [1299, 0]
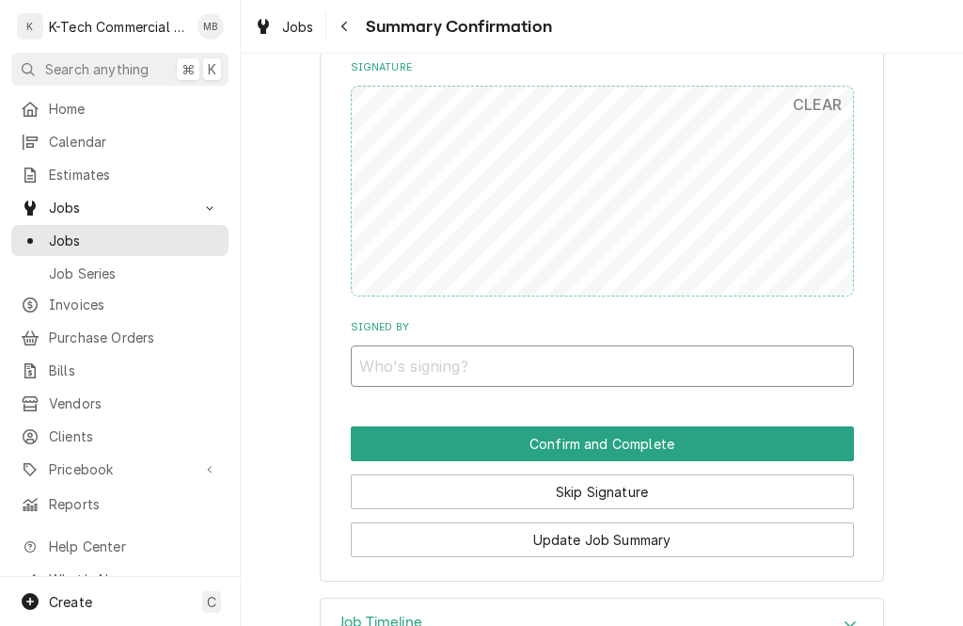
click at [599, 345] on input "Signed By" at bounding box center [602, 365] width 503 height 41
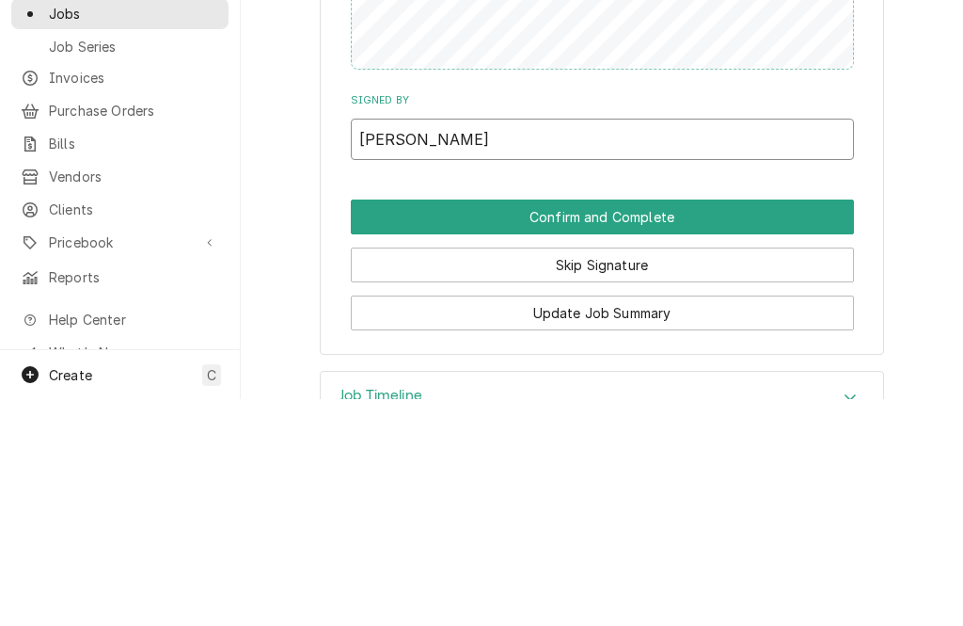
type input "[PERSON_NAME]"
click at [721, 426] on button "Confirm and Complete" at bounding box center [602, 443] width 503 height 35
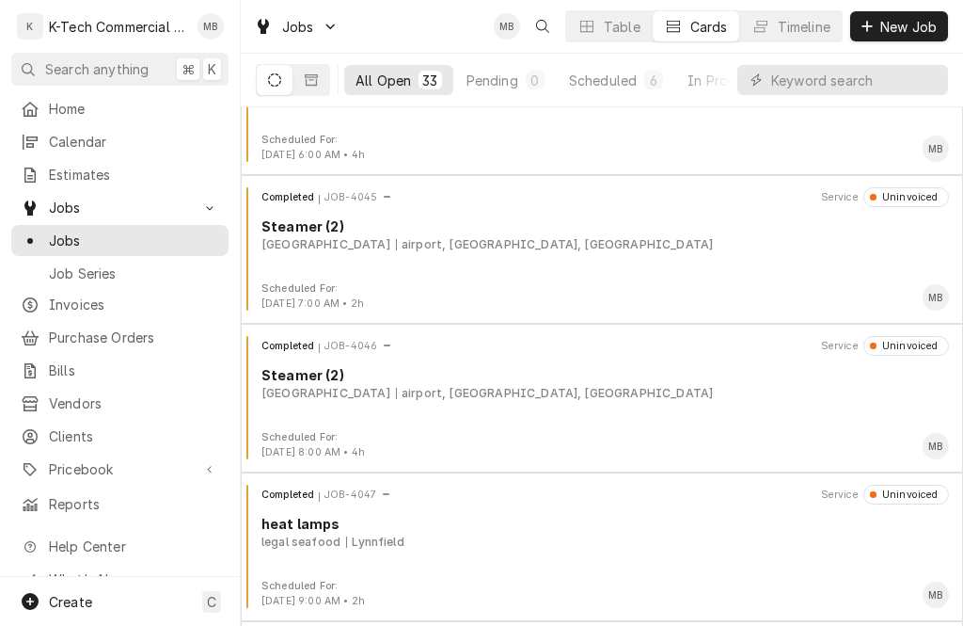
scroll to position [4099, 0]
